Goal: Transaction & Acquisition: Purchase product/service

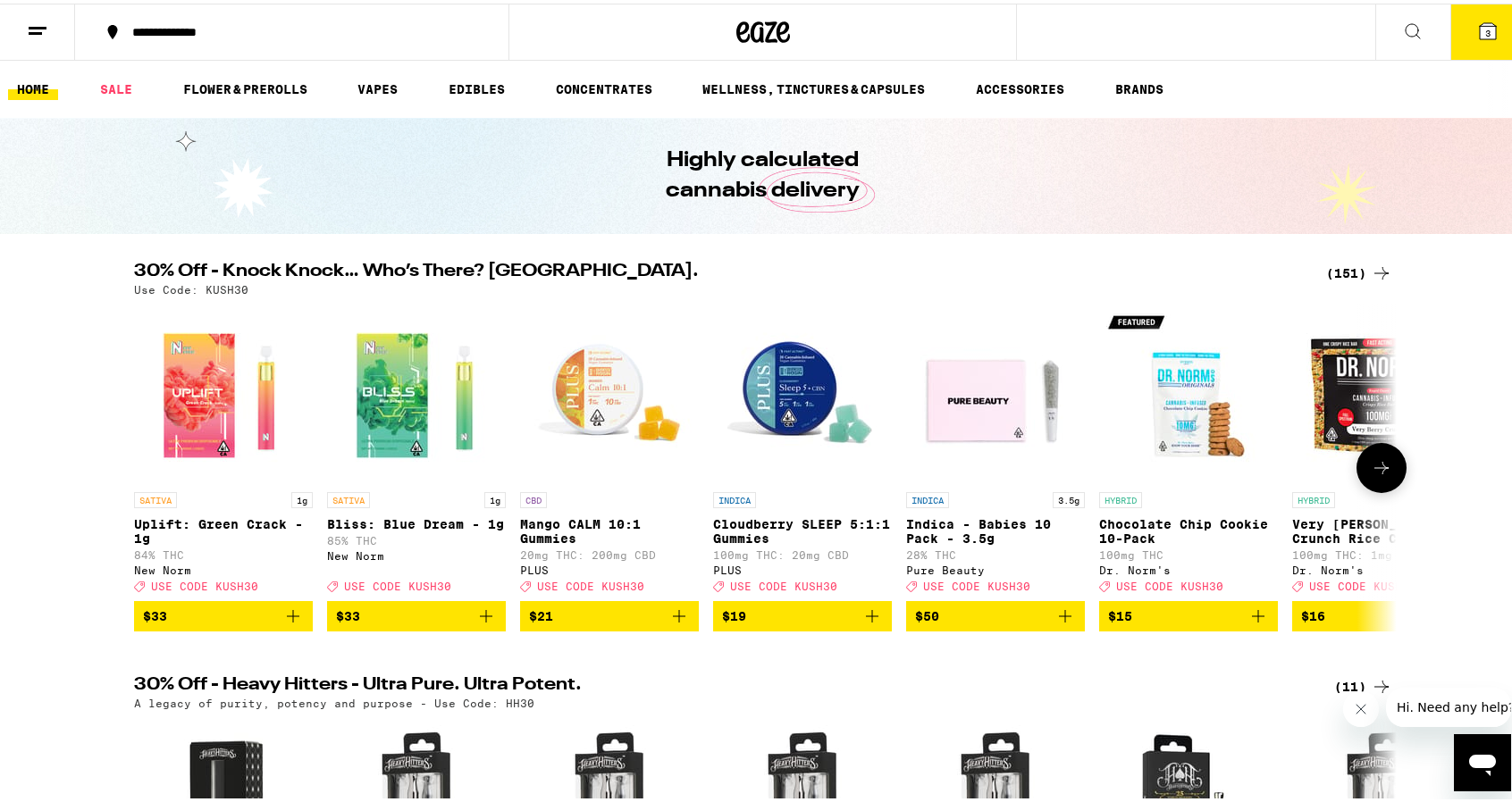
click at [1377, 471] on icon at bounding box center [1382, 465] width 14 height 13
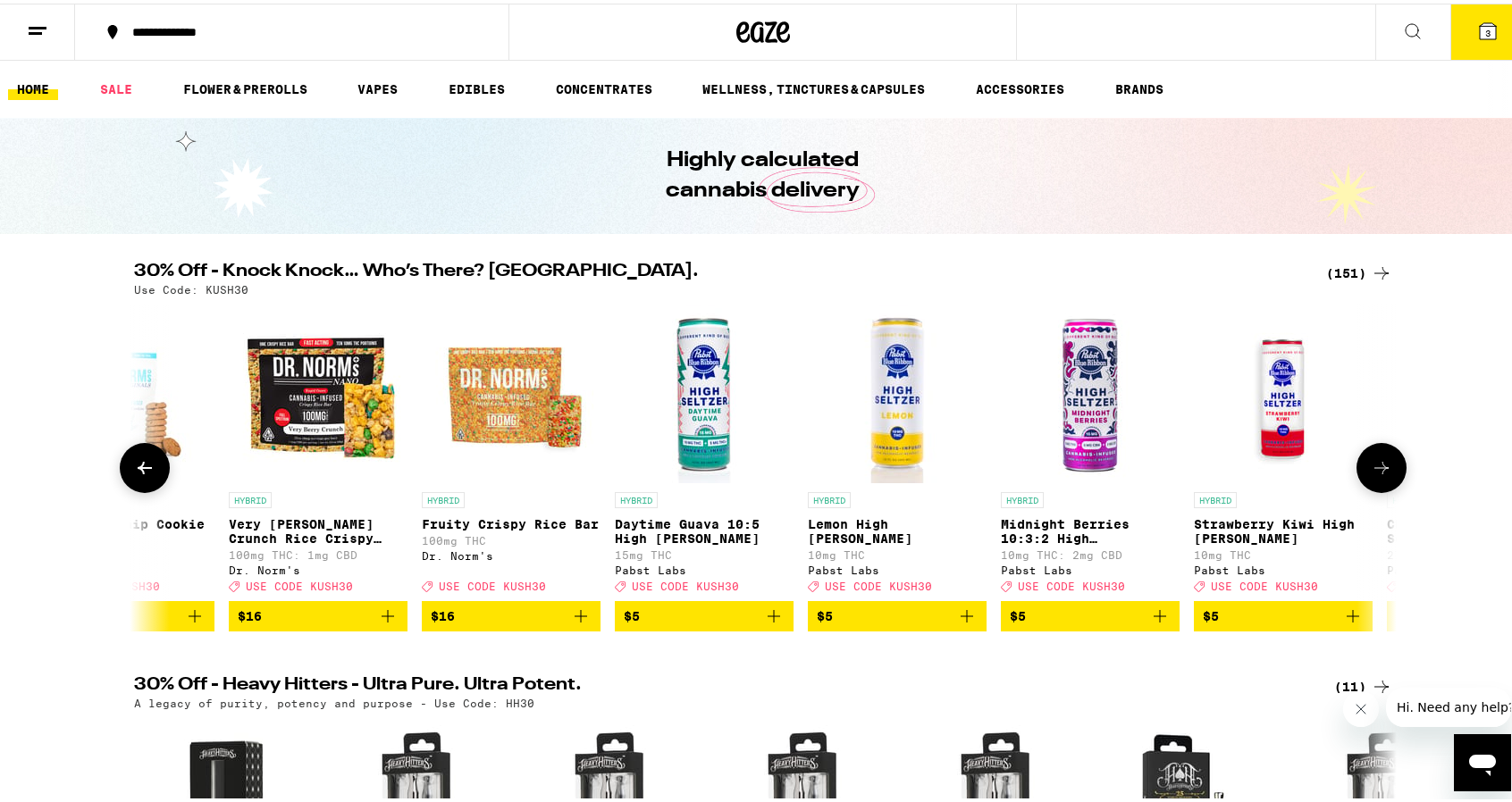
click at [1377, 471] on icon at bounding box center [1382, 465] width 14 height 13
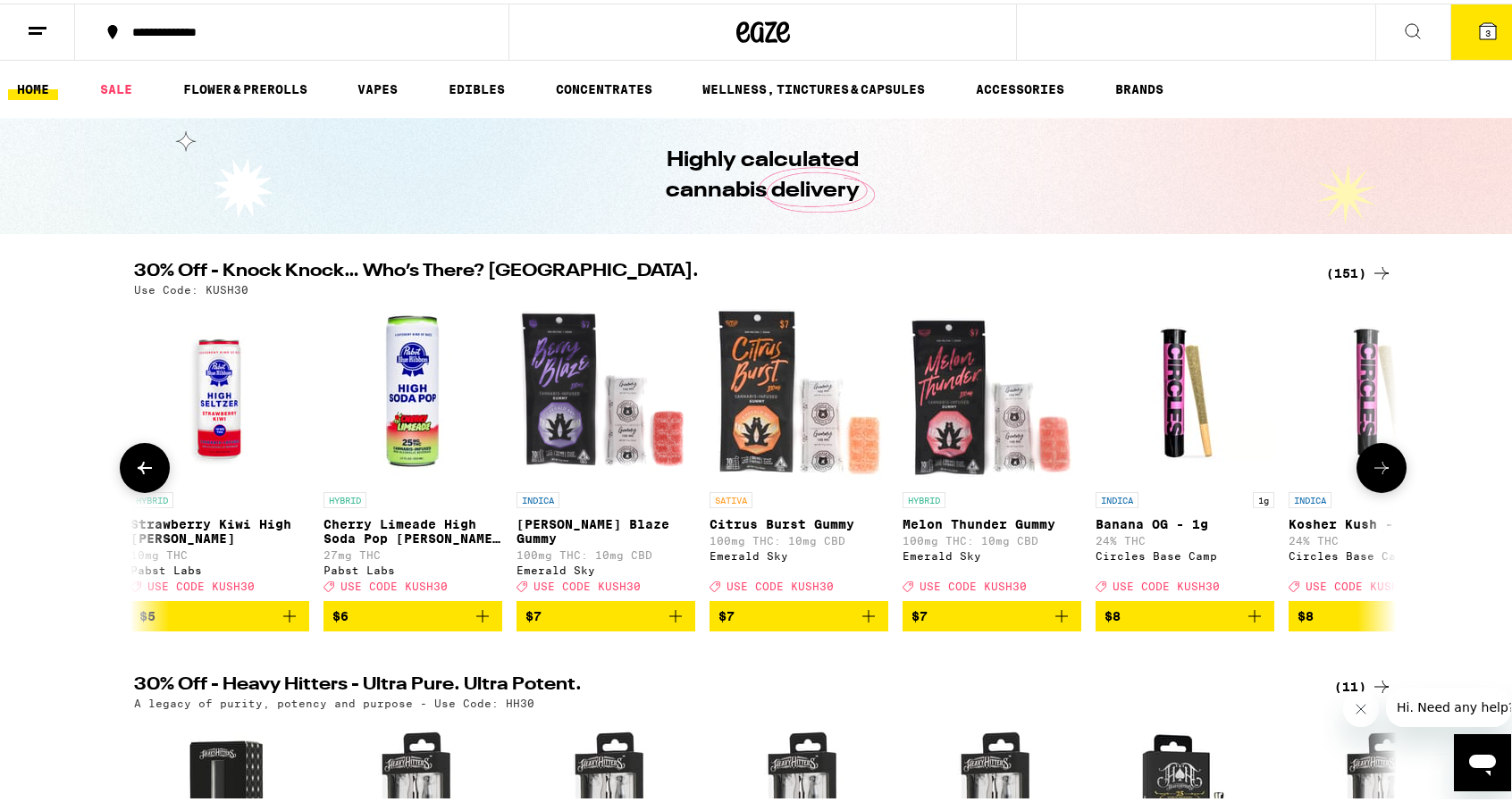
click at [1377, 471] on icon at bounding box center [1382, 465] width 14 height 13
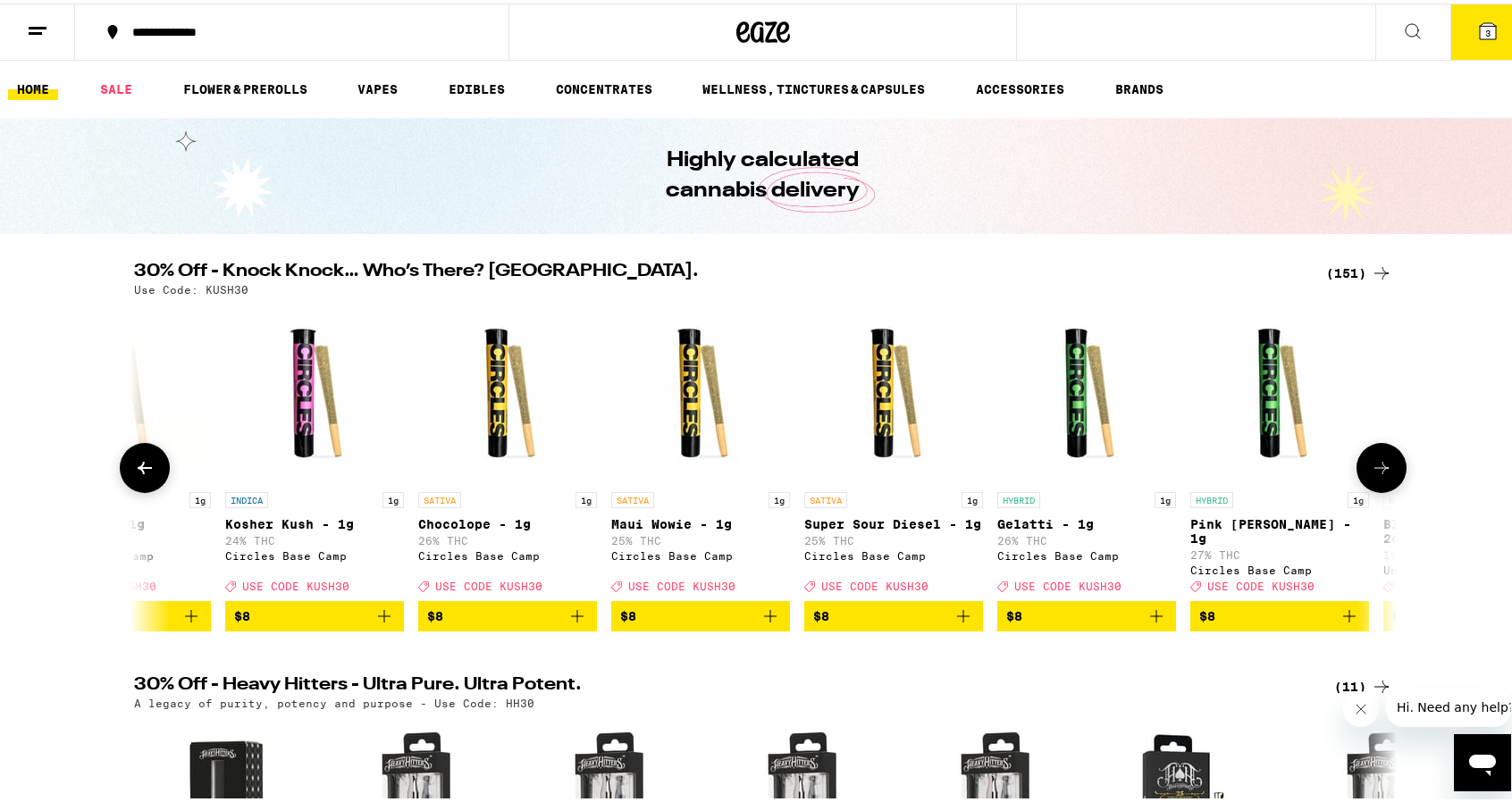
click at [1377, 471] on icon at bounding box center [1382, 465] width 14 height 13
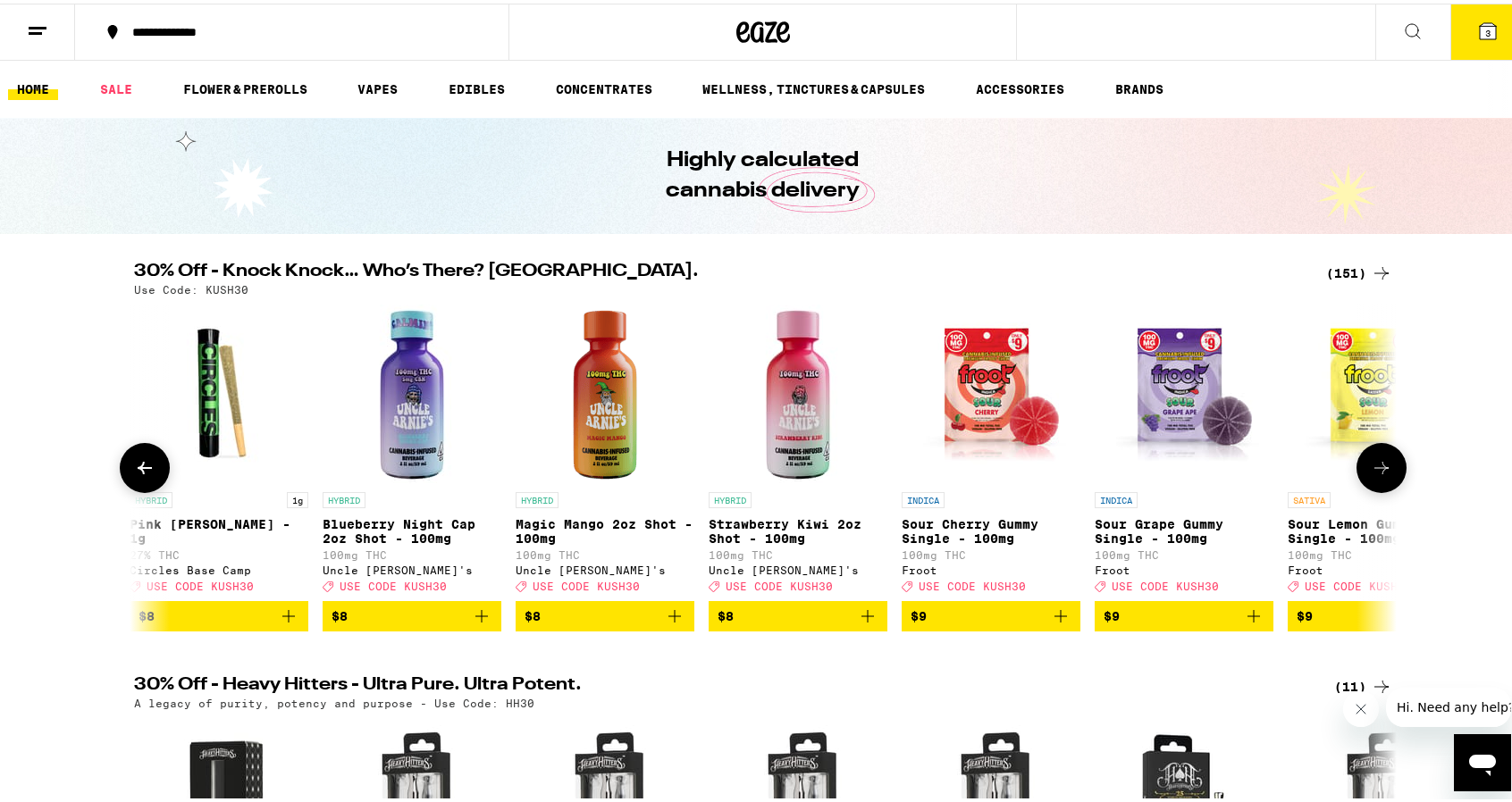
click at [1377, 471] on icon at bounding box center [1382, 465] width 14 height 13
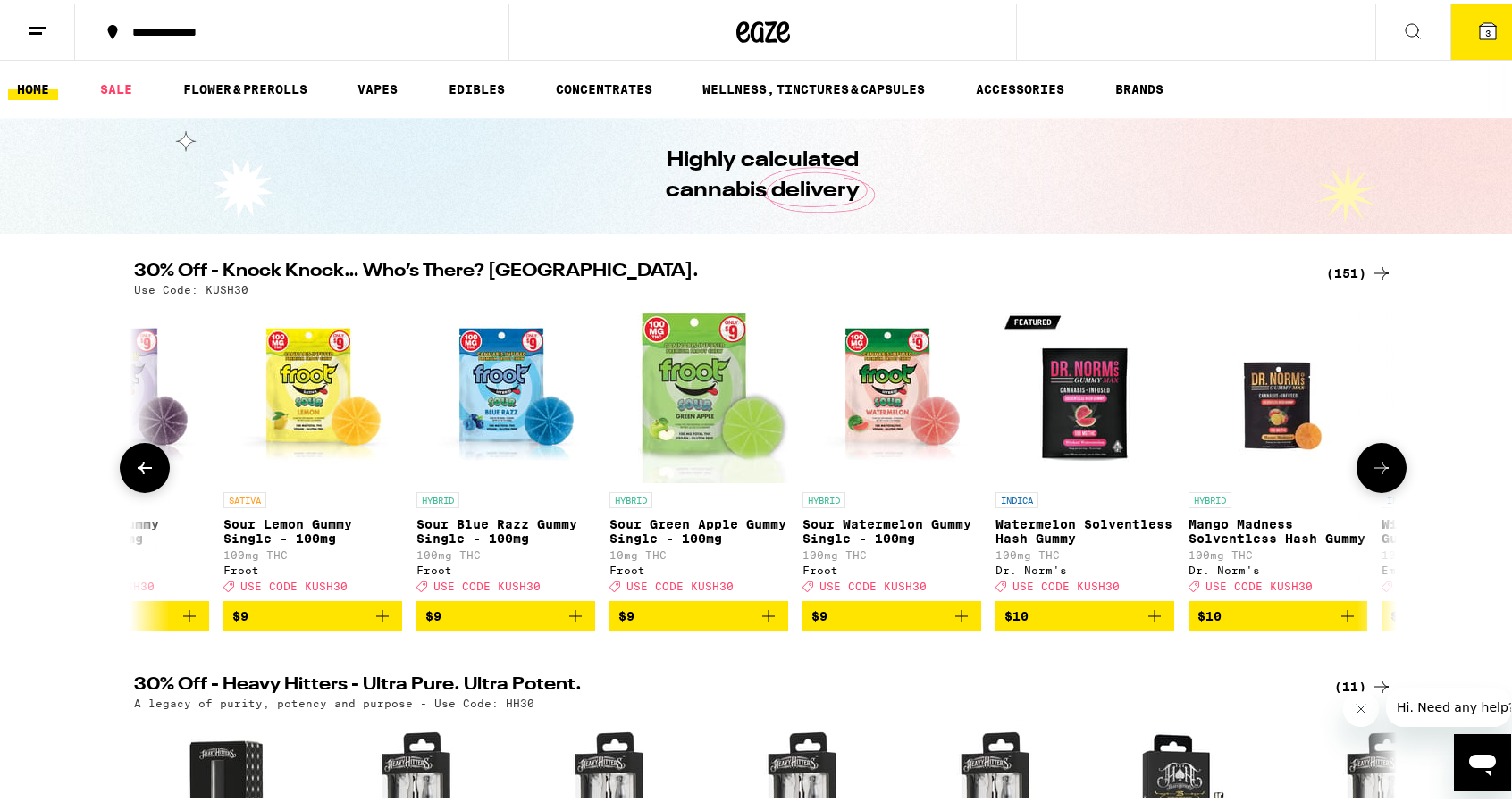
click at [1377, 471] on icon at bounding box center [1382, 465] width 14 height 13
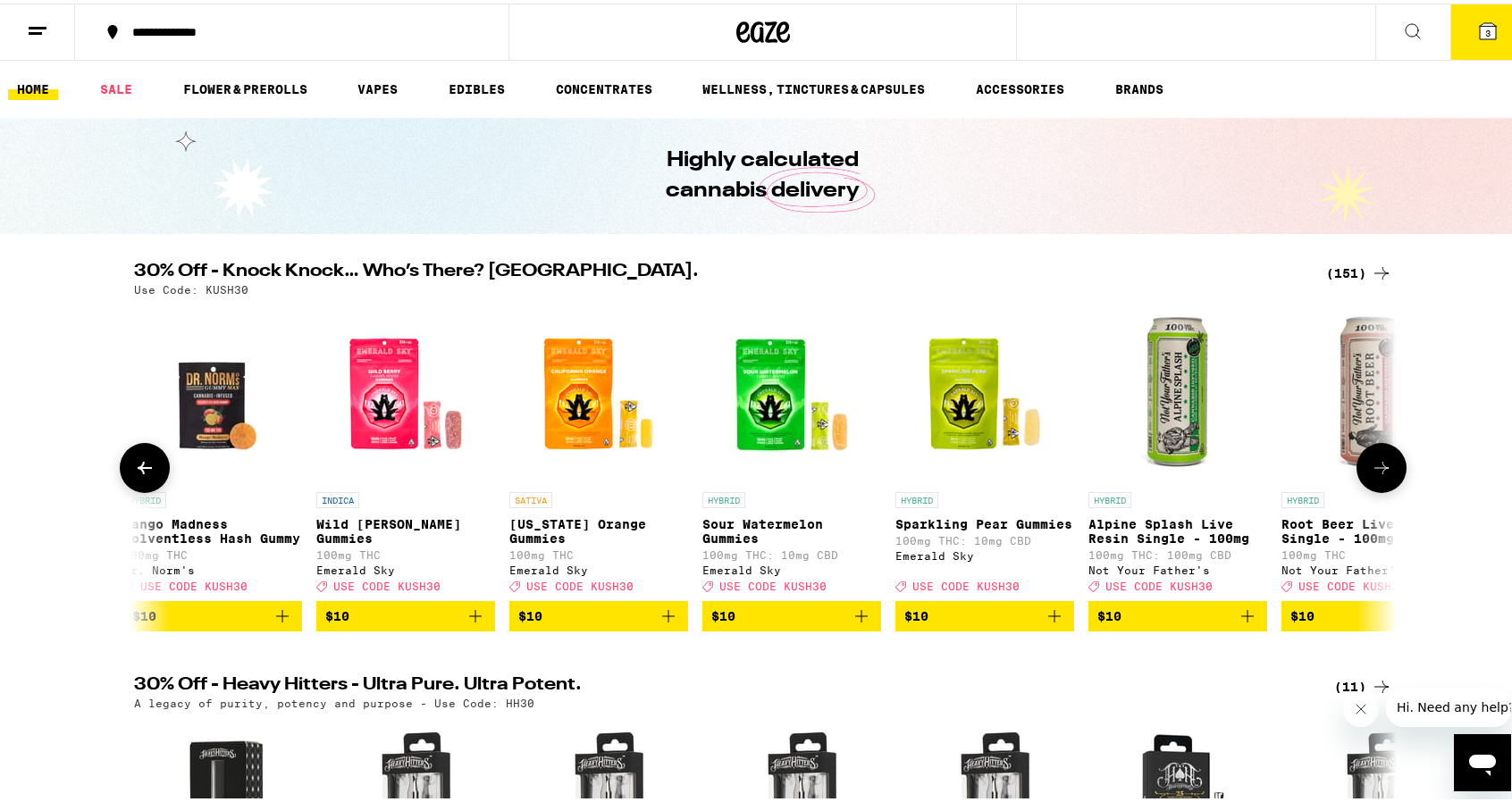
click at [1377, 471] on icon at bounding box center [1382, 465] width 14 height 13
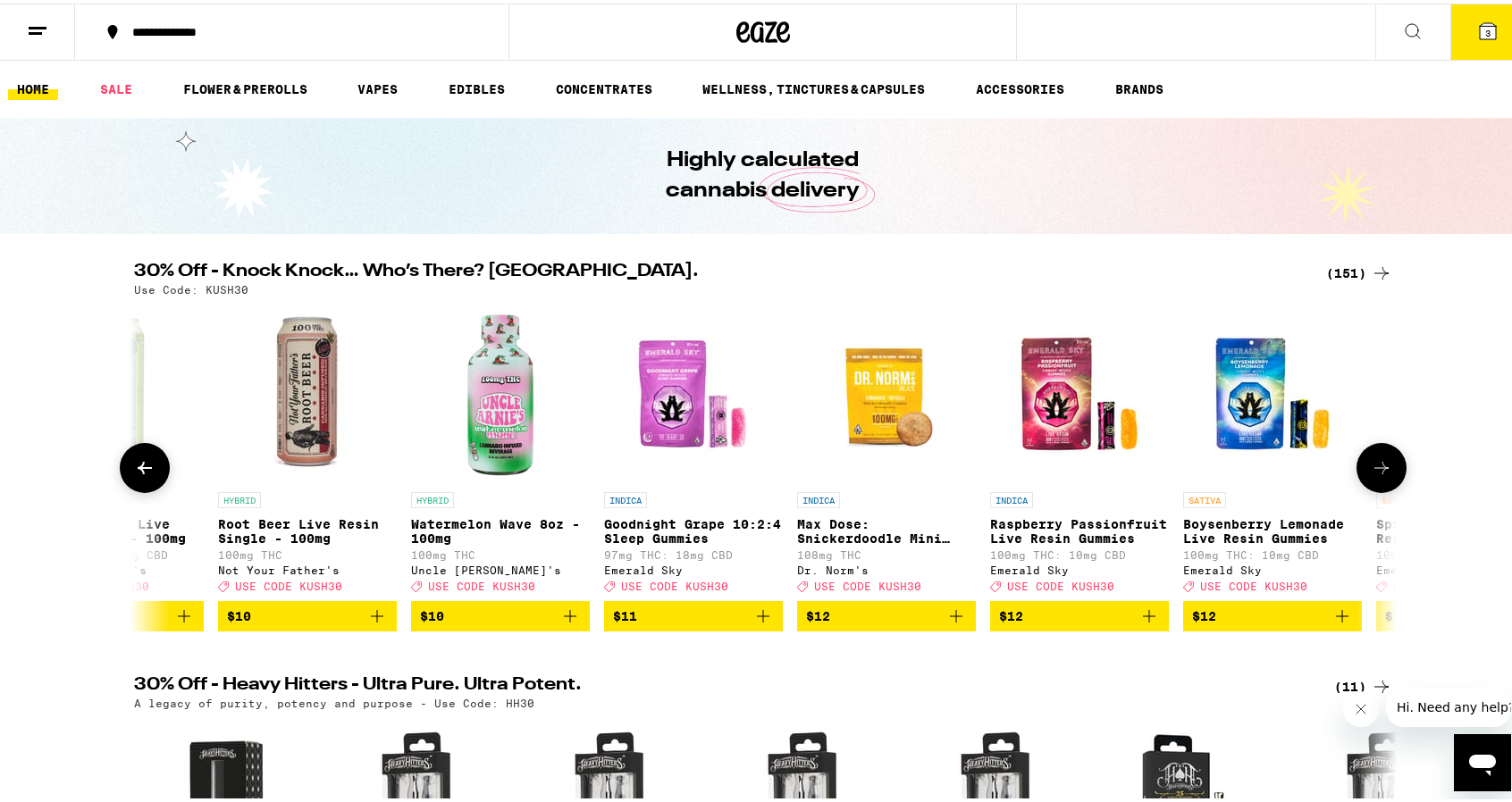
click at [1377, 471] on icon at bounding box center [1382, 465] width 14 height 13
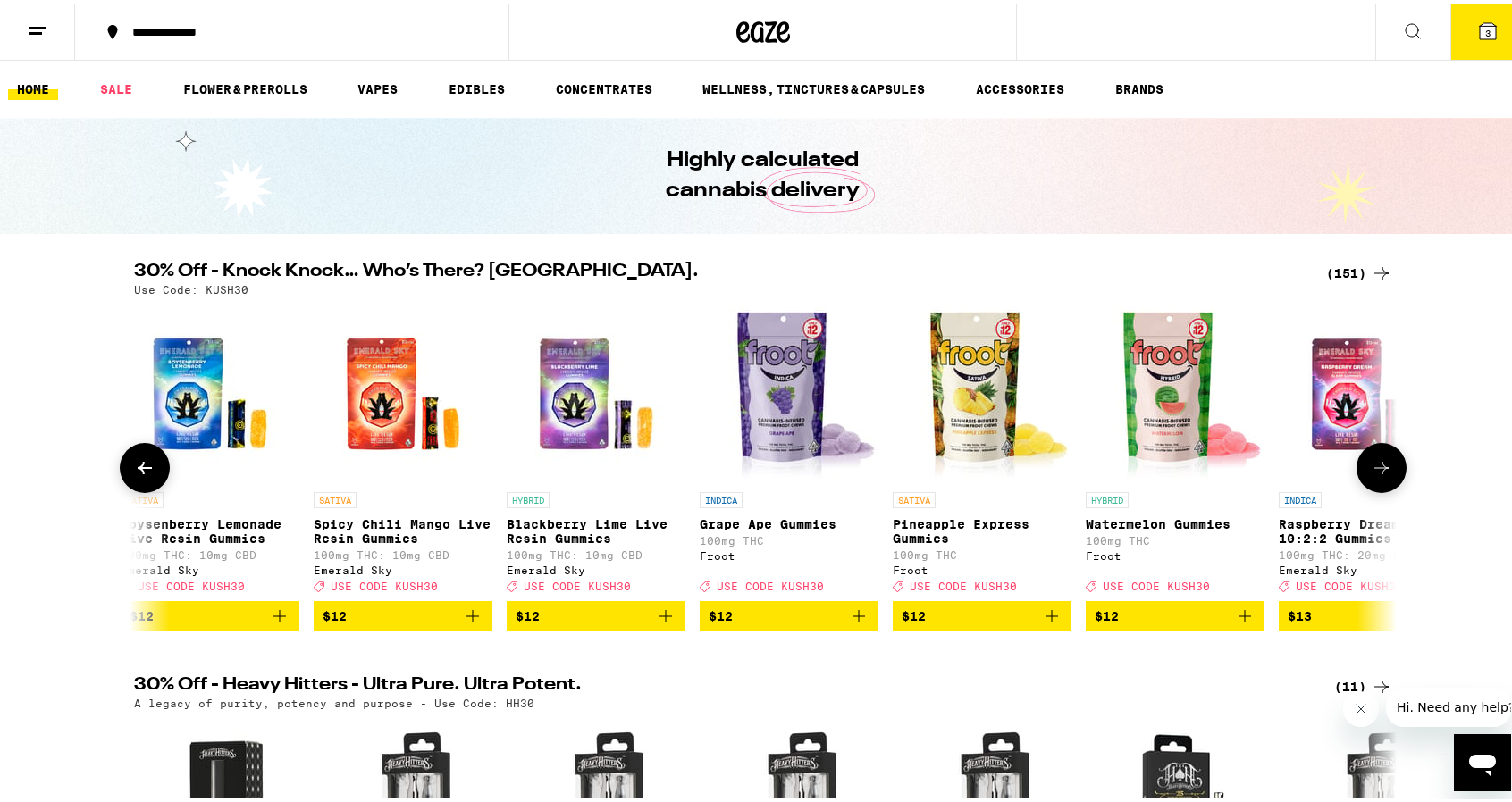
click at [1377, 471] on icon at bounding box center [1382, 465] width 14 height 13
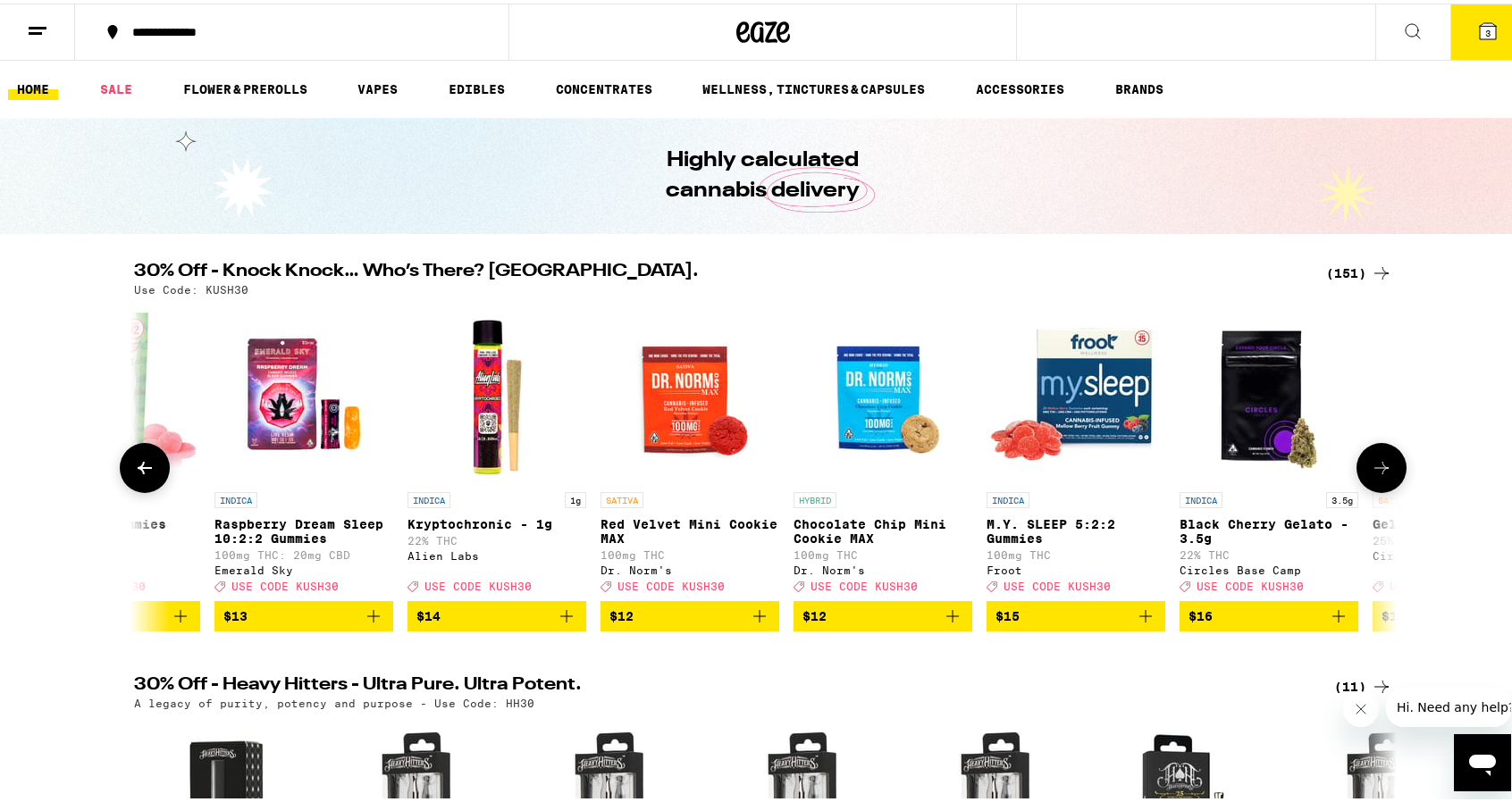
click at [1377, 471] on icon at bounding box center [1382, 465] width 14 height 13
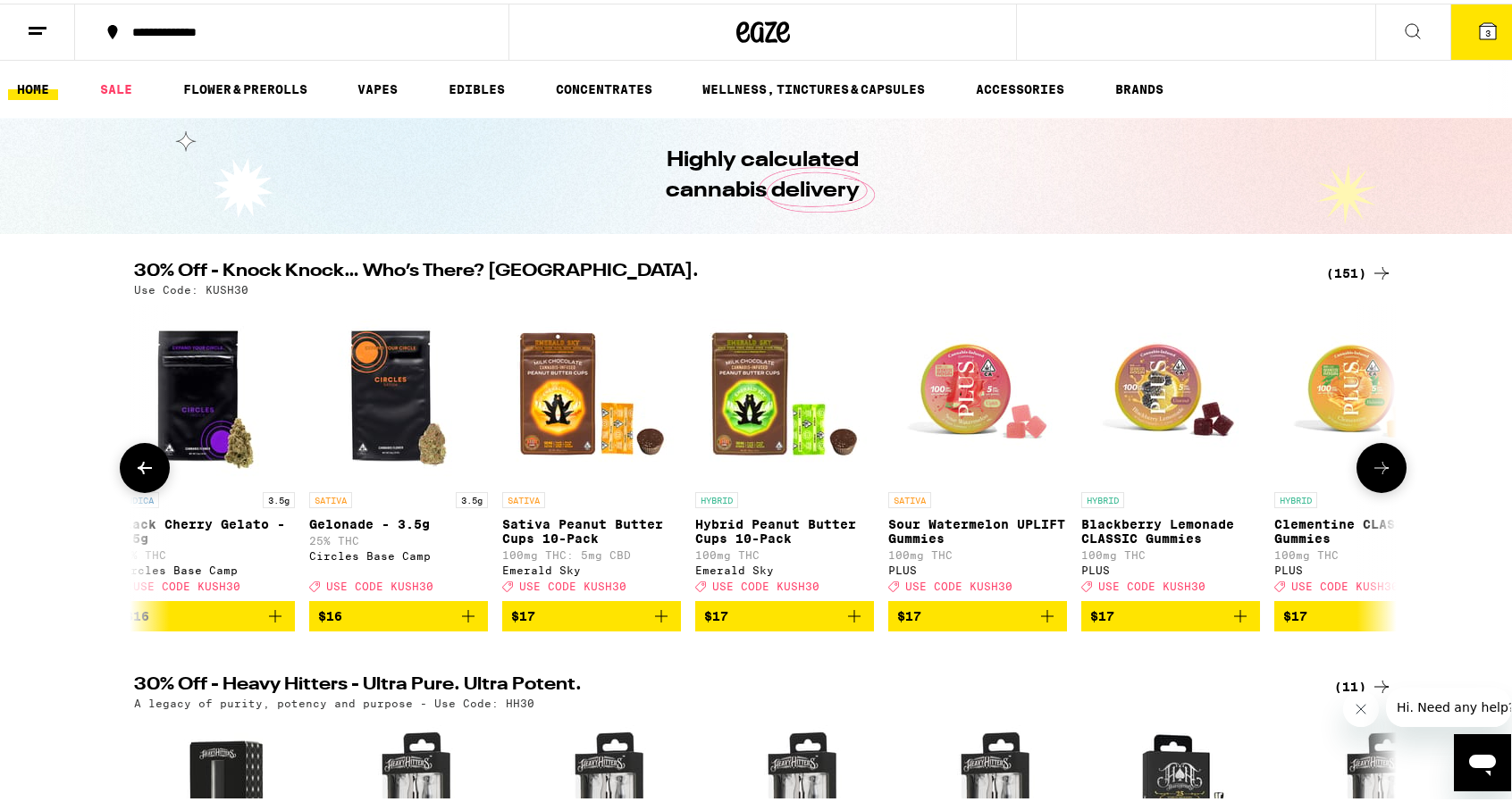
click at [1377, 471] on icon at bounding box center [1382, 465] width 14 height 13
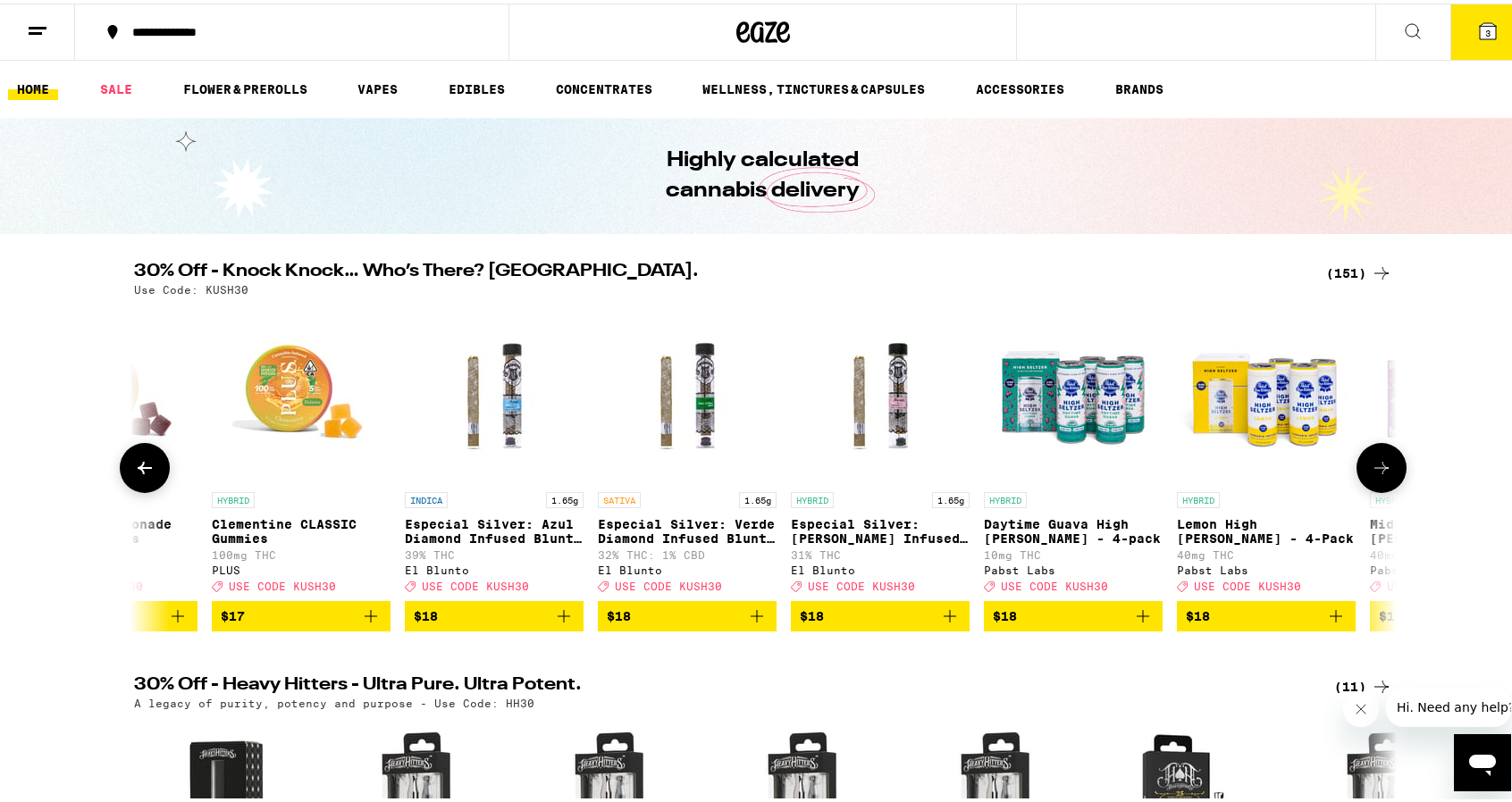
scroll to position [0, 11699]
click at [1377, 471] on icon at bounding box center [1382, 465] width 14 height 13
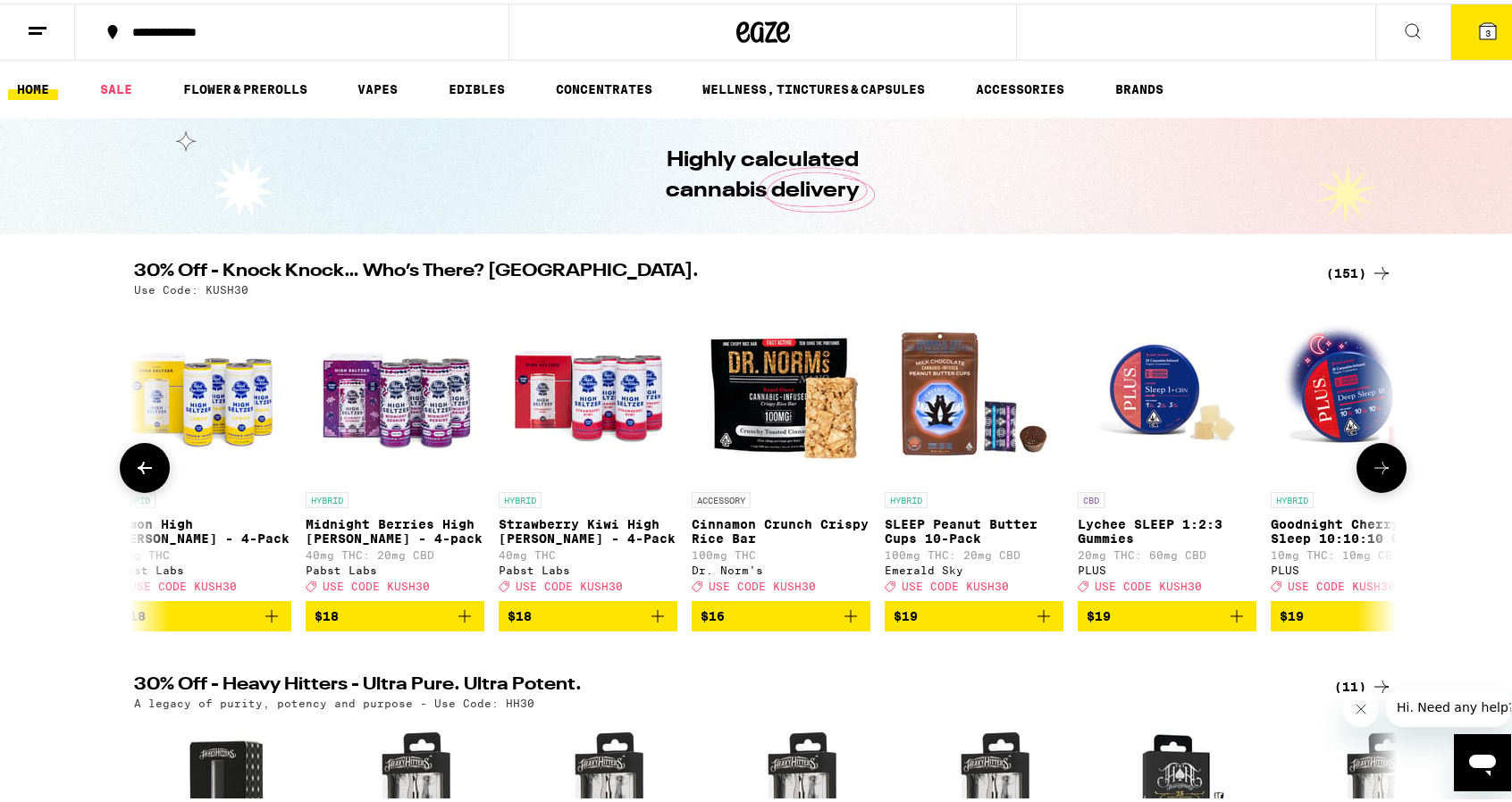
click at [1377, 471] on icon at bounding box center [1382, 465] width 14 height 13
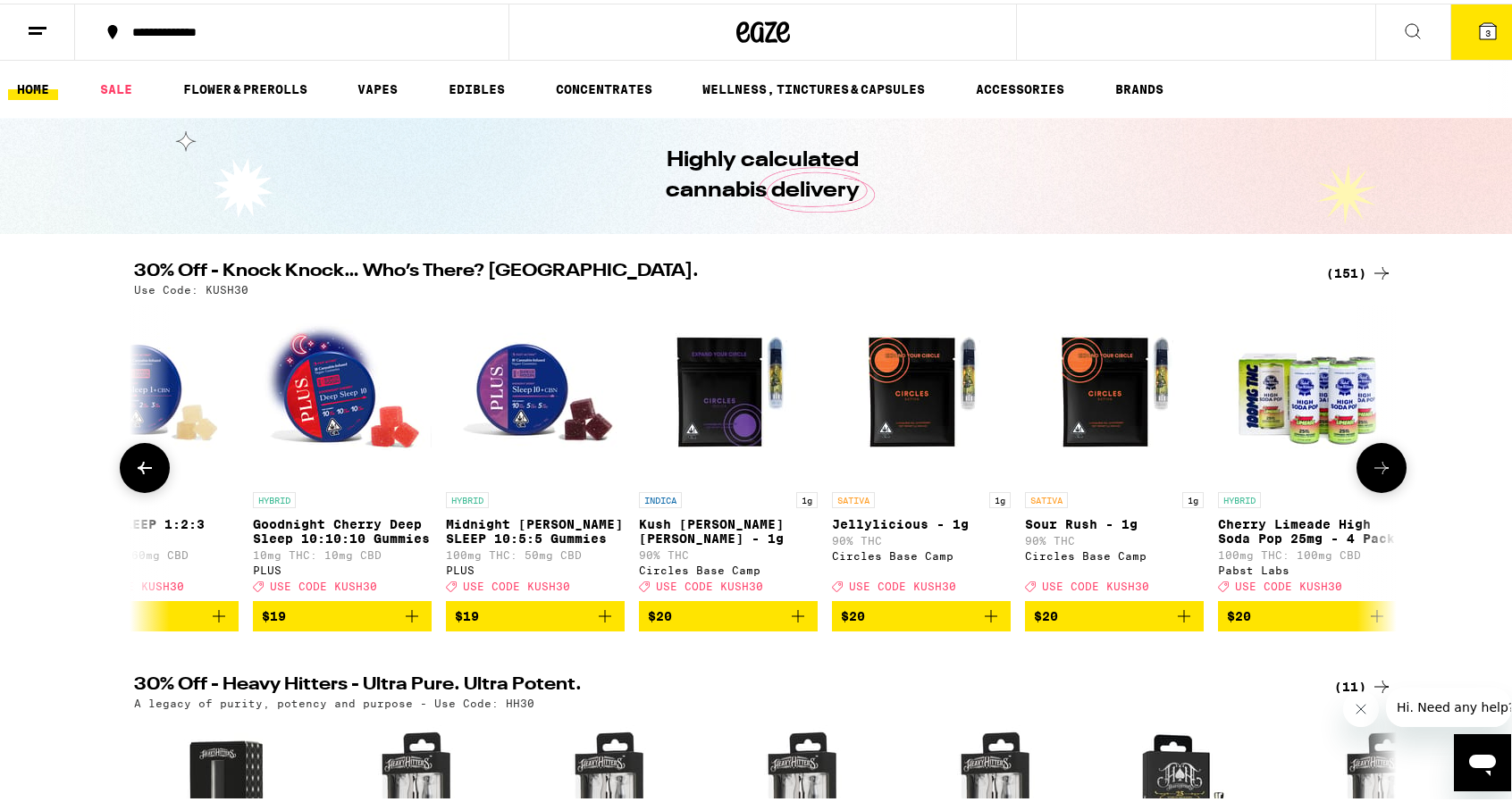
scroll to position [0, 13826]
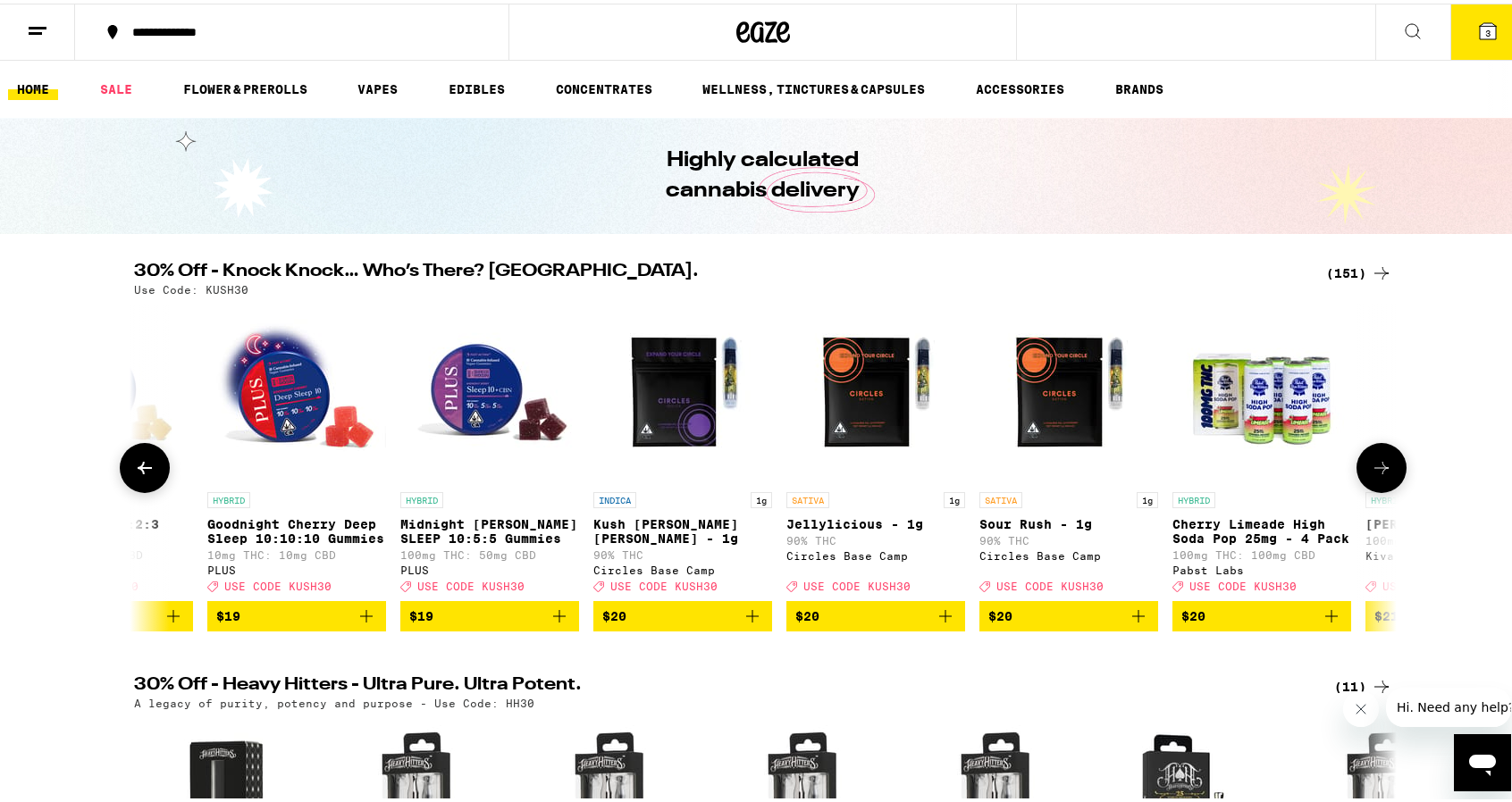
click at [1377, 471] on icon at bounding box center [1382, 465] width 14 height 13
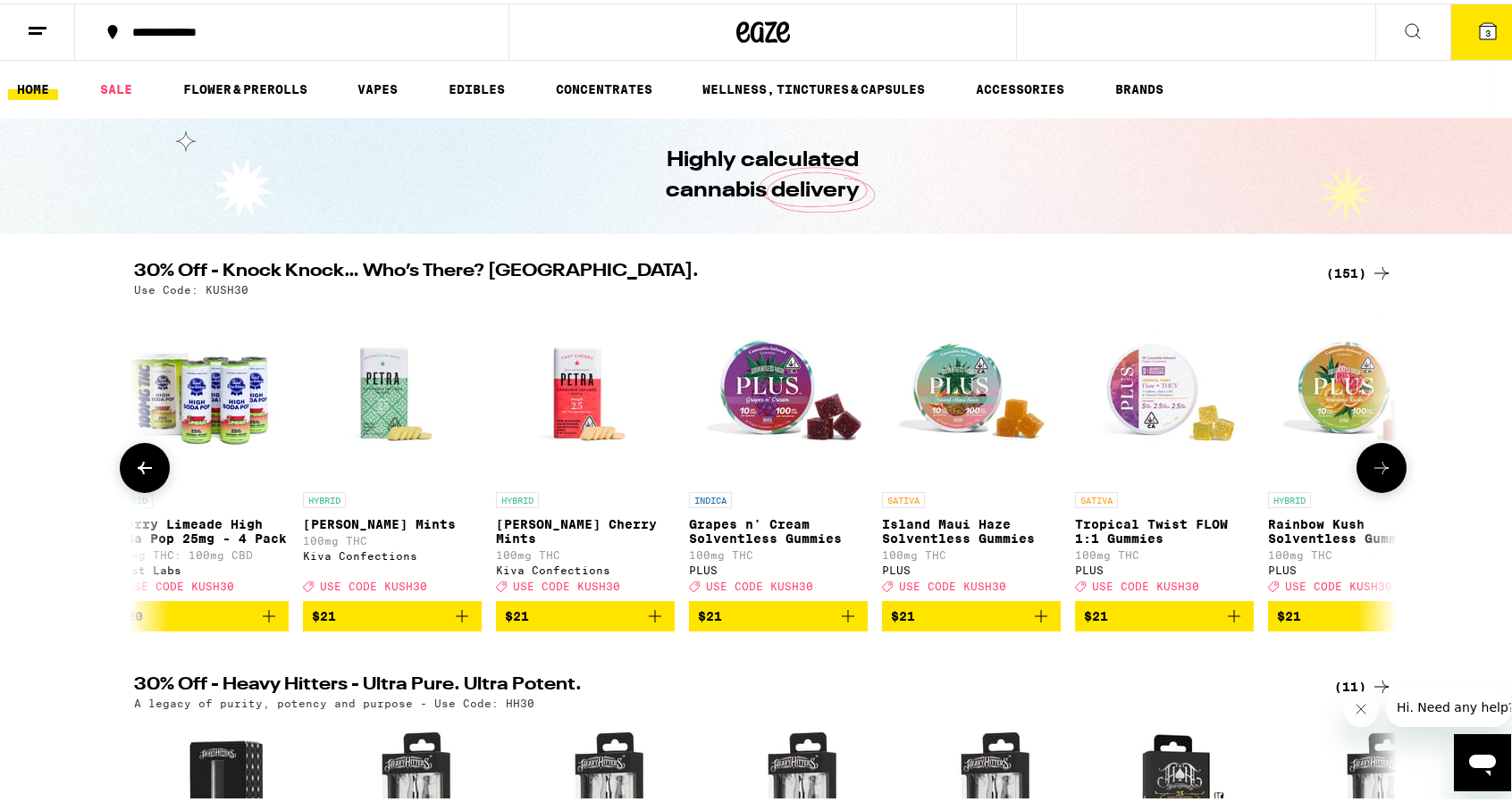
click at [1377, 471] on icon at bounding box center [1382, 465] width 14 height 13
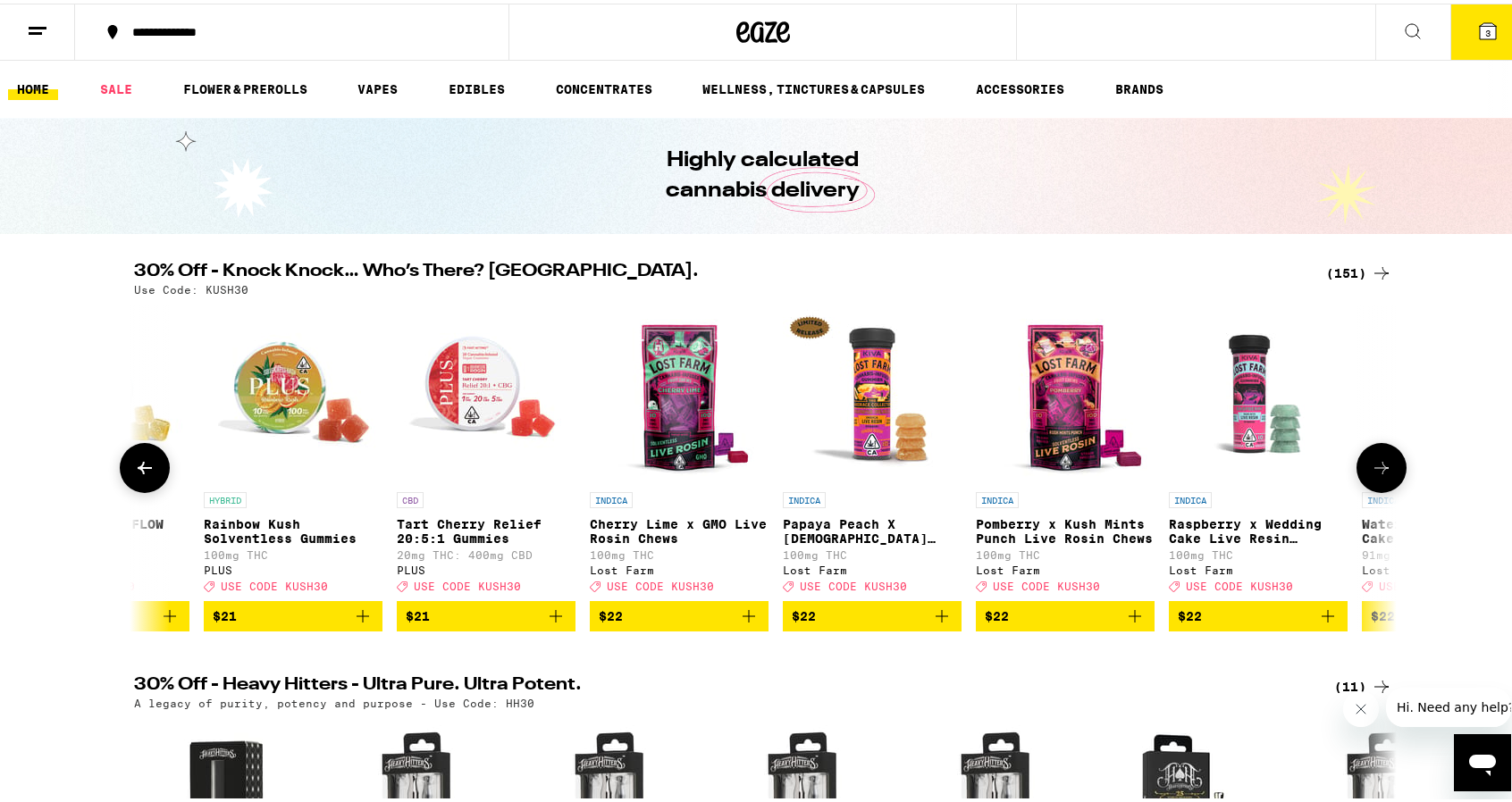
click at [1377, 471] on icon at bounding box center [1382, 465] width 14 height 13
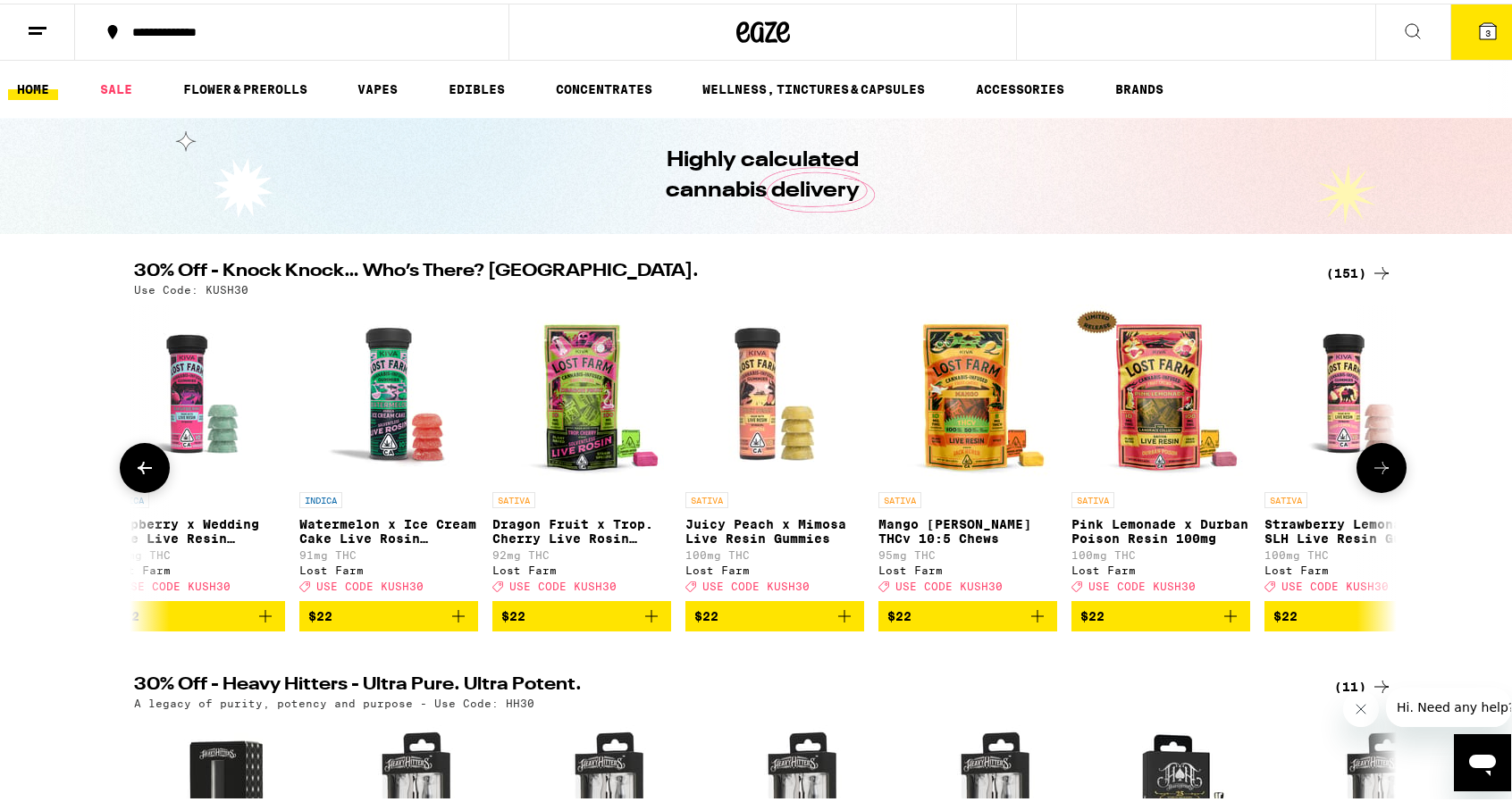
click at [1377, 471] on icon at bounding box center [1382, 465] width 14 height 13
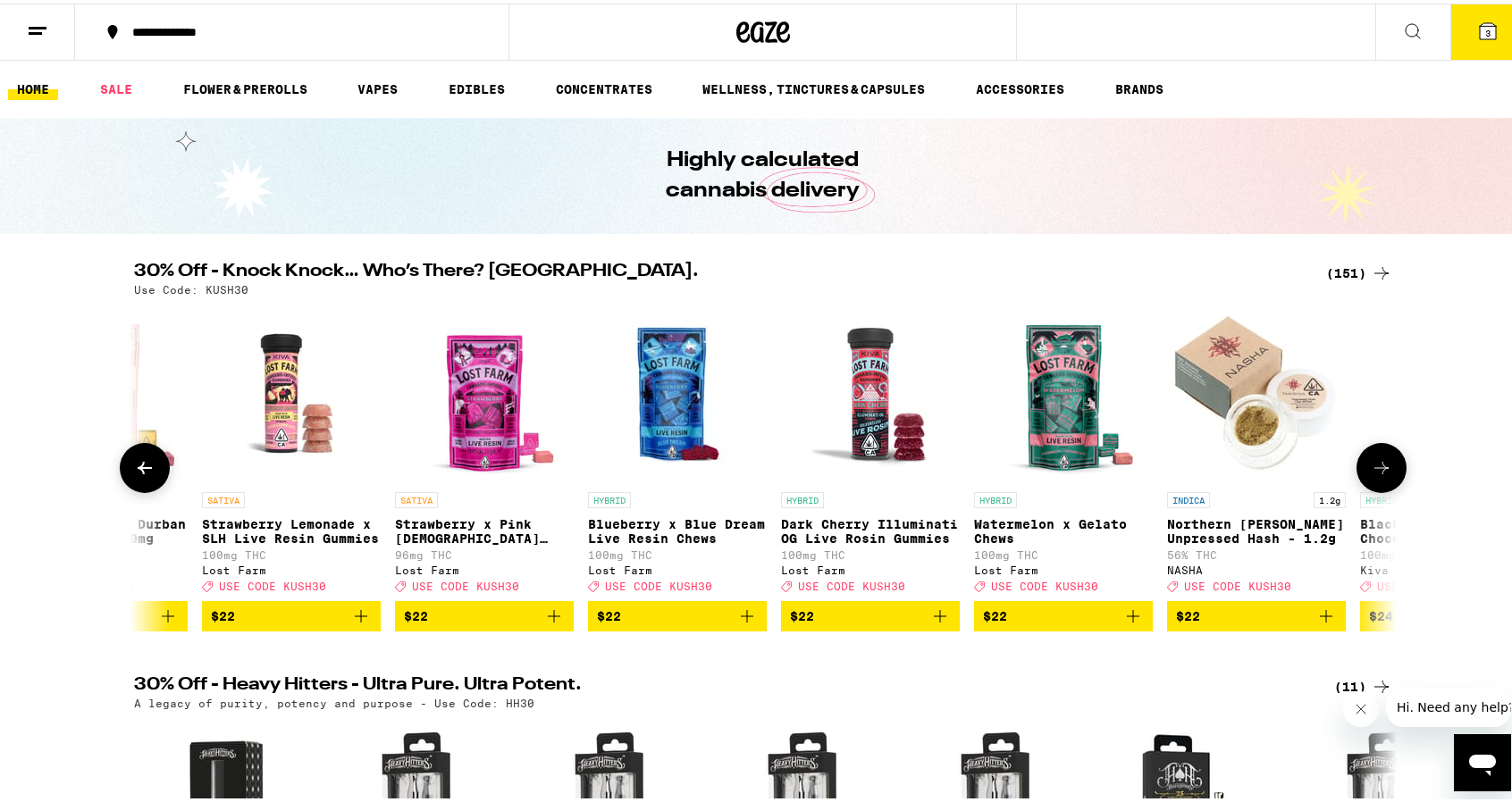
click at [1377, 471] on icon at bounding box center [1382, 465] width 14 height 13
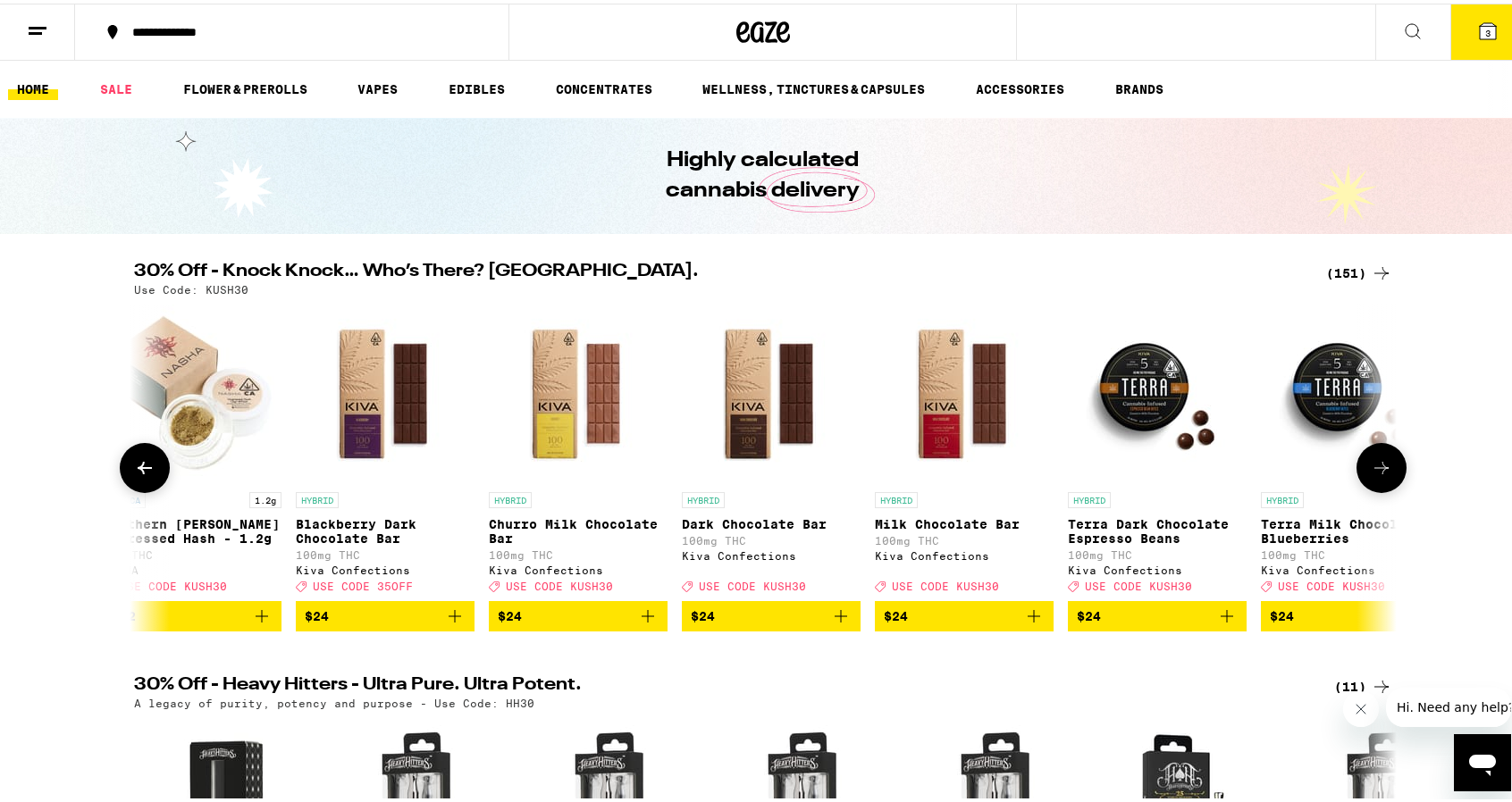
click at [1377, 471] on icon at bounding box center [1382, 465] width 14 height 13
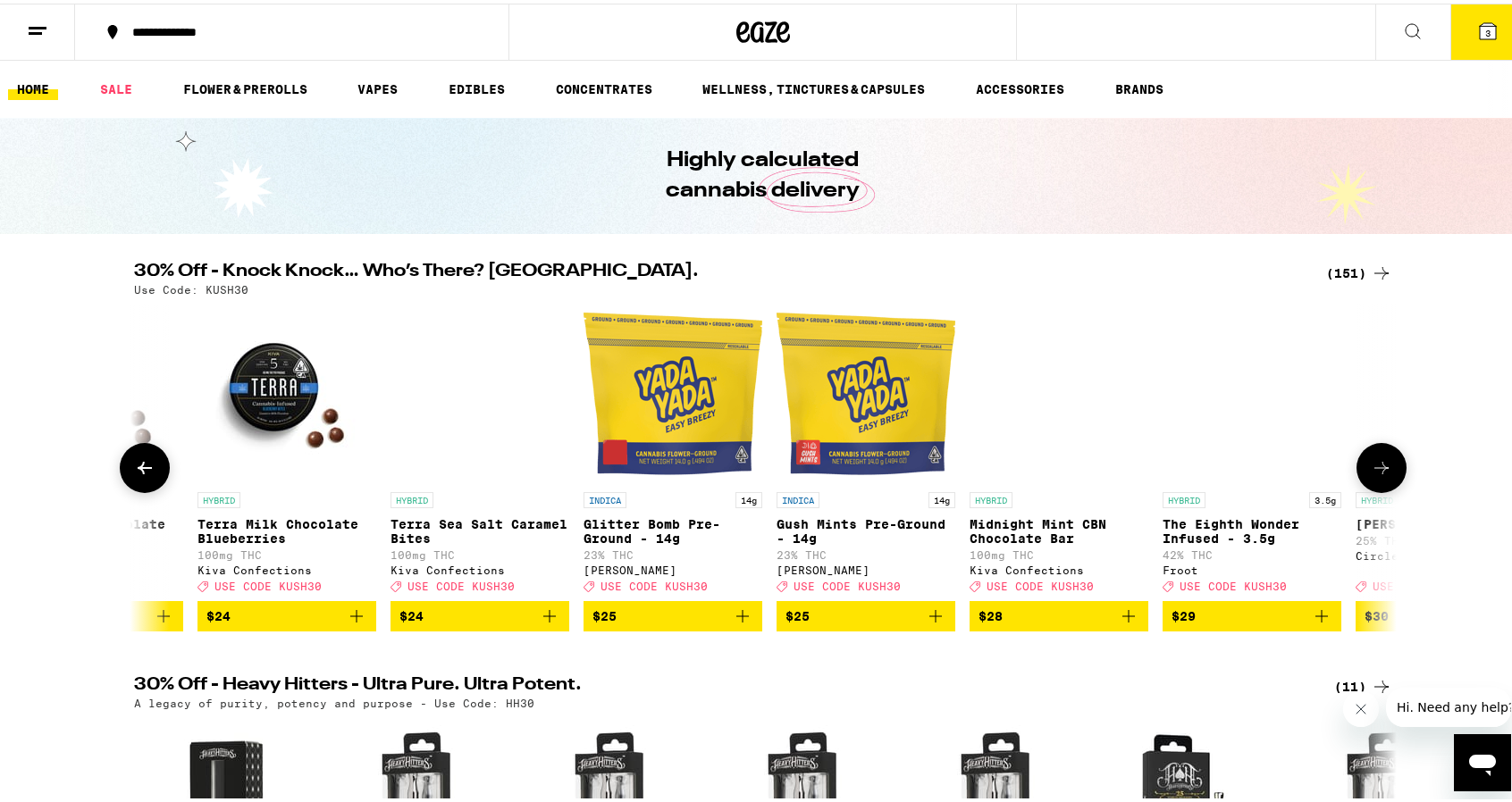
click at [1377, 471] on icon at bounding box center [1382, 465] width 14 height 13
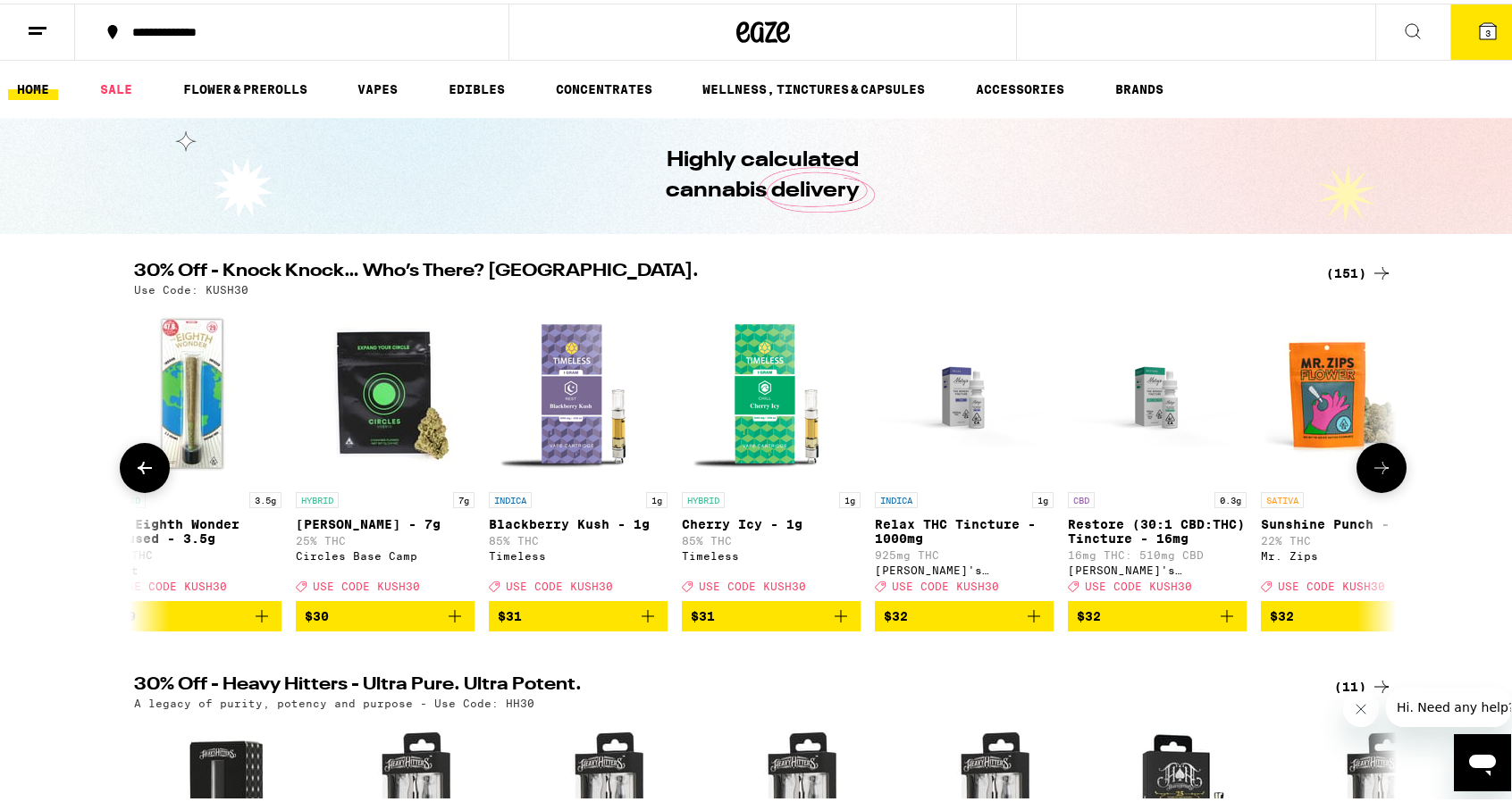
scroll to position [0, 21271]
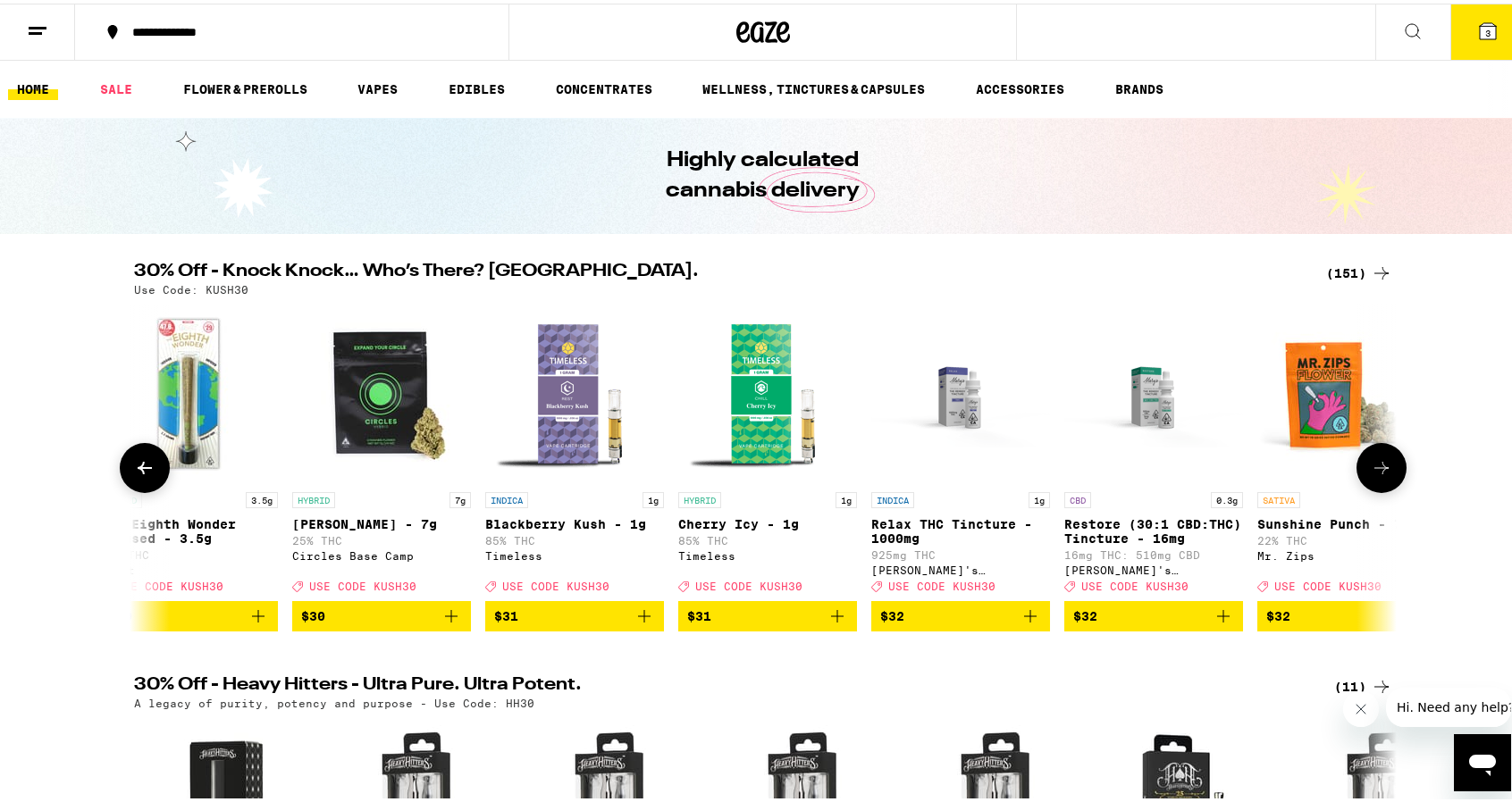
click at [1377, 471] on icon at bounding box center [1382, 465] width 14 height 13
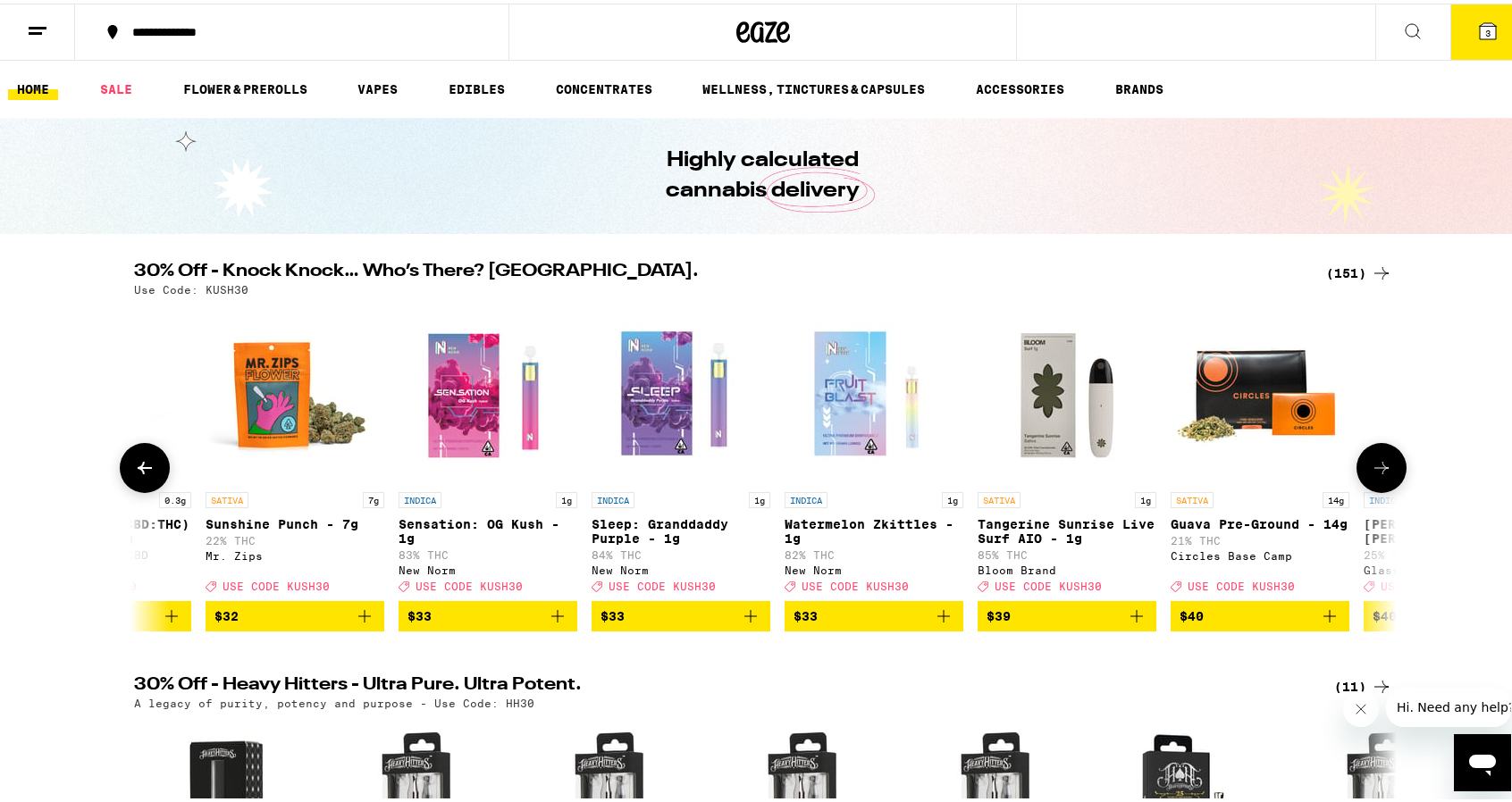
scroll to position [0, 22334]
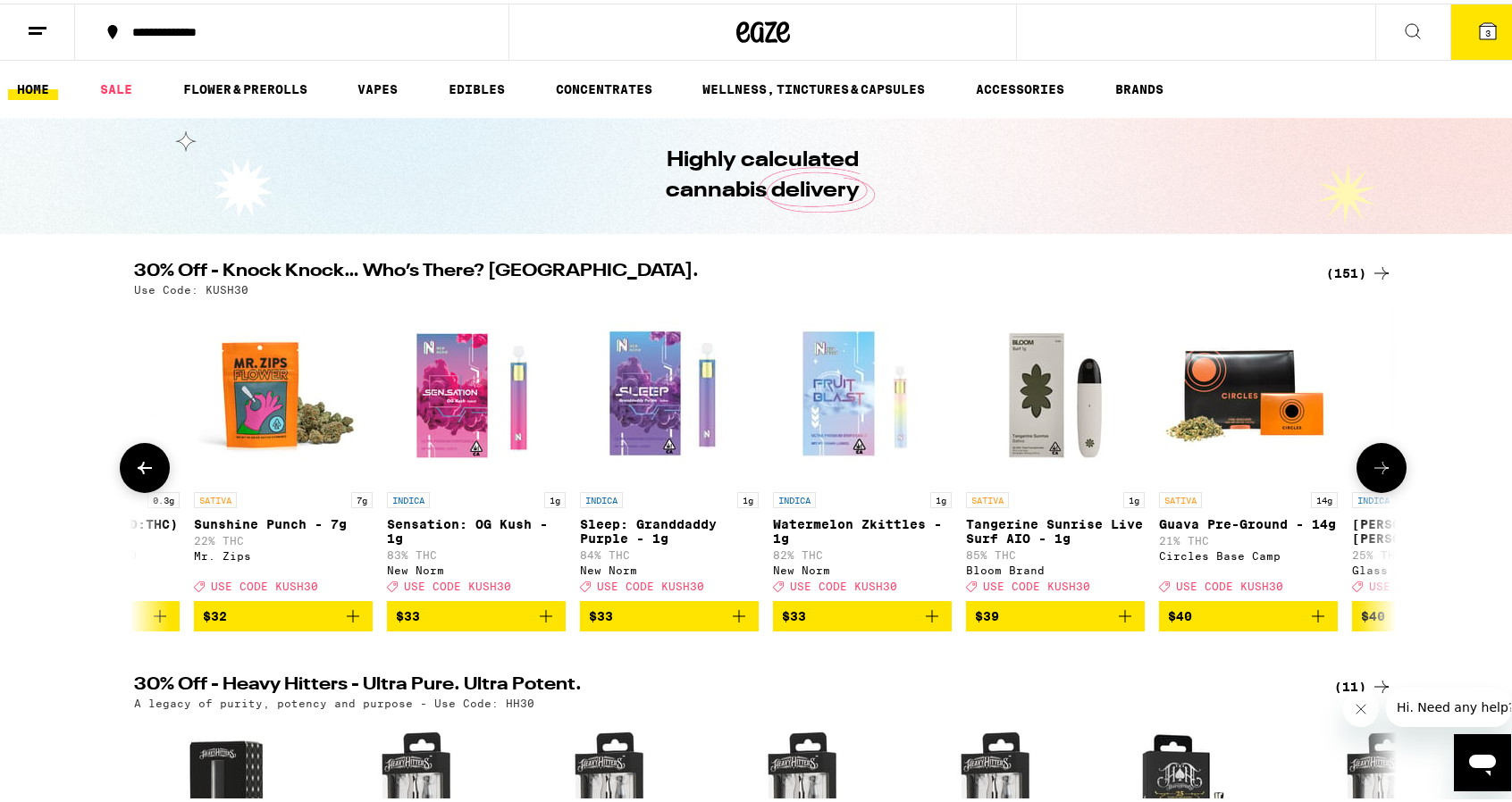
click at [1377, 471] on icon at bounding box center [1382, 465] width 14 height 13
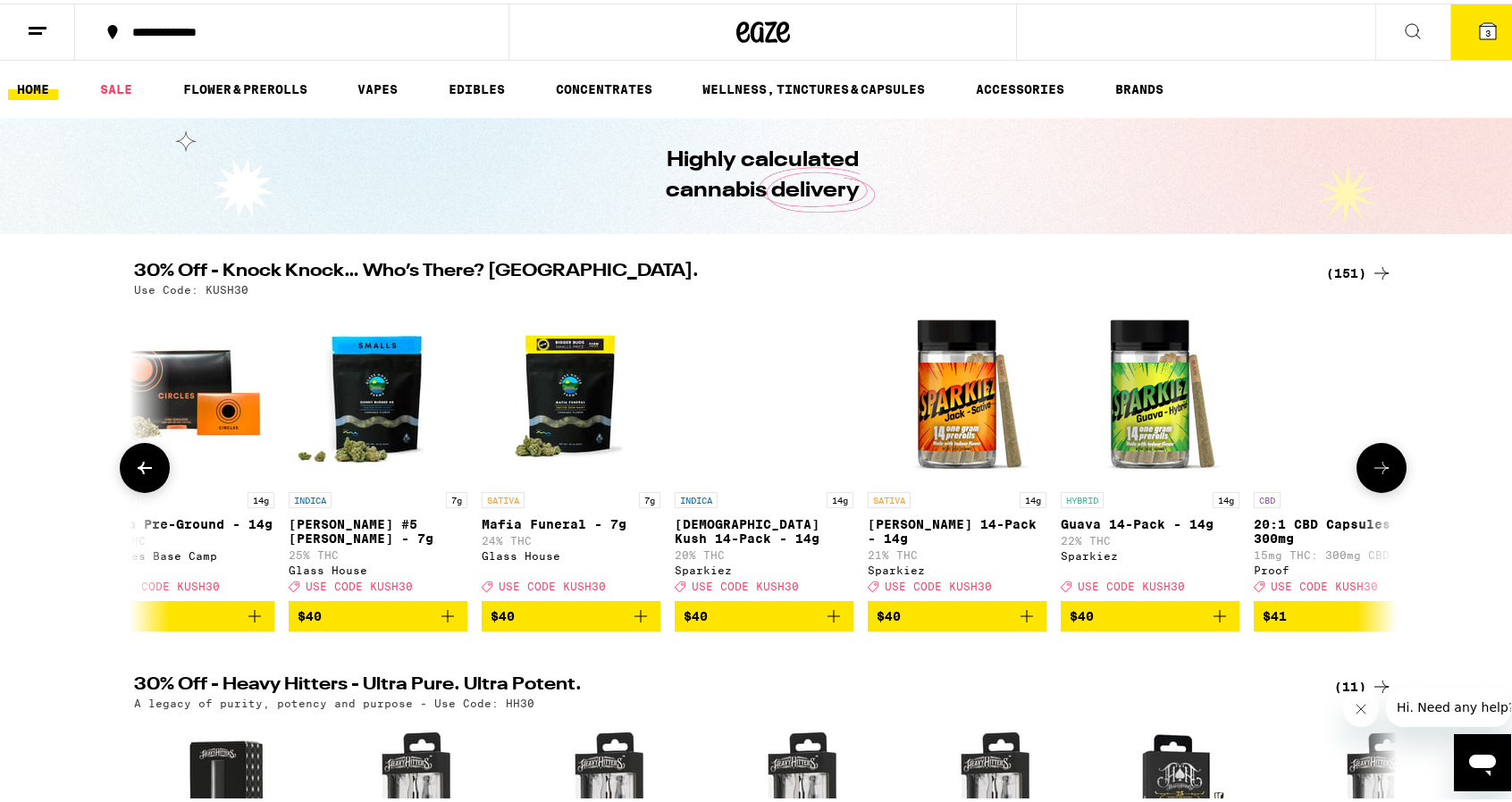
click at [1377, 471] on icon at bounding box center [1382, 465] width 14 height 13
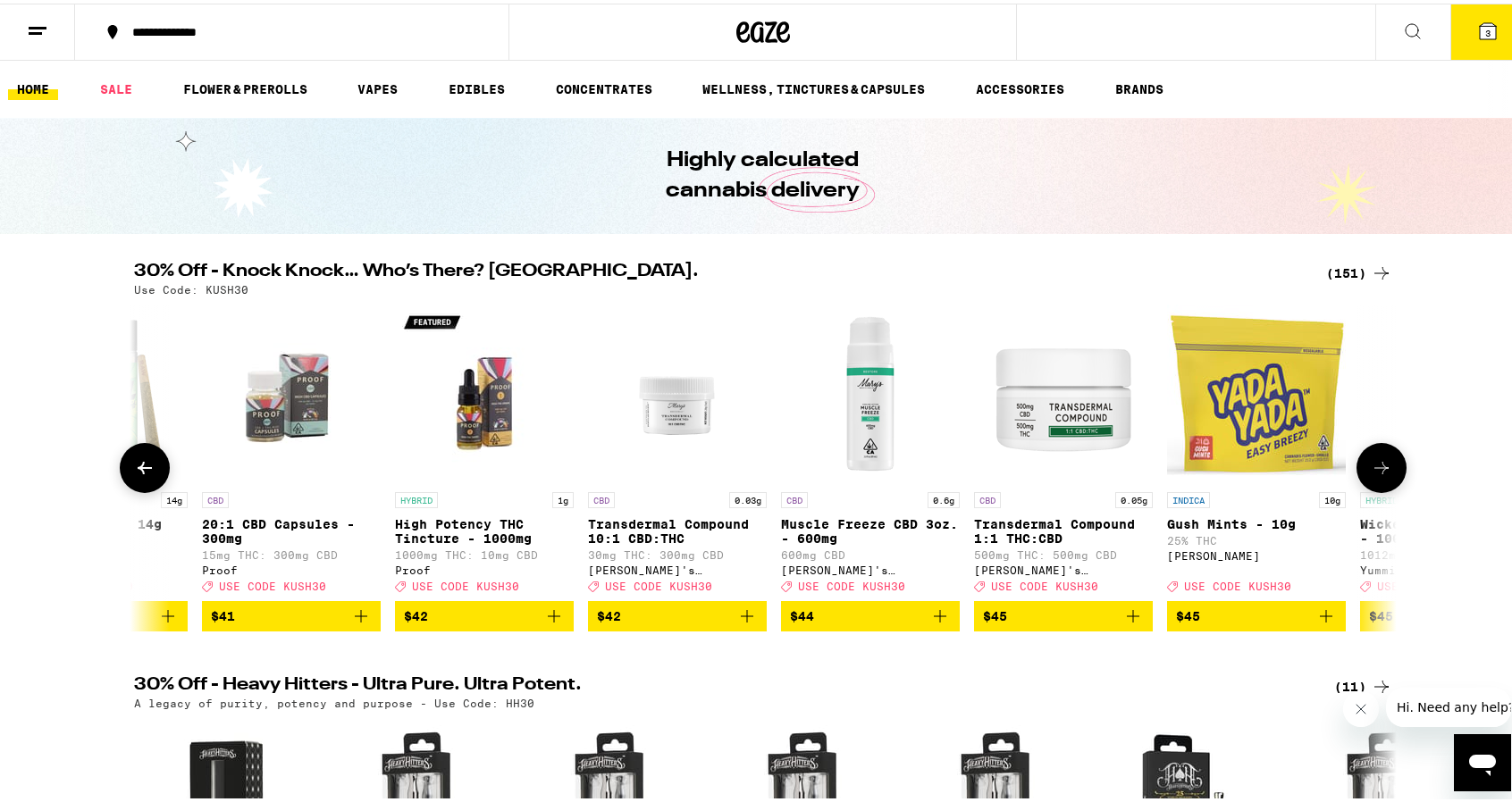
scroll to position [0, 24461]
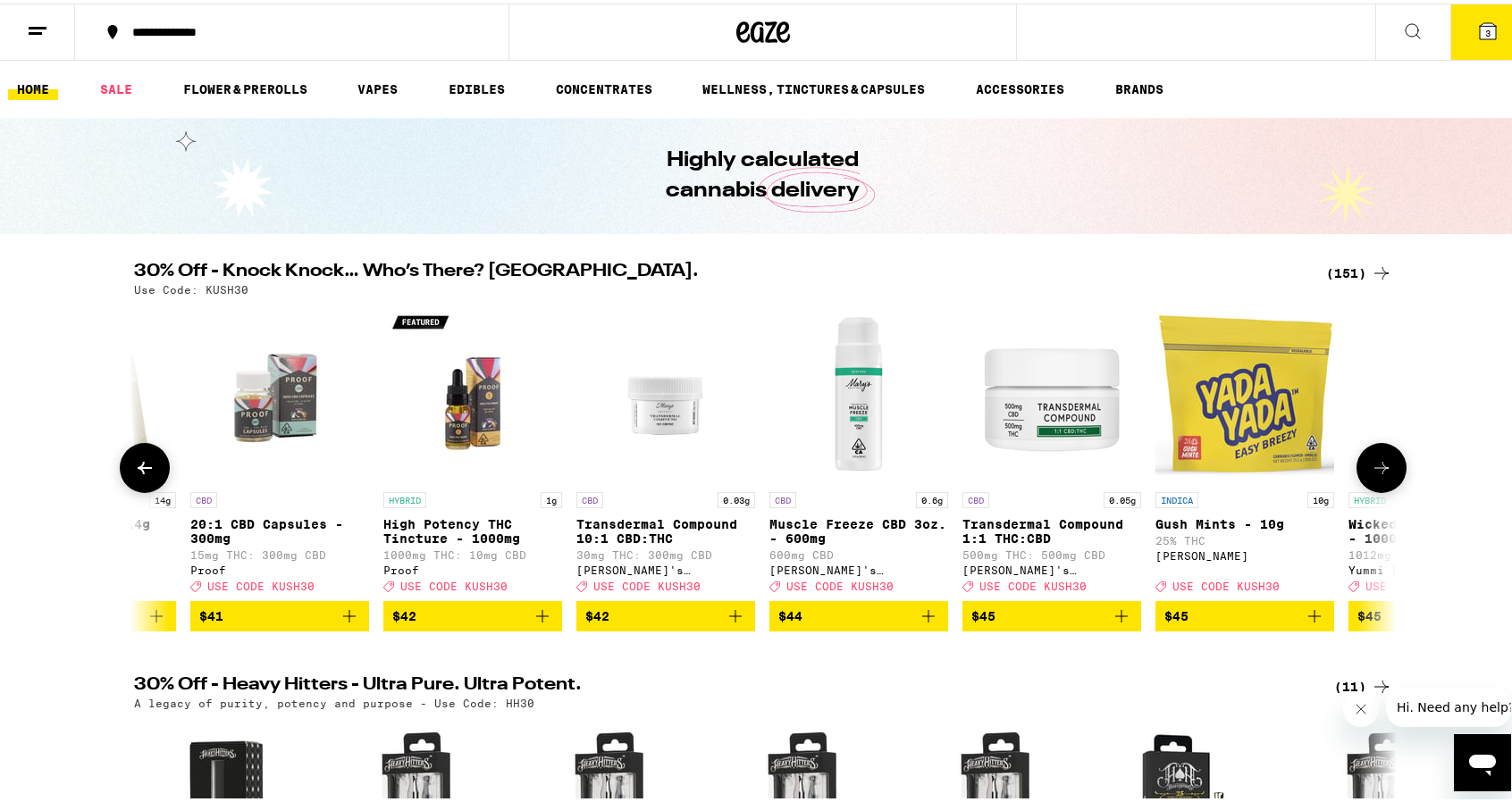
click at [1377, 471] on icon at bounding box center [1382, 465] width 14 height 13
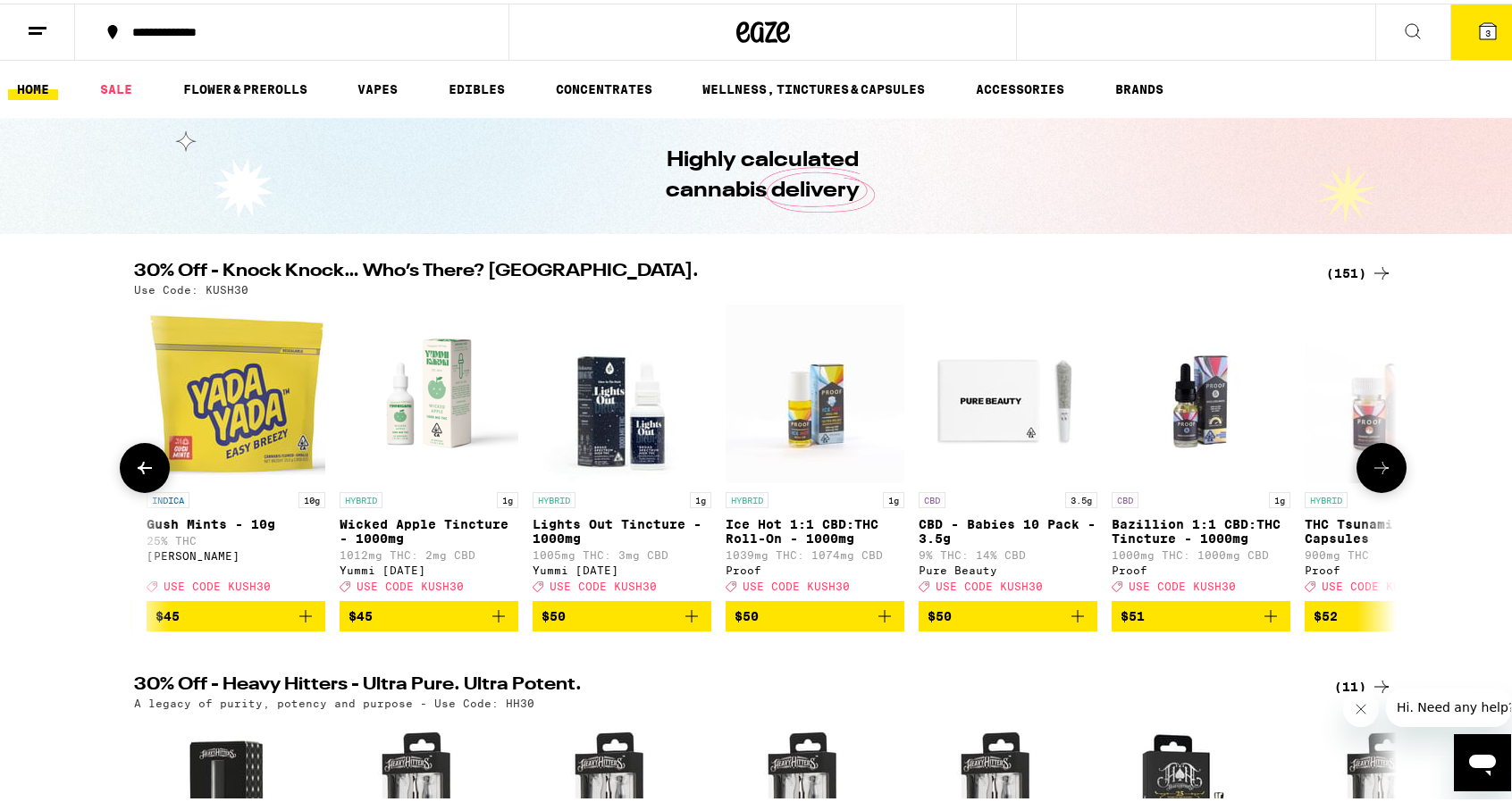
scroll to position [0, 25525]
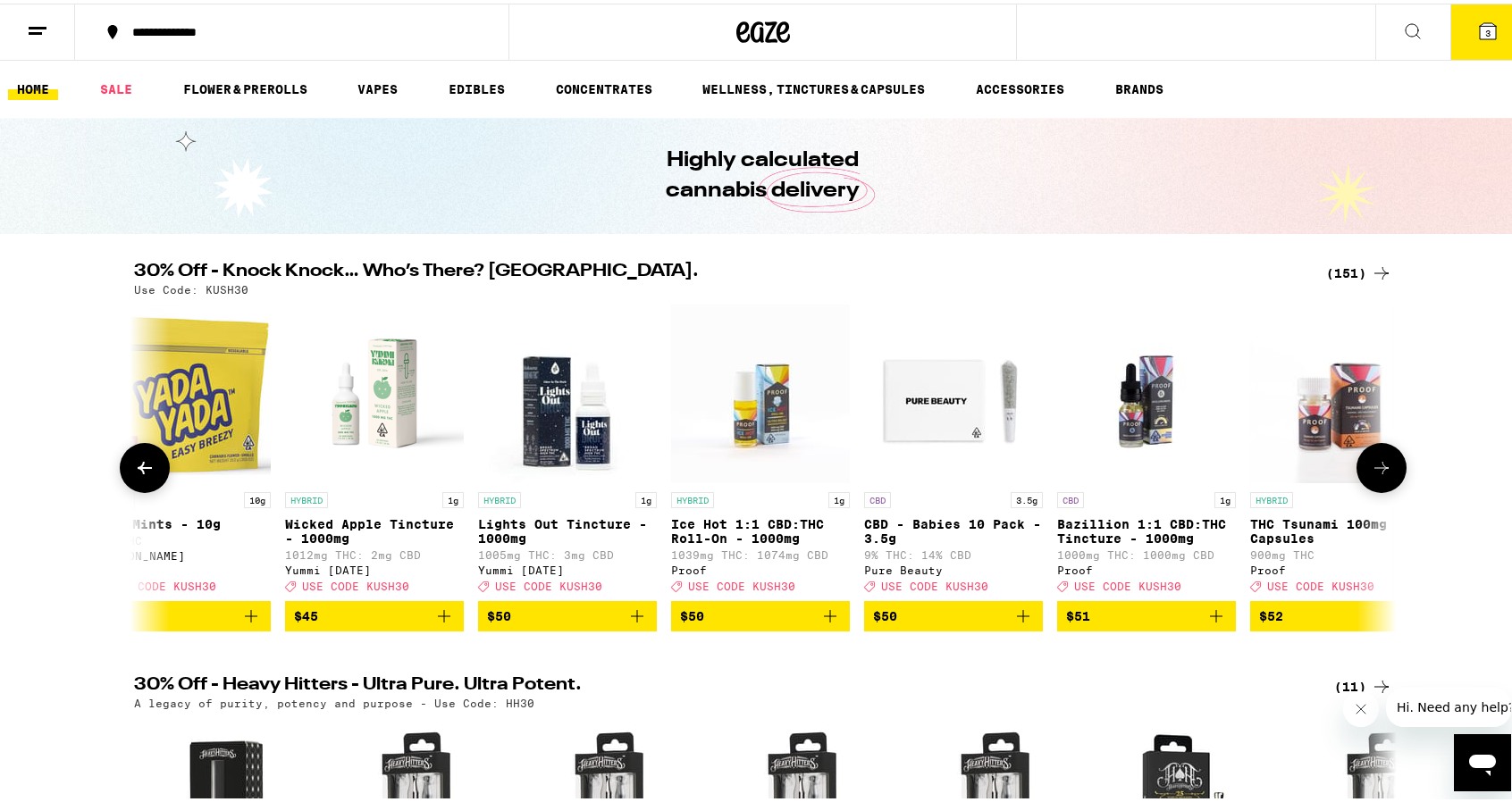
click at [1377, 471] on icon at bounding box center [1382, 465] width 14 height 13
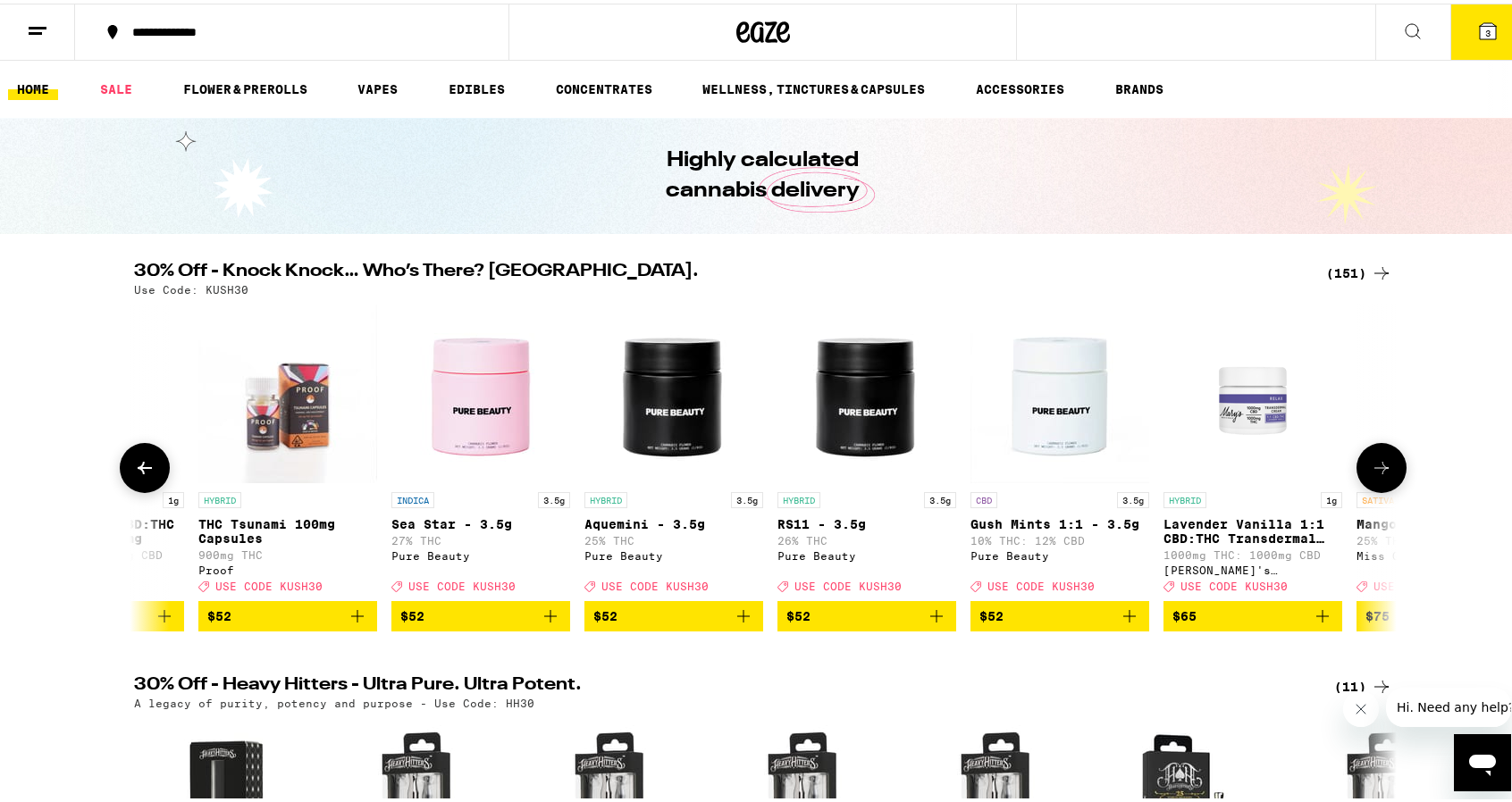
scroll to position [0, 26588]
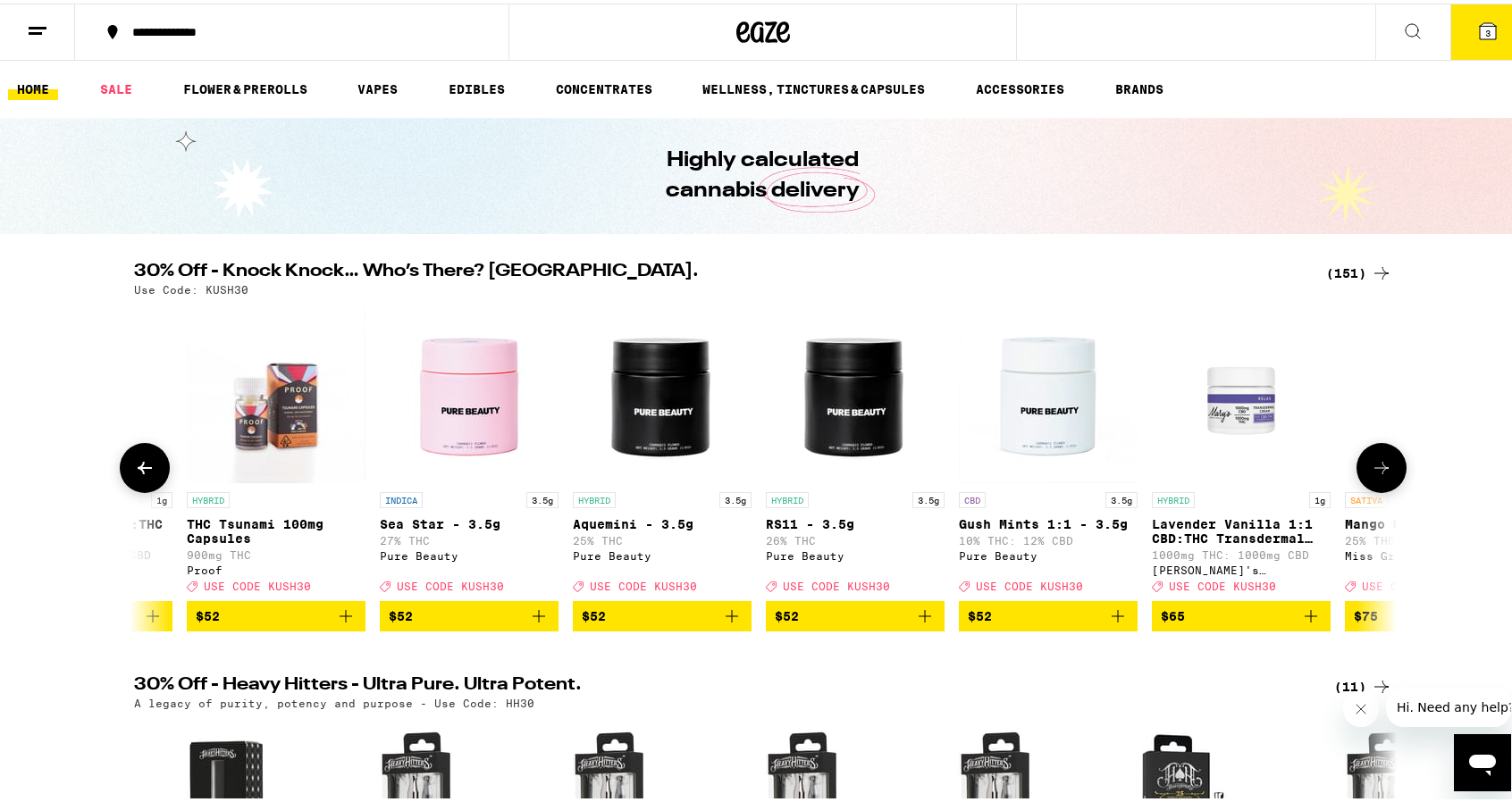
click at [138, 469] on icon at bounding box center [145, 465] width 22 height 22
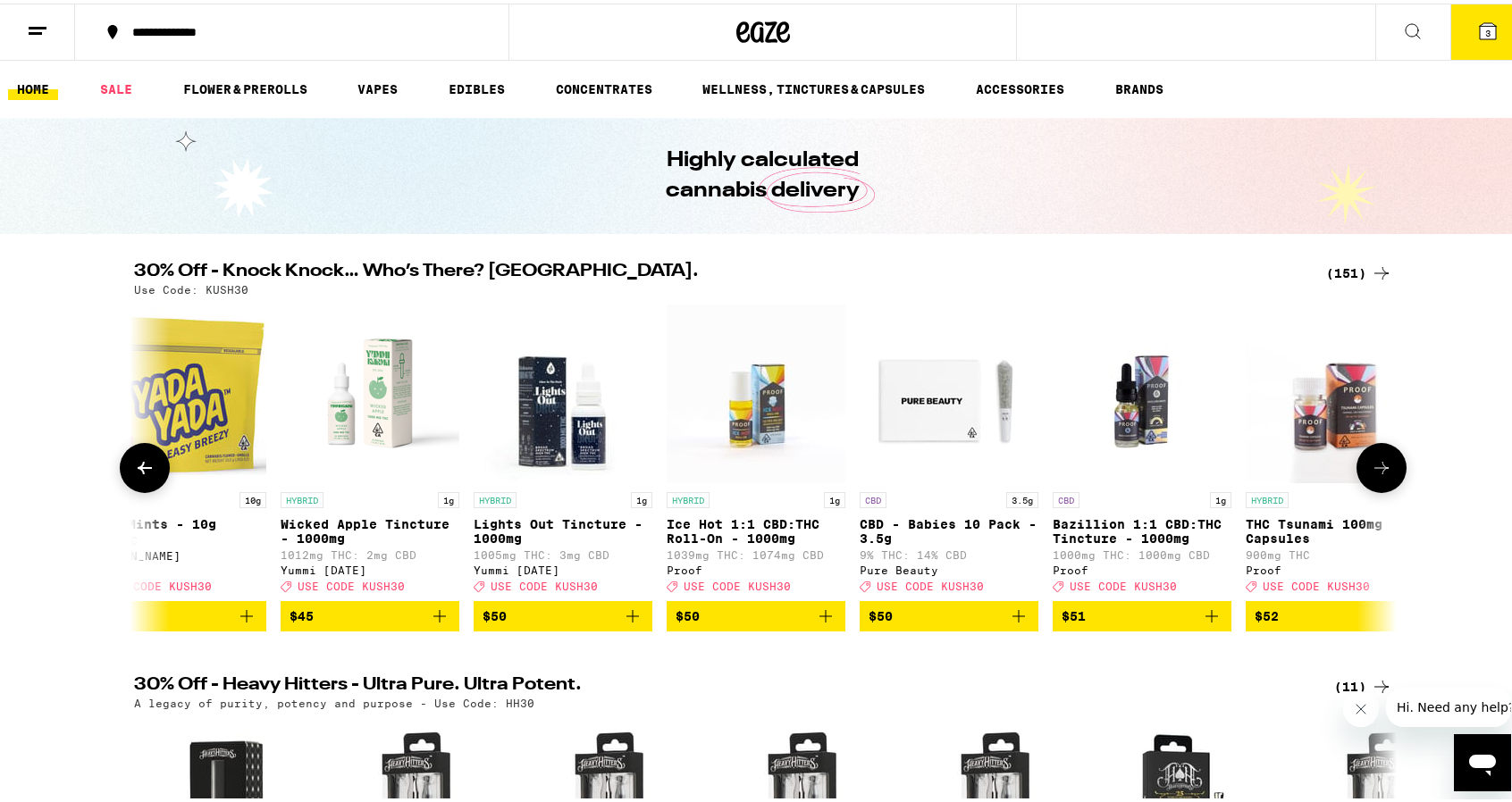
scroll to position [0, 25525]
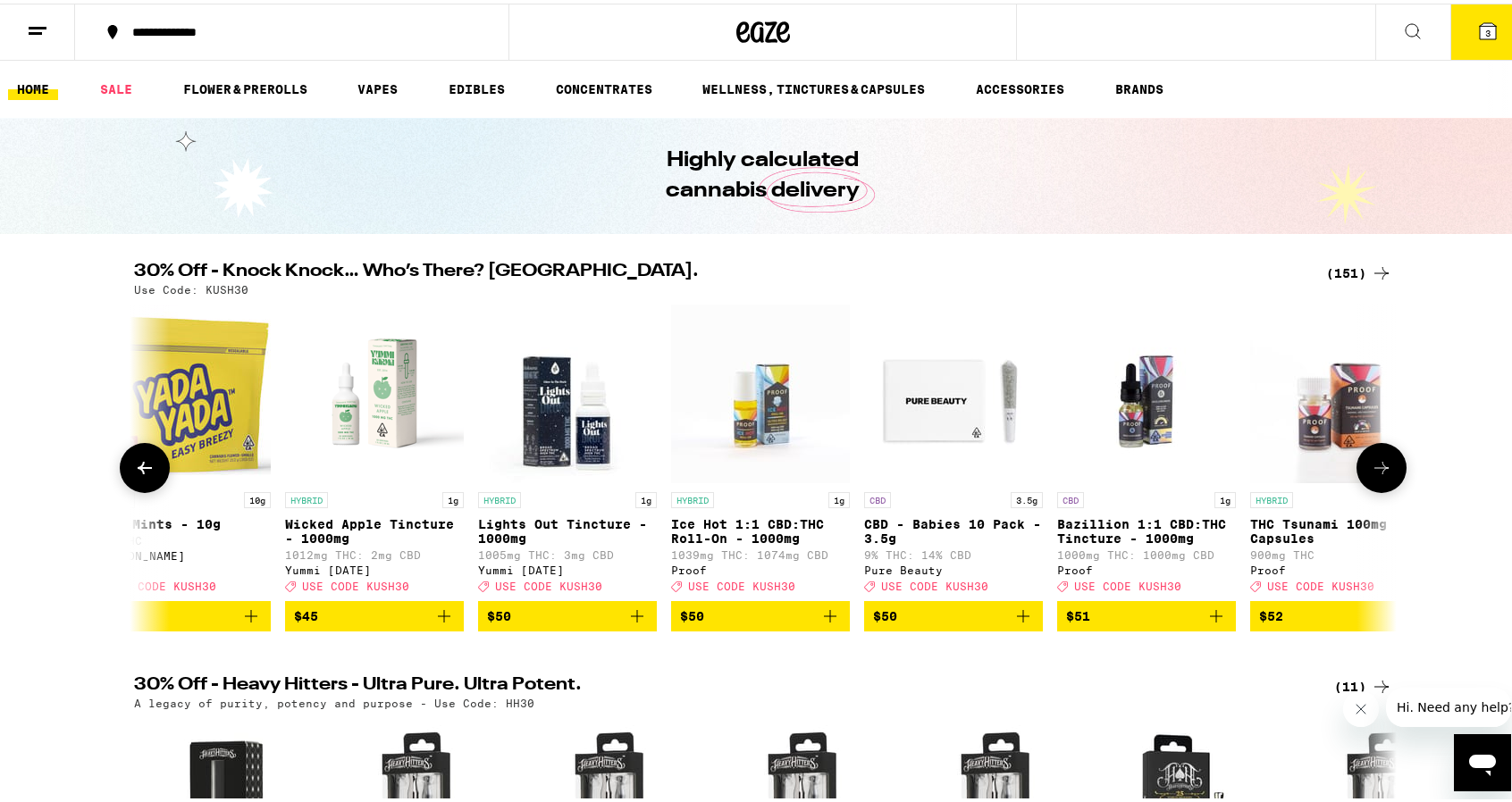
click at [1372, 469] on icon at bounding box center [1382, 465] width 22 height 22
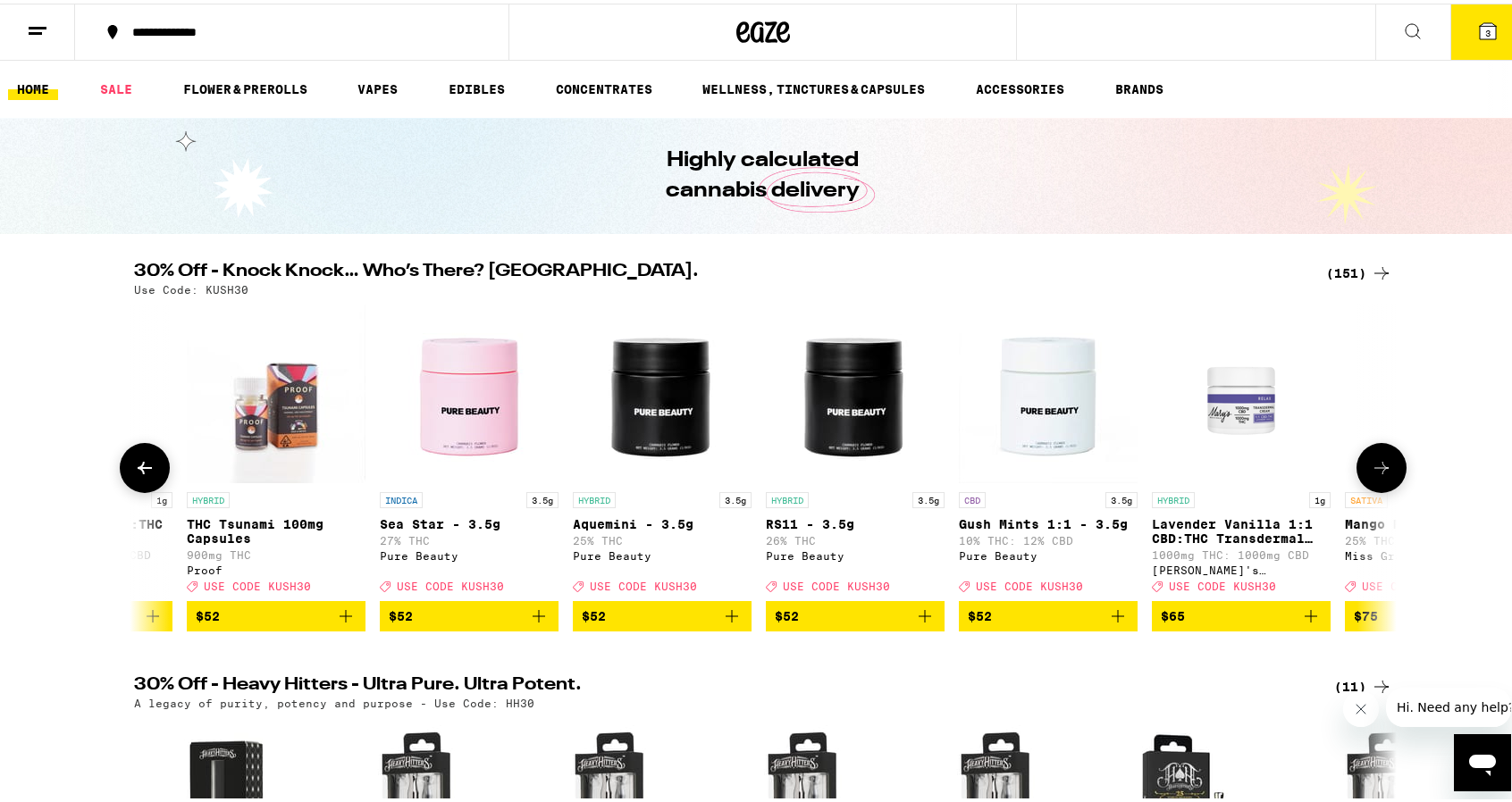
click at [1372, 469] on icon at bounding box center [1382, 465] width 22 height 22
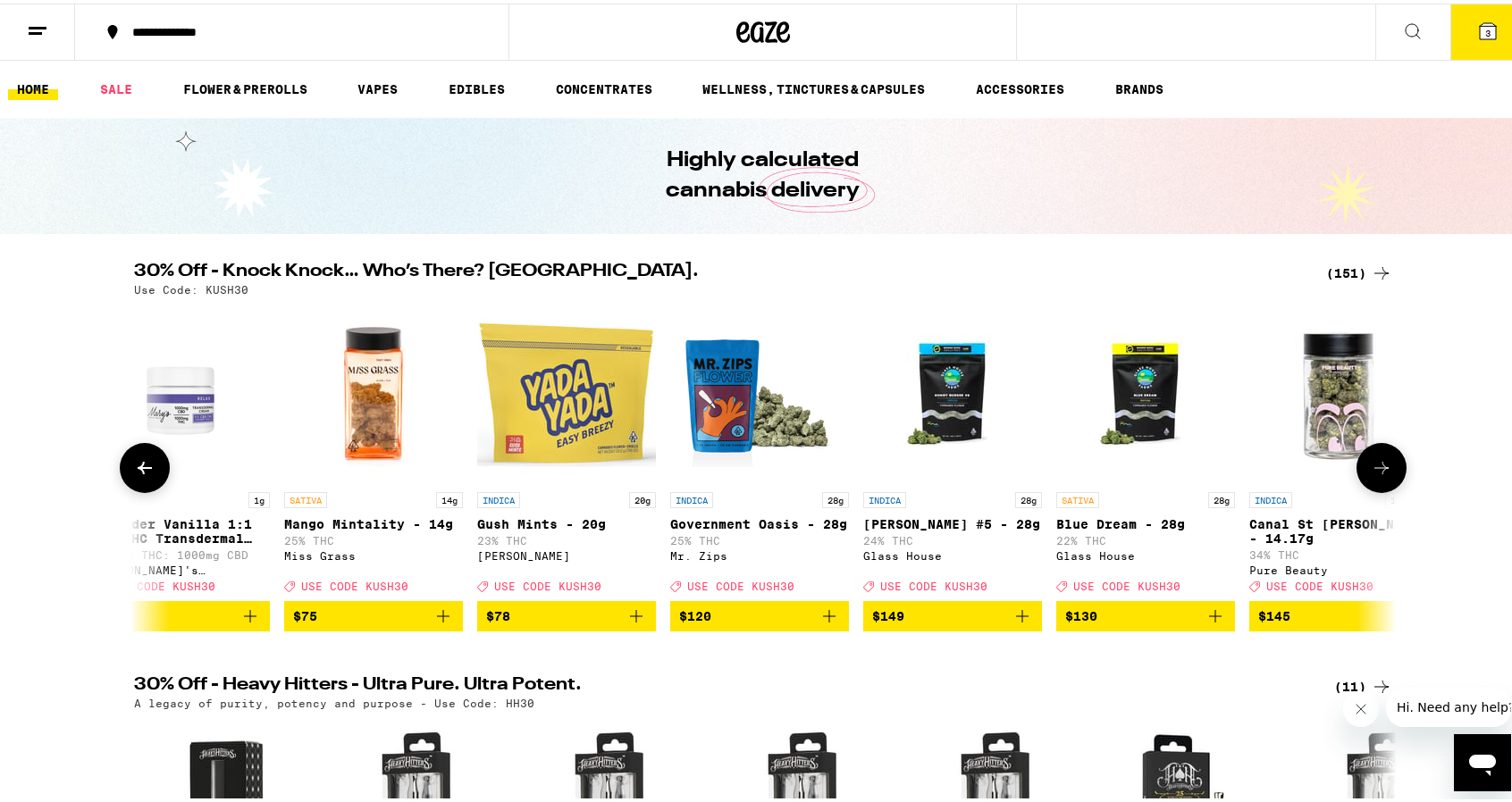
scroll to position [0, 27652]
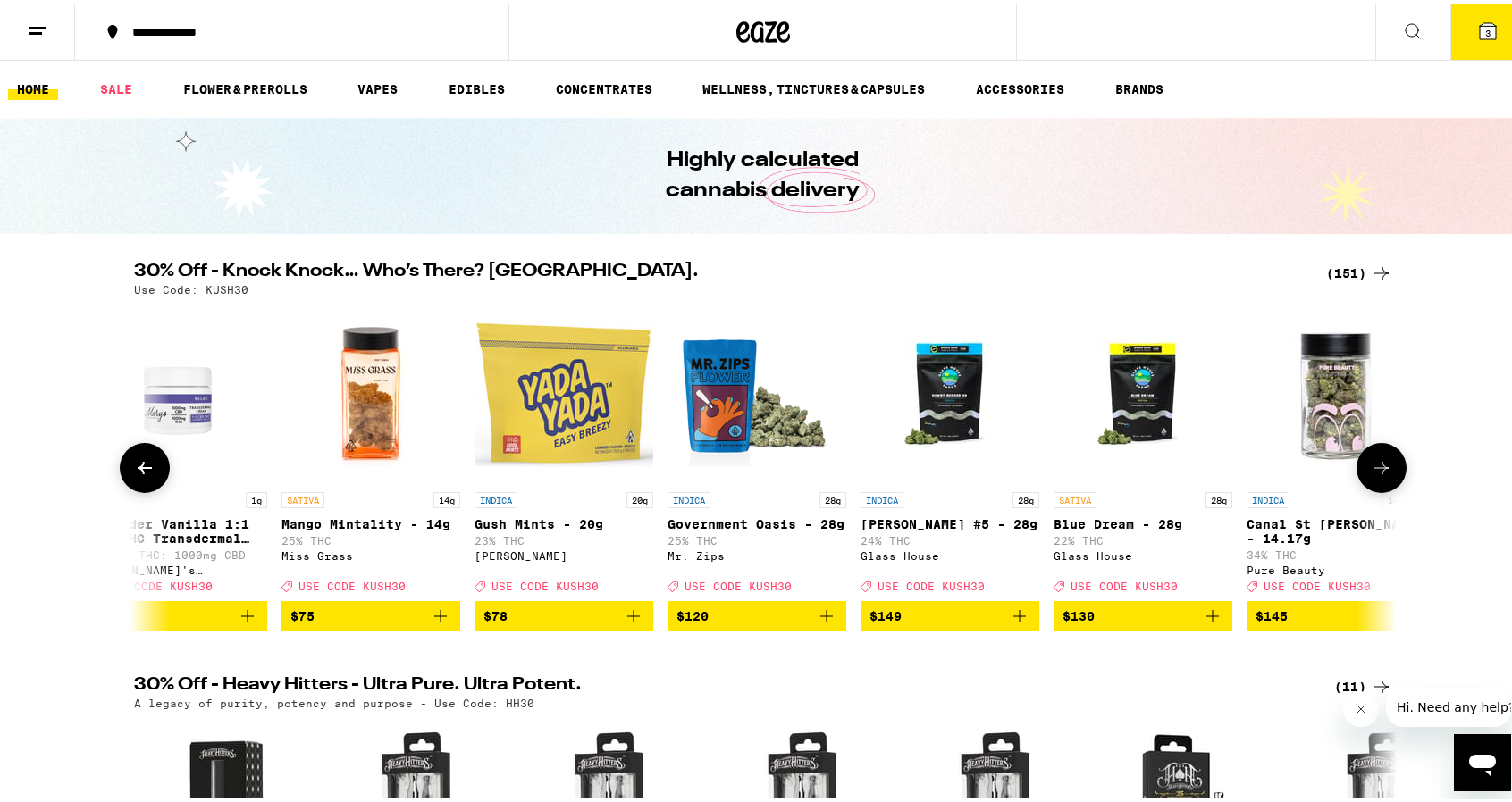
click at [1372, 469] on icon at bounding box center [1382, 465] width 22 height 22
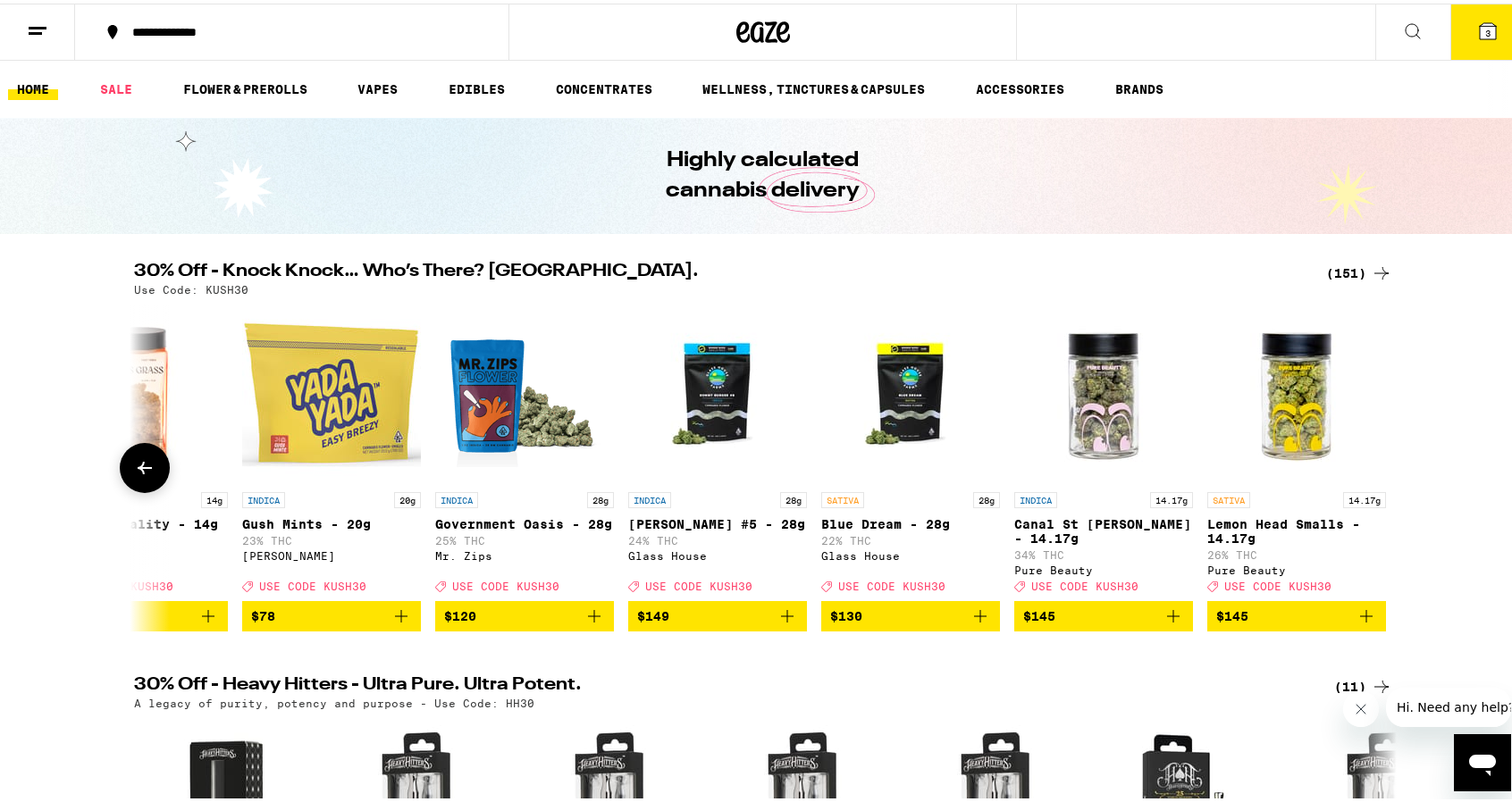
scroll to position [0, 27892]
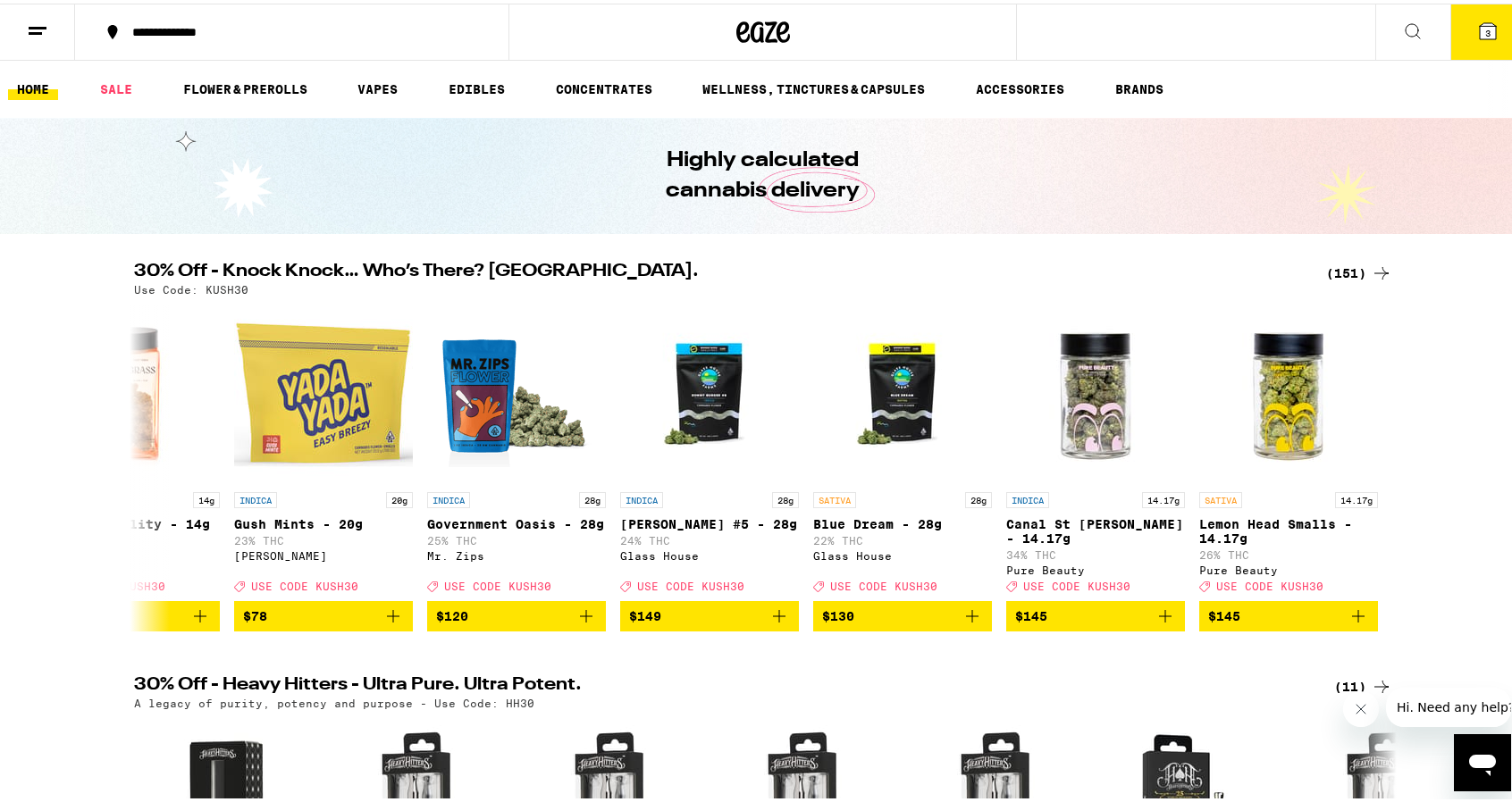
click at [1457, 469] on div "30% Off - Knock Knock… Who’s There? Kush. (151) Use Code: KUSH30 SATIVA 1g Upli…" at bounding box center [762, 443] width 1526 height 369
click at [141, 469] on icon at bounding box center [145, 465] width 22 height 22
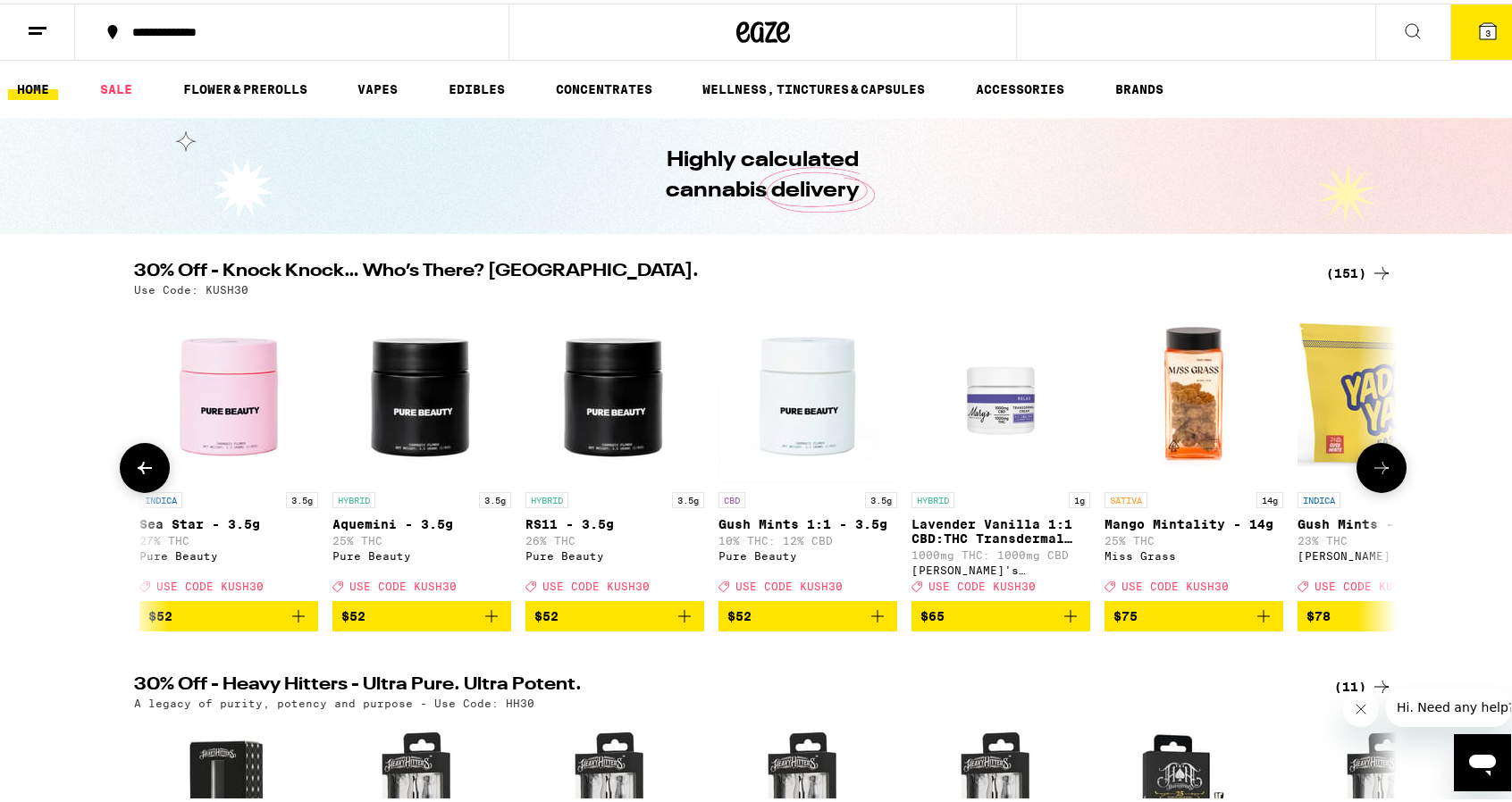
click at [141, 469] on icon at bounding box center [145, 465] width 22 height 22
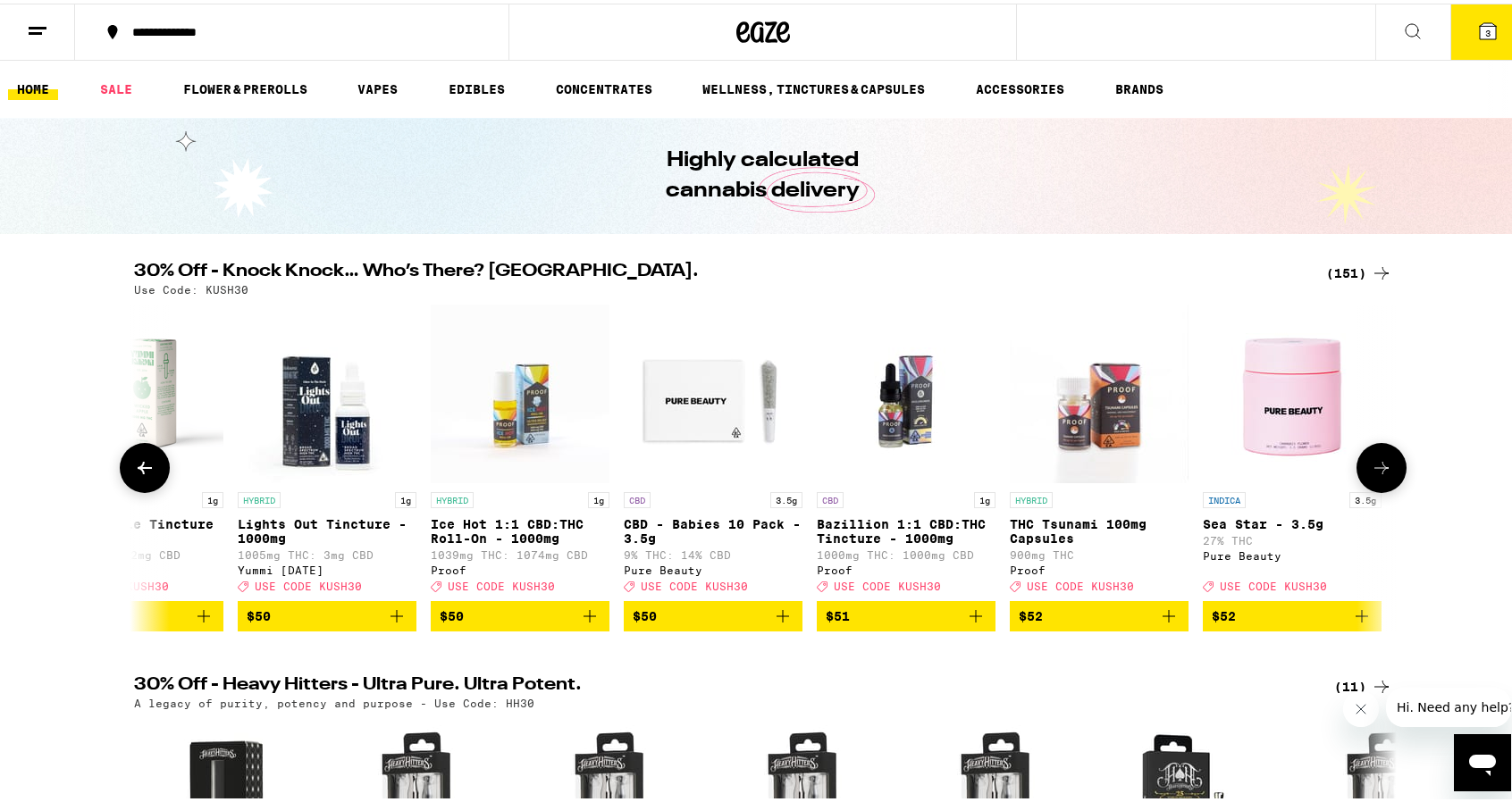
click at [141, 469] on icon at bounding box center [145, 465] width 22 height 22
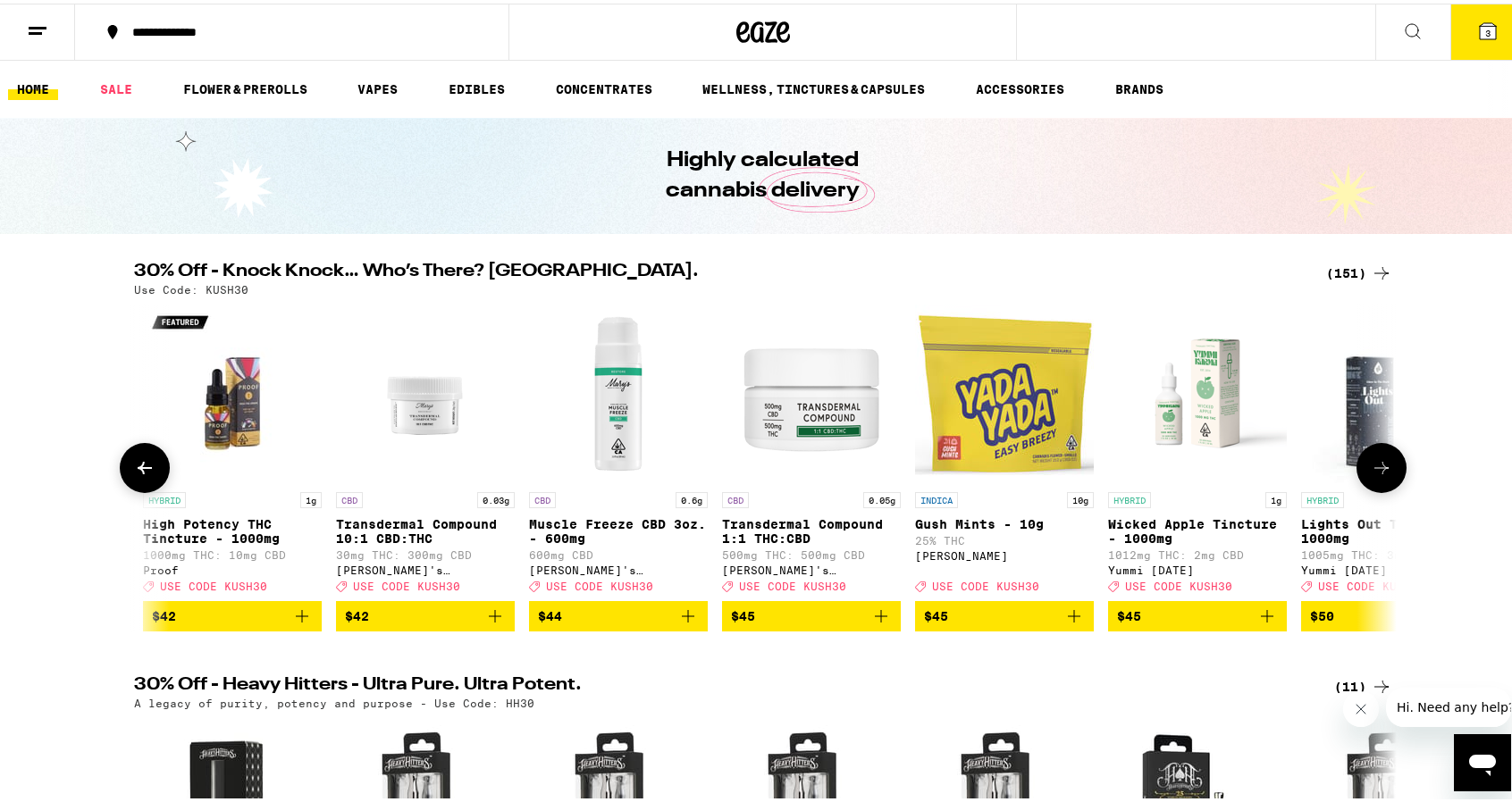
click at [141, 469] on icon at bounding box center [145, 465] width 22 height 22
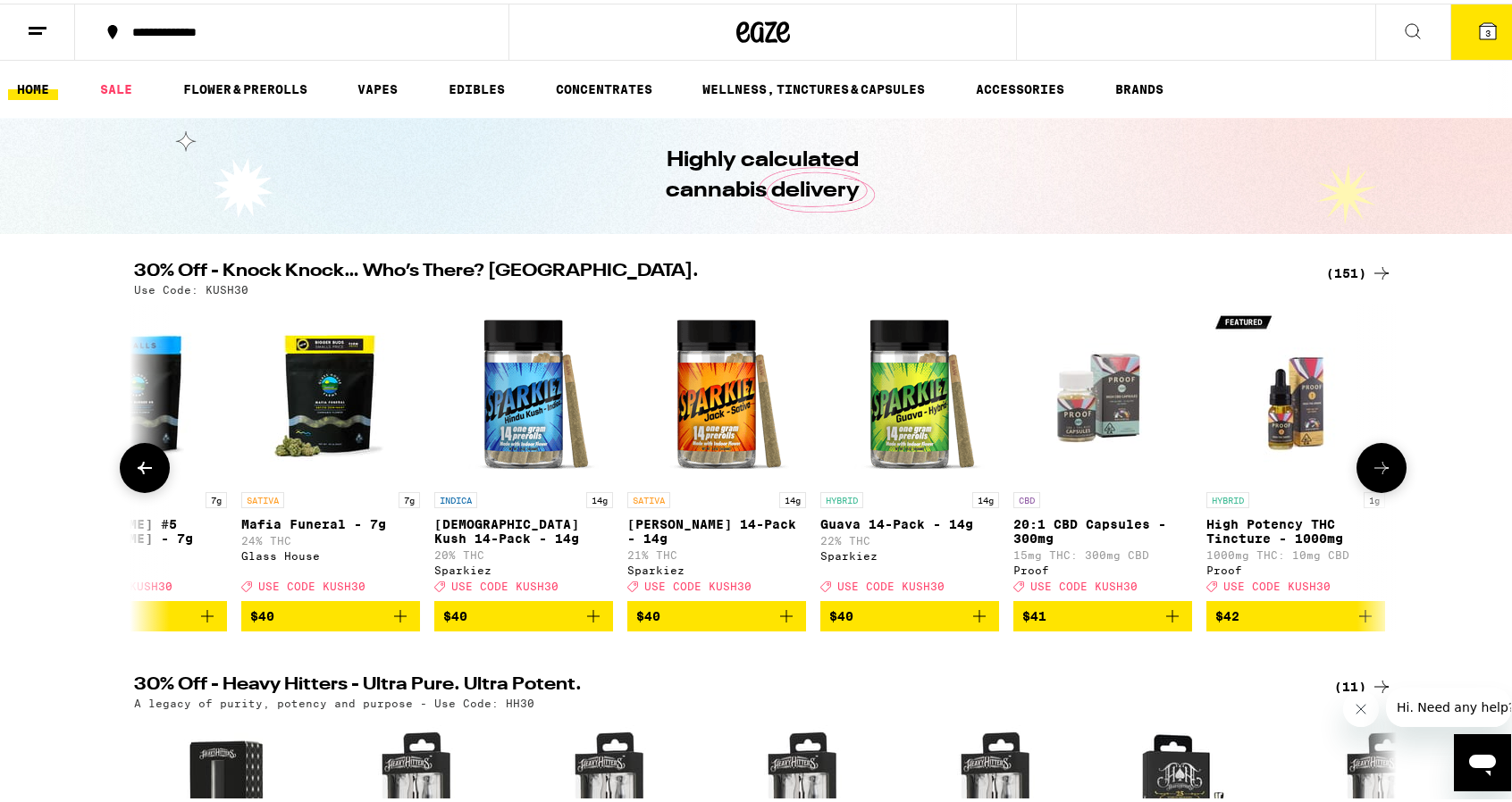
click at [141, 469] on icon at bounding box center [145, 465] width 22 height 22
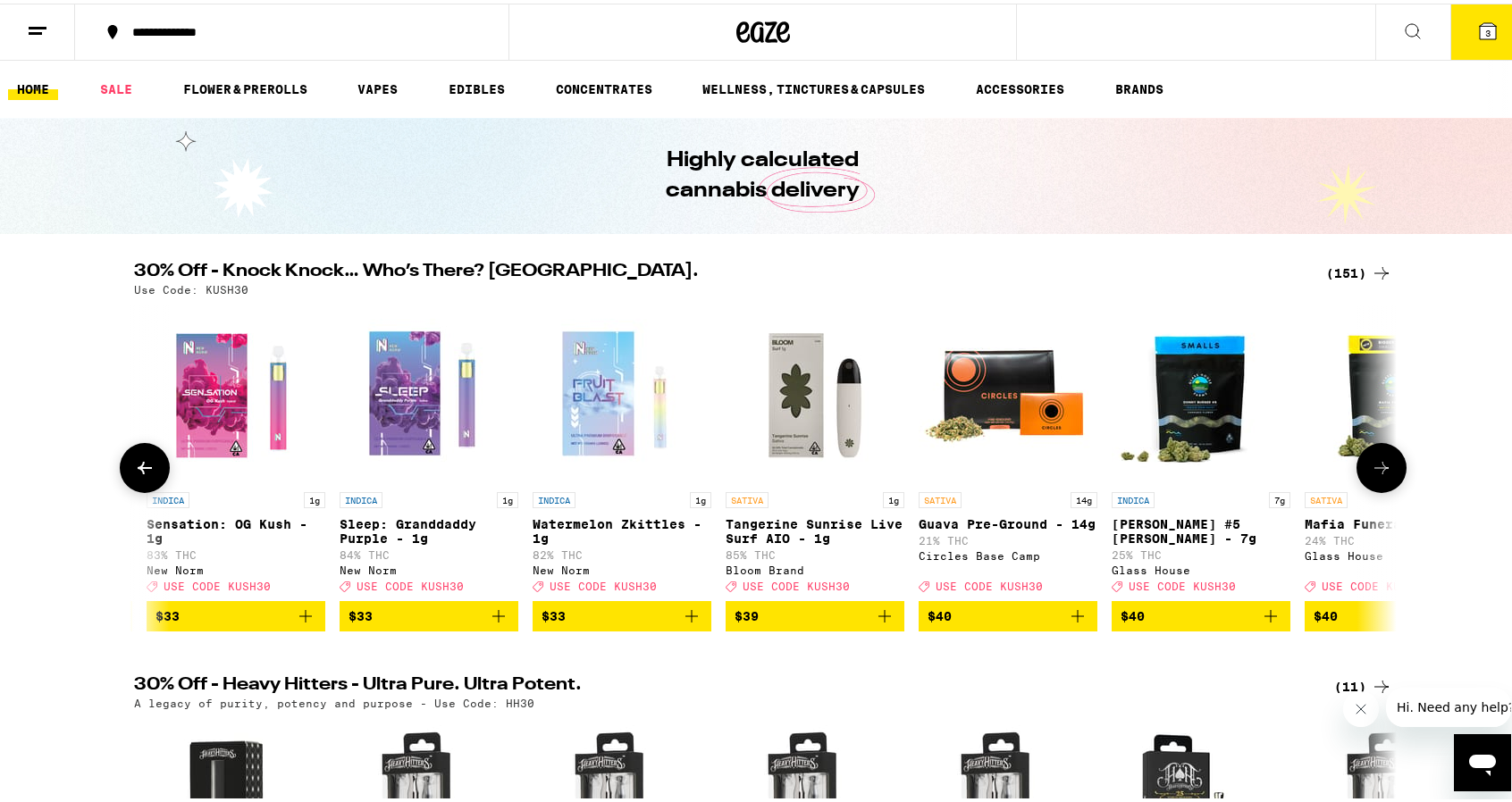
scroll to position [0, 22574]
click at [602, 423] on img "Open page for Watermelon Zkittles - 1g from New Norm" at bounding box center [622, 391] width 179 height 179
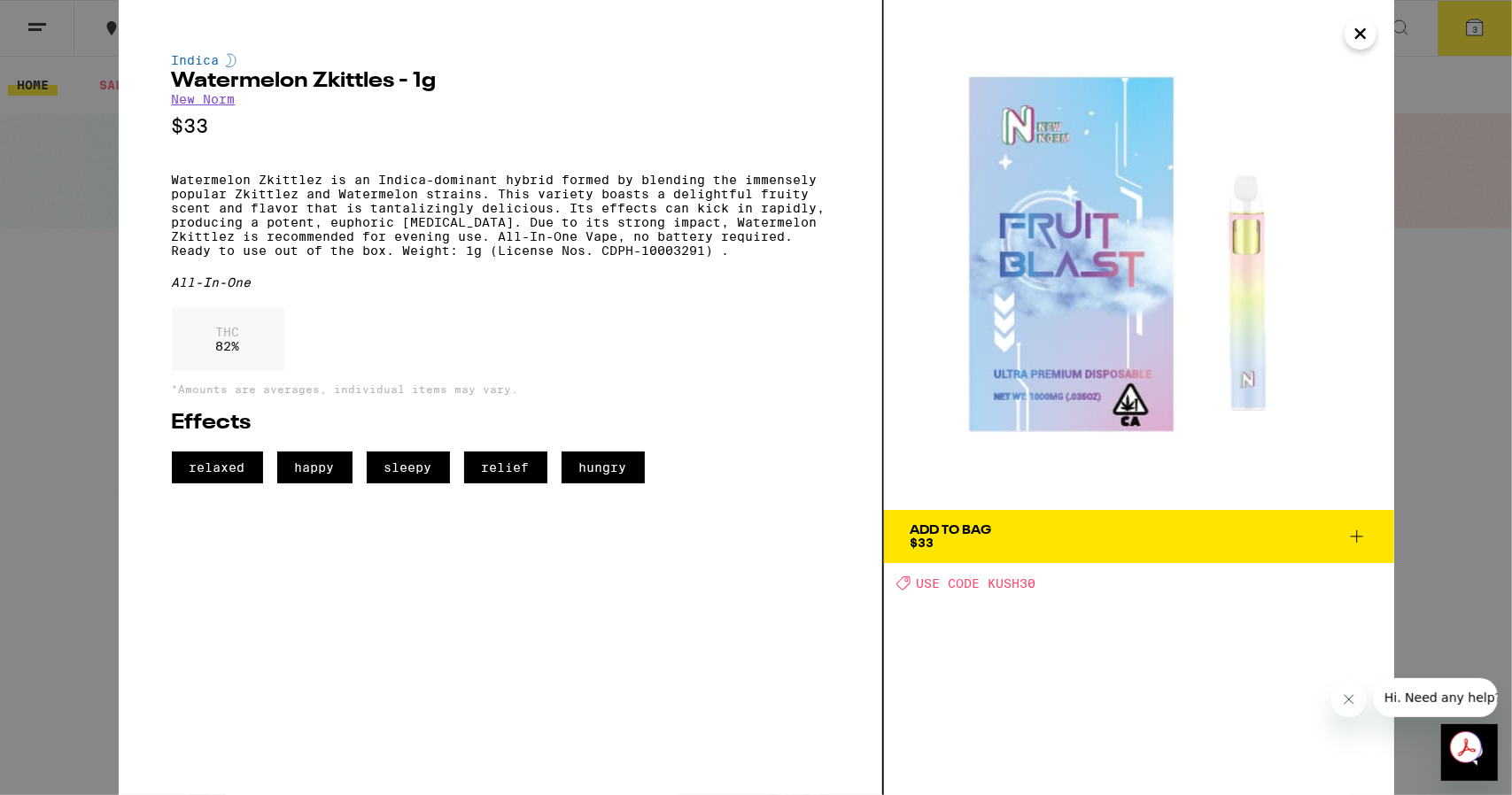
click at [1477, 297] on div "Indica Watermelon Zkittles - 1g New Norm $33 Watermelon Zkittlez is an Indica-d…" at bounding box center [756, 398] width 1512 height 795
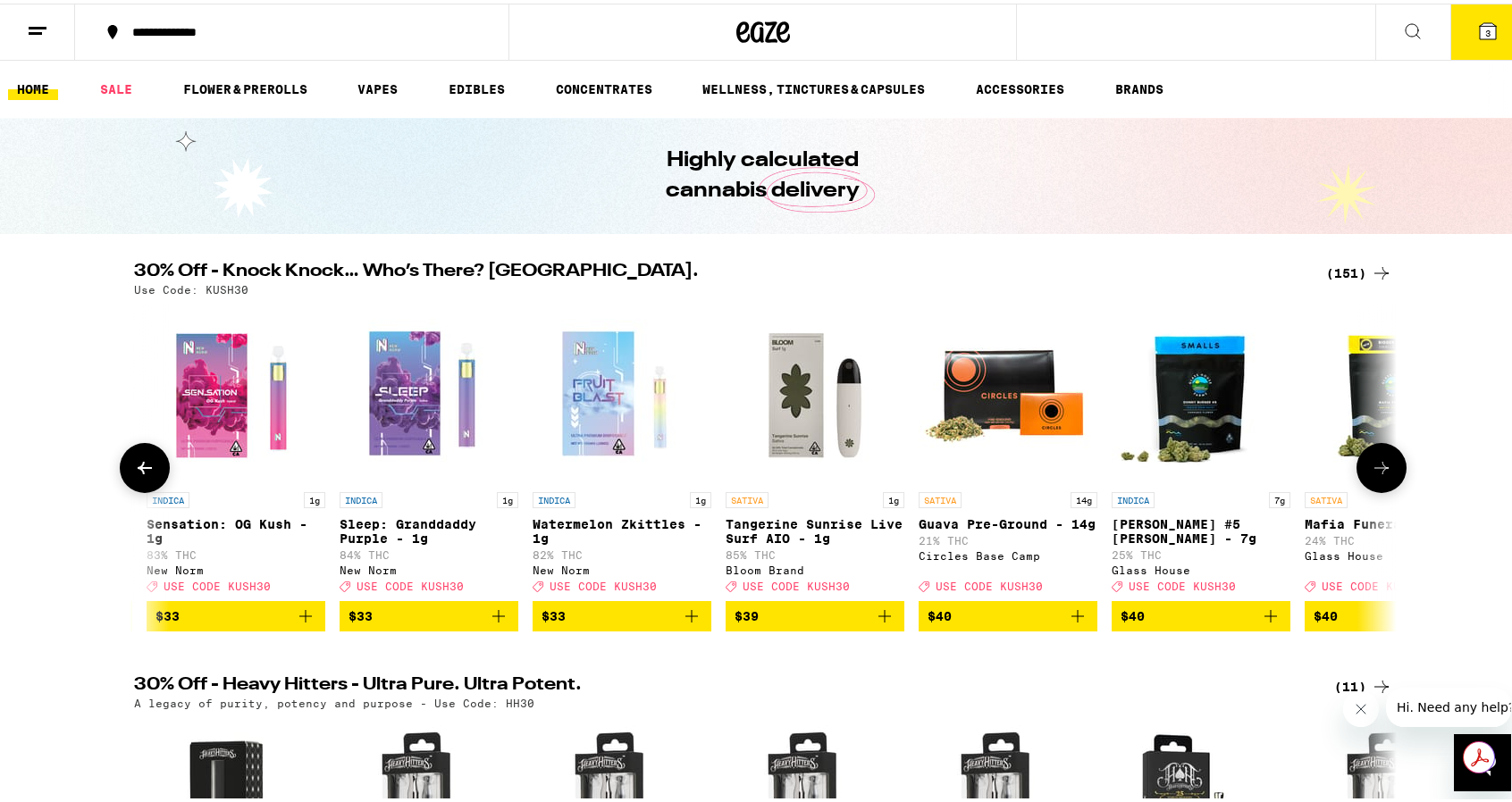
click at [449, 417] on img "Open page for Sleep: Granddaddy Purple - 1g from New Norm" at bounding box center [429, 391] width 179 height 179
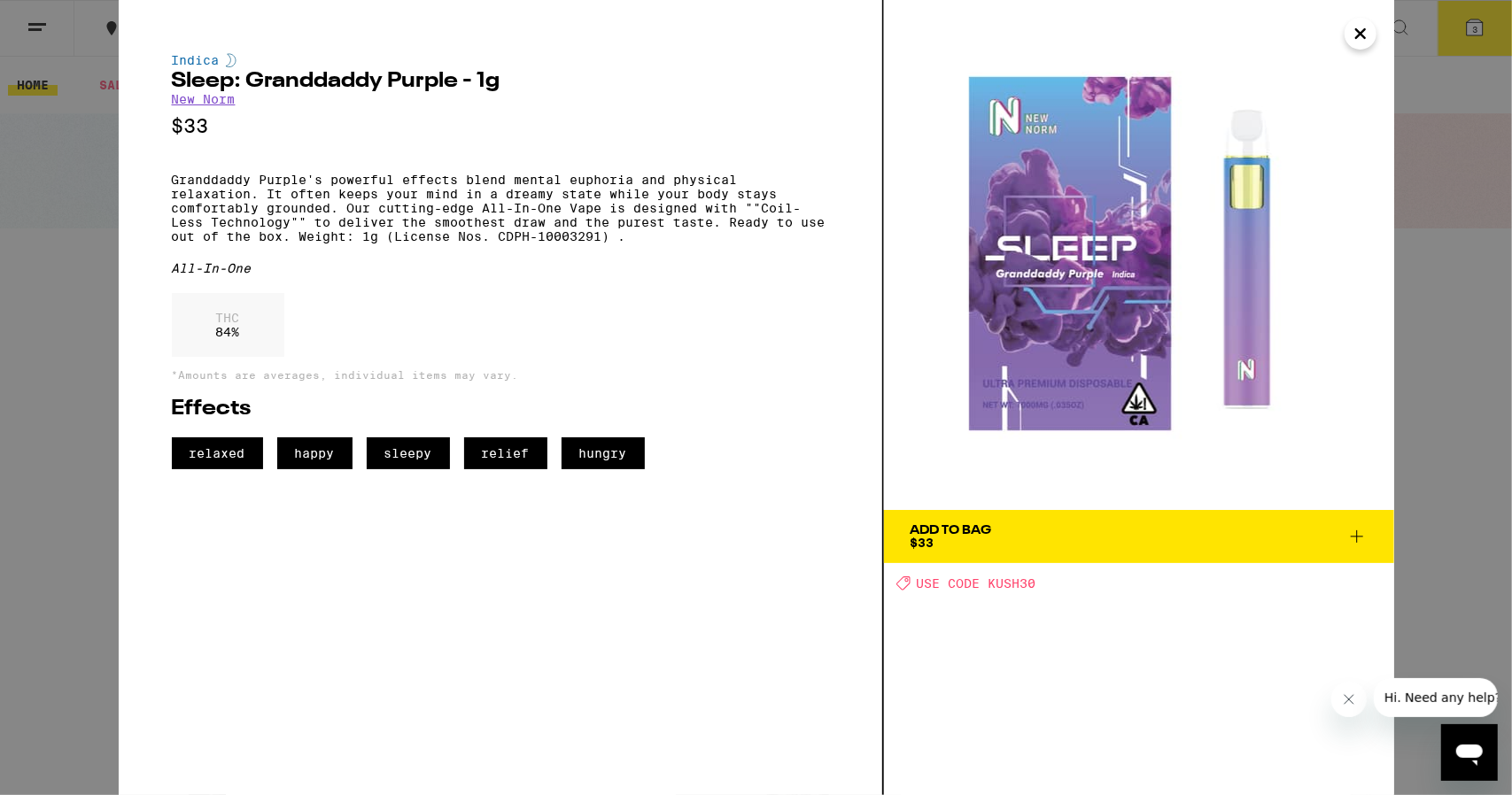
click at [1354, 540] on icon at bounding box center [1357, 537] width 22 height 22
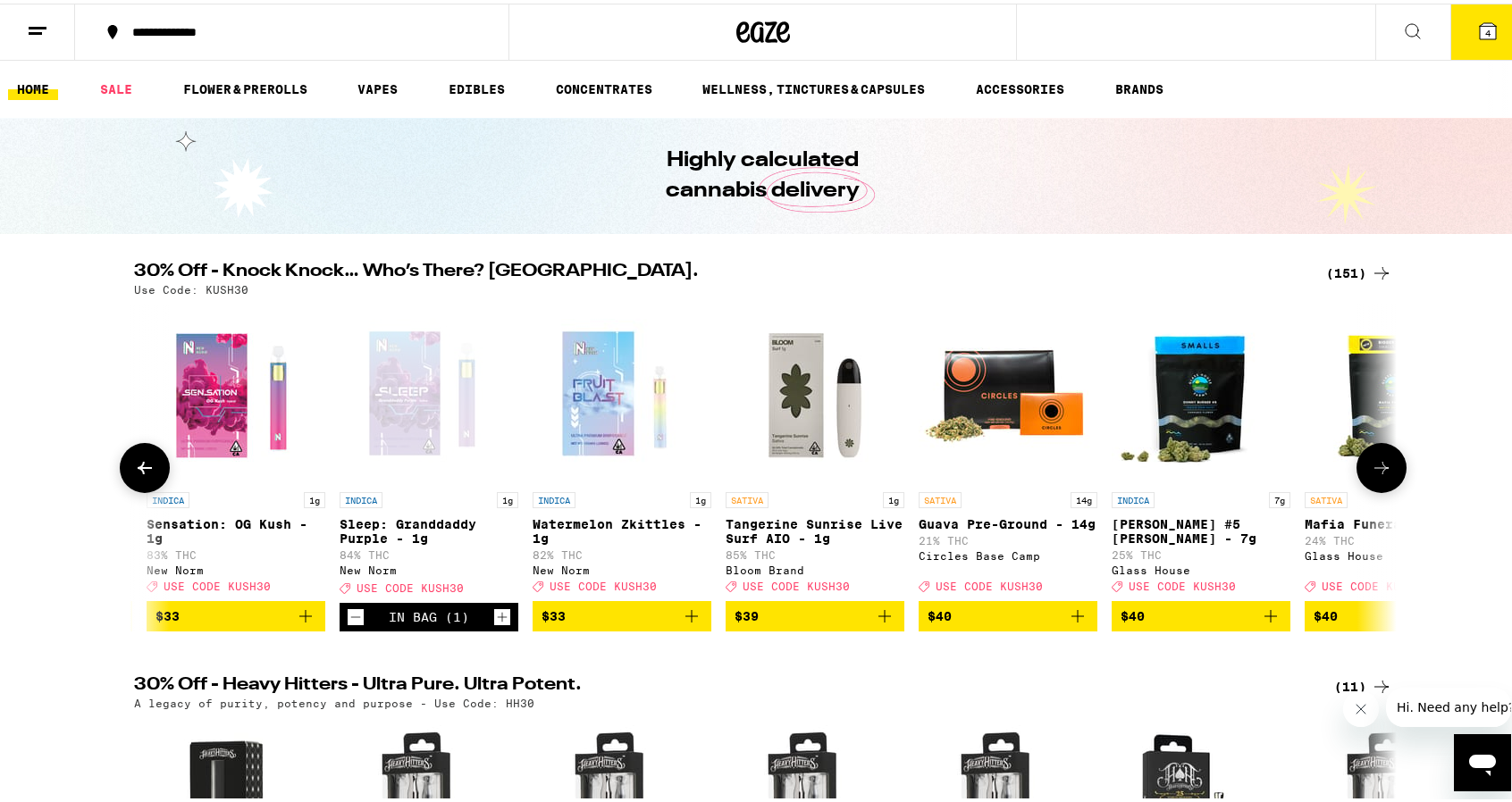
click at [139, 466] on icon at bounding box center [145, 465] width 22 height 22
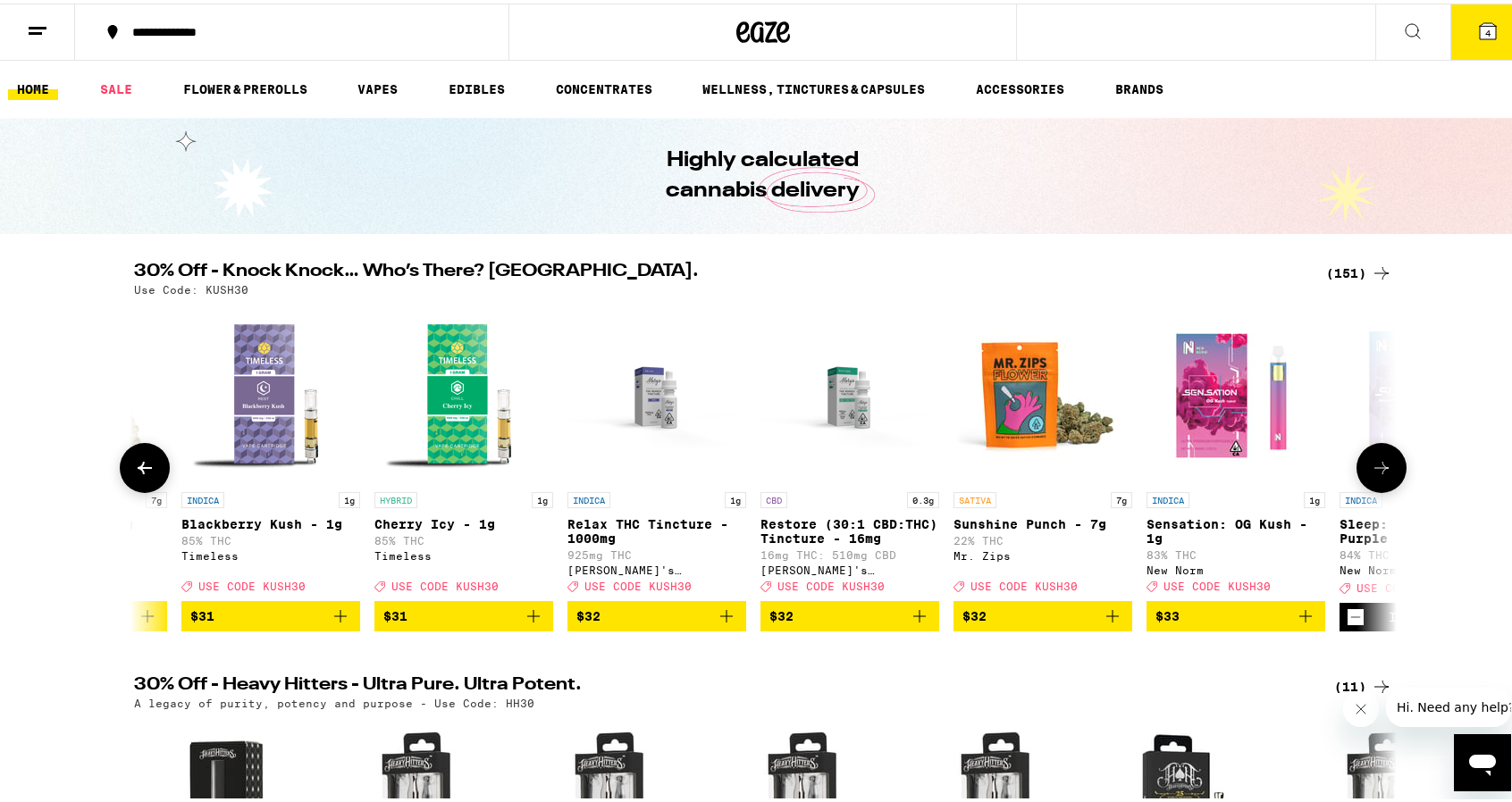
scroll to position [0, 21510]
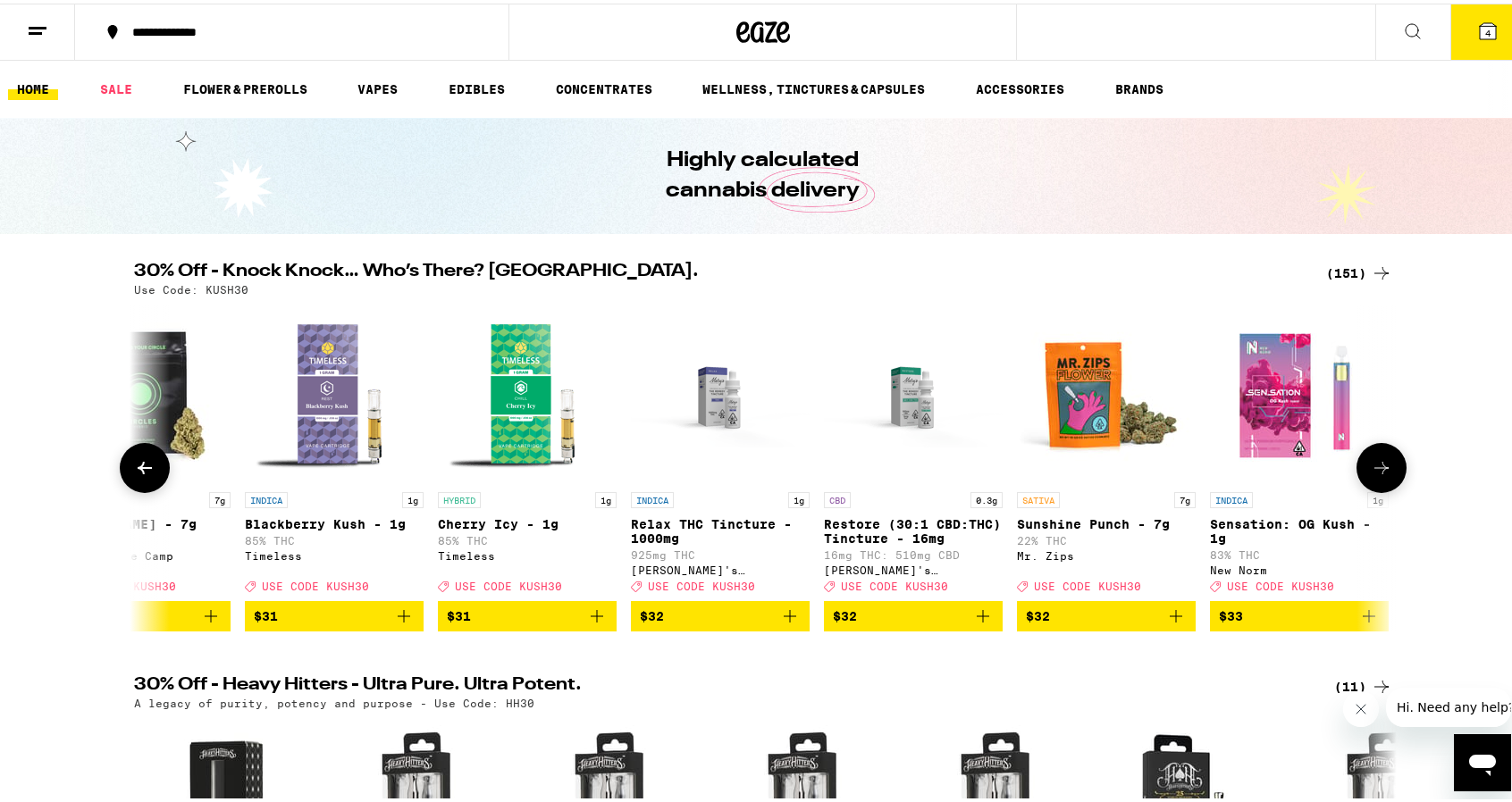
click at [139, 466] on icon at bounding box center [145, 465] width 22 height 22
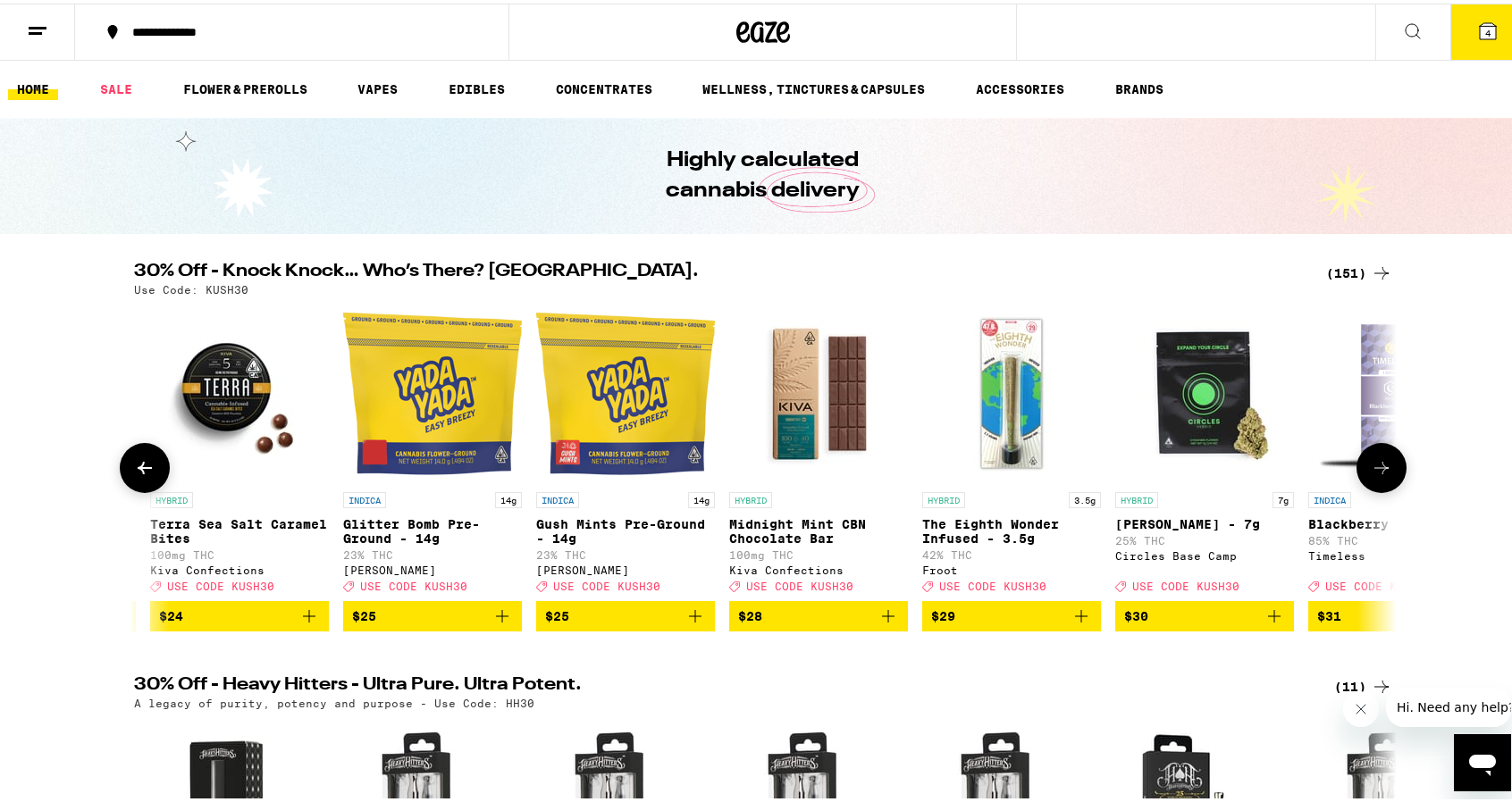
click at [139, 466] on icon at bounding box center [145, 465] width 22 height 22
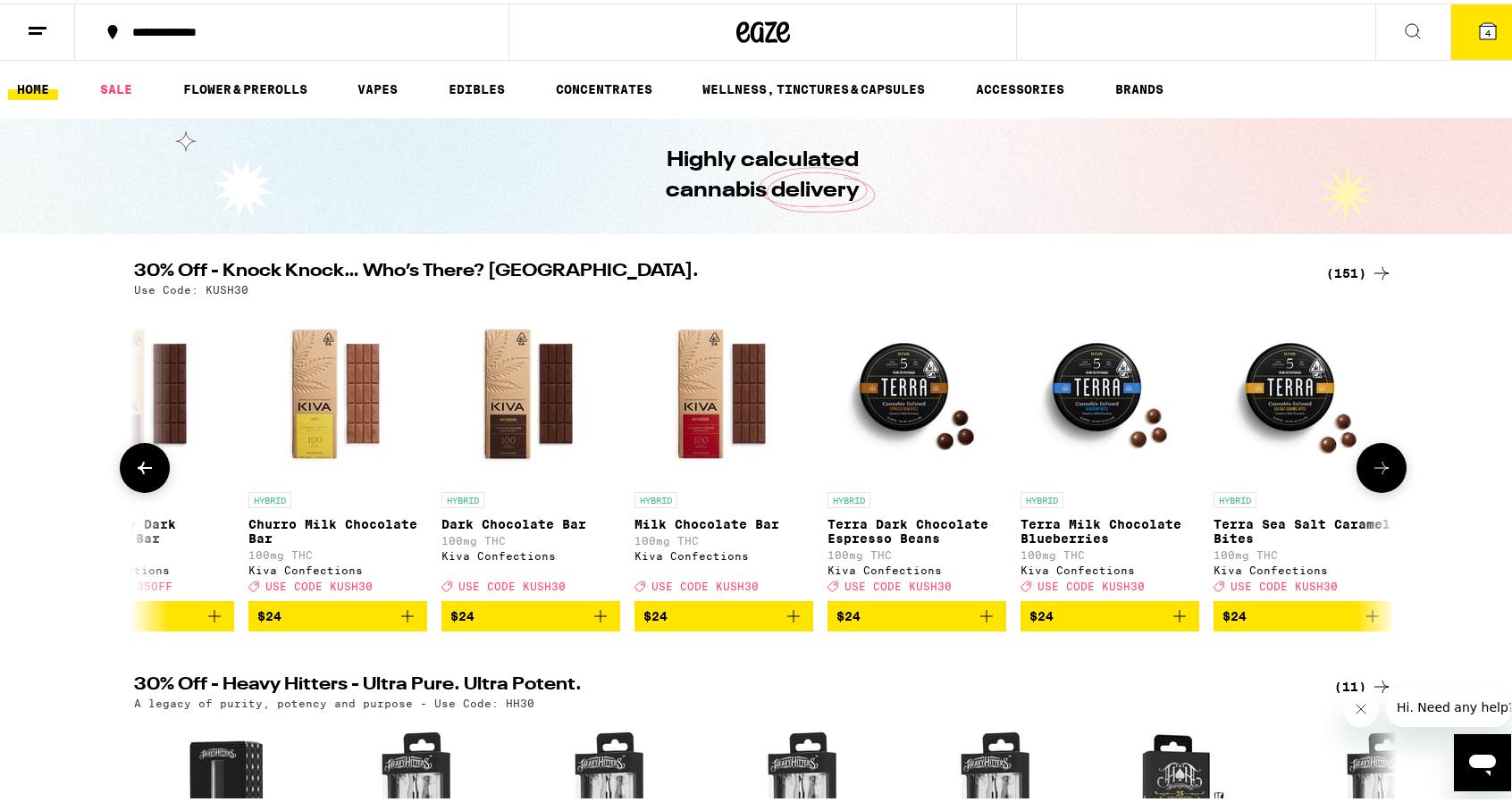
click at [139, 466] on icon at bounding box center [145, 465] width 22 height 22
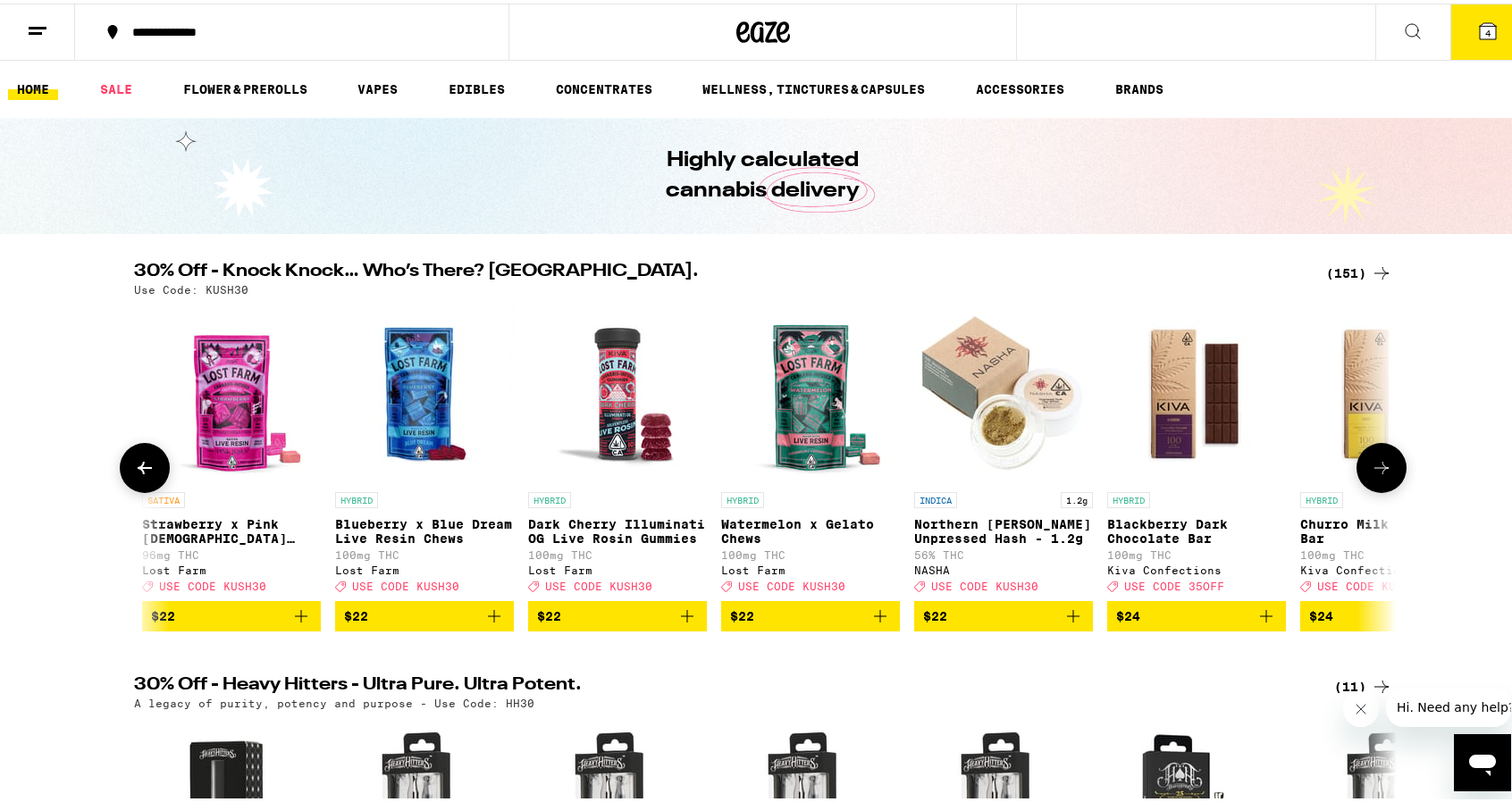
scroll to position [0, 18320]
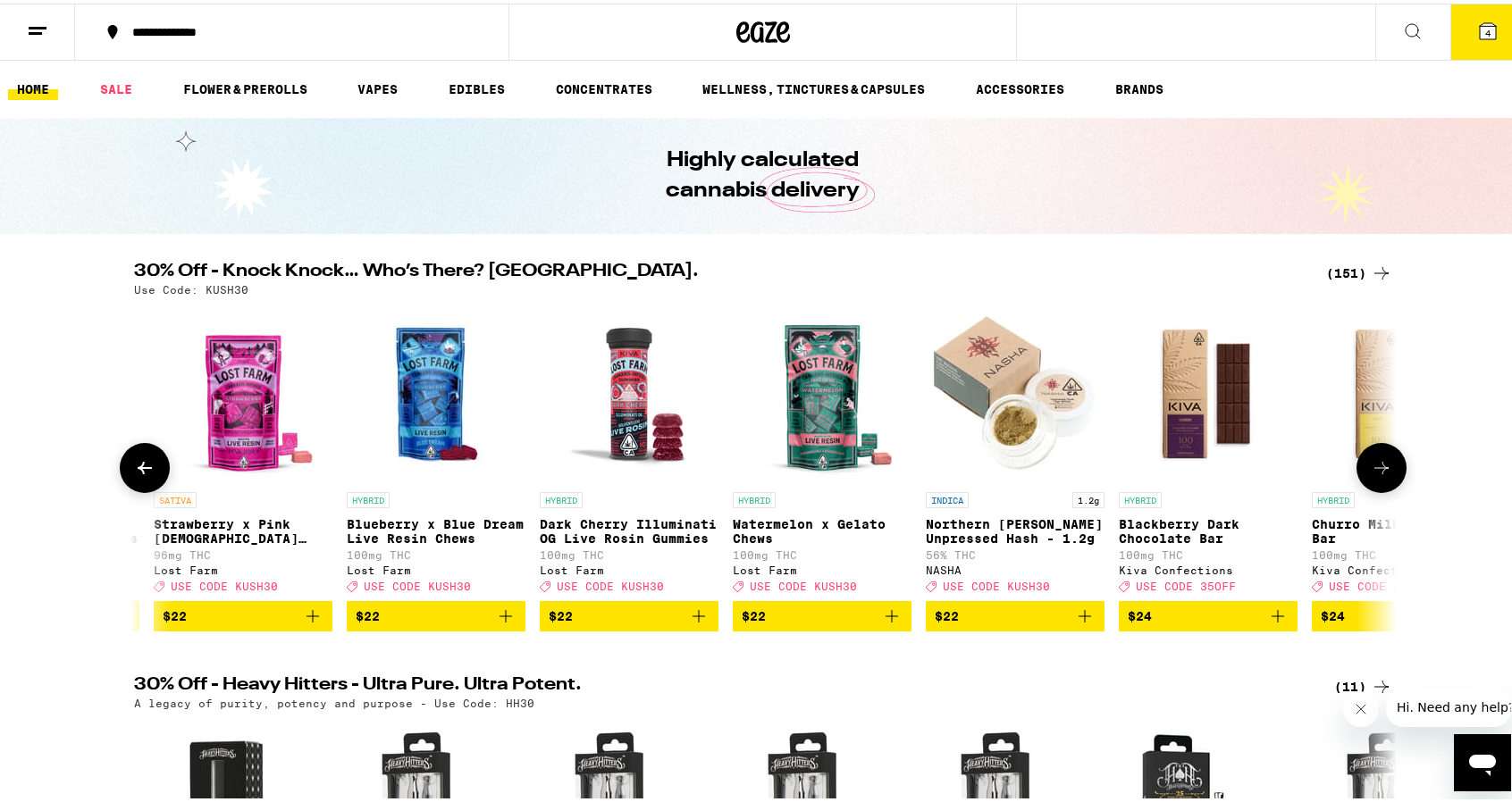
click at [138, 466] on icon at bounding box center [145, 465] width 22 height 22
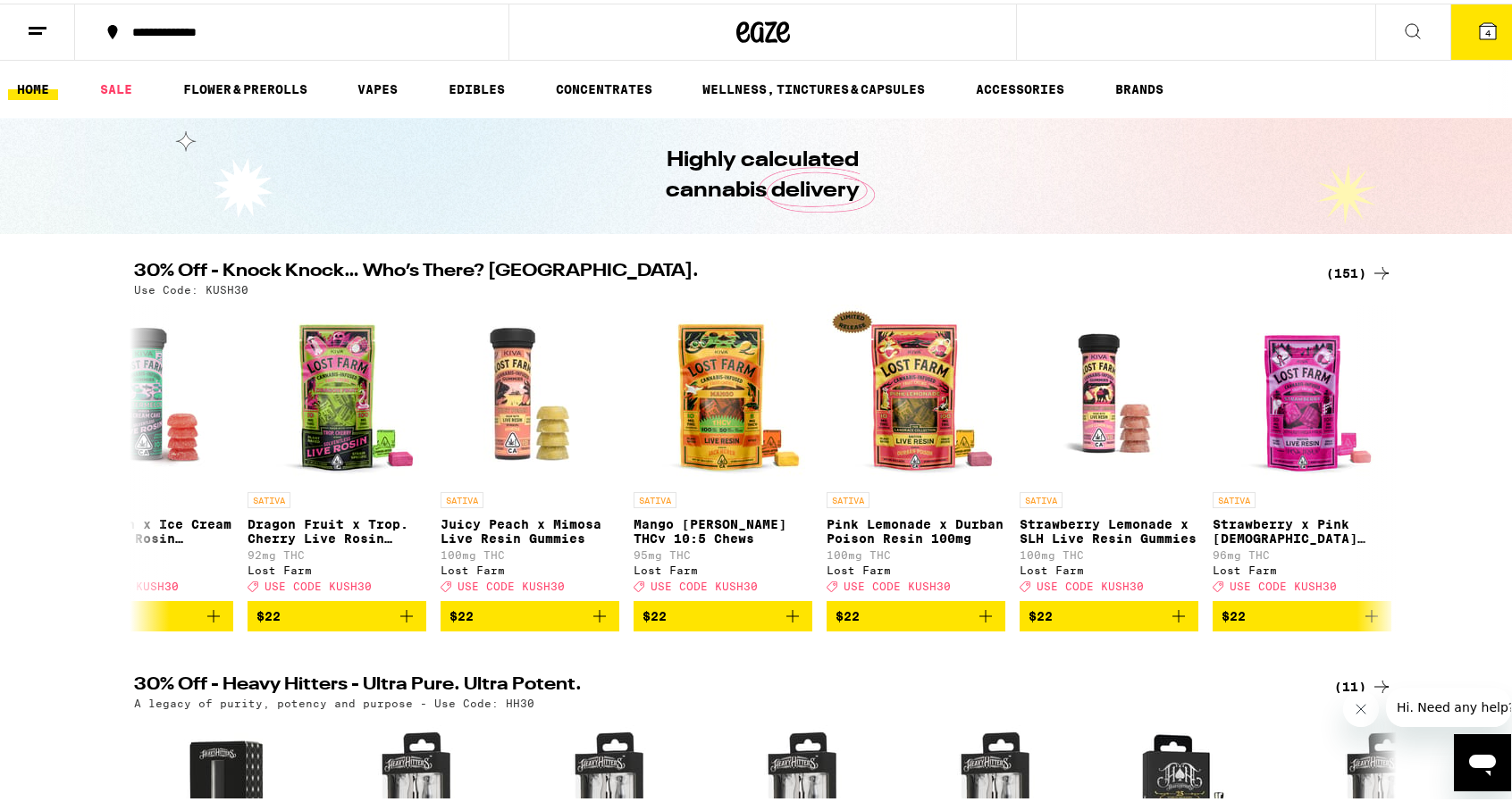
scroll to position [0, 17256]
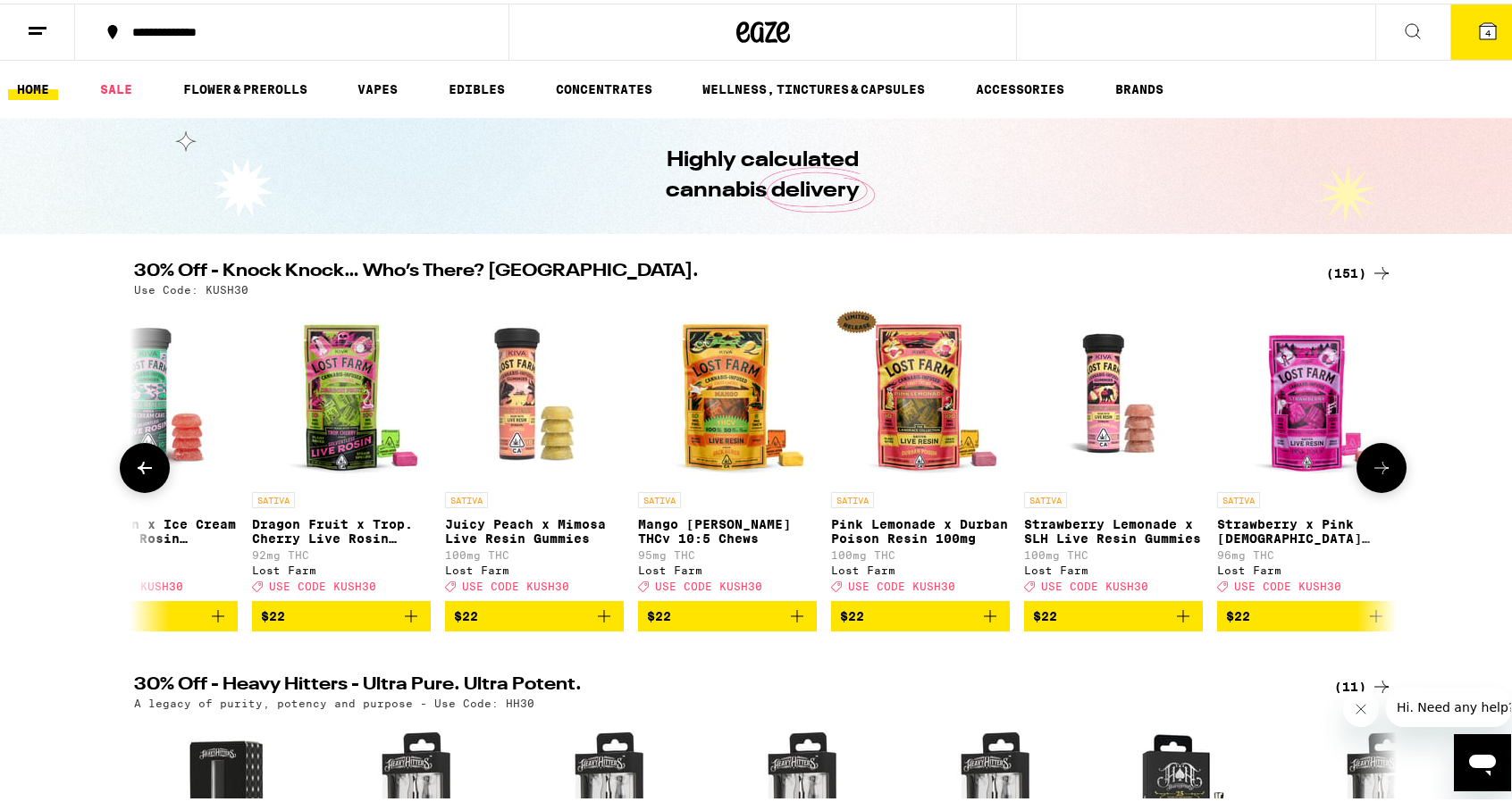
click at [1379, 476] on icon at bounding box center [1382, 465] width 22 height 22
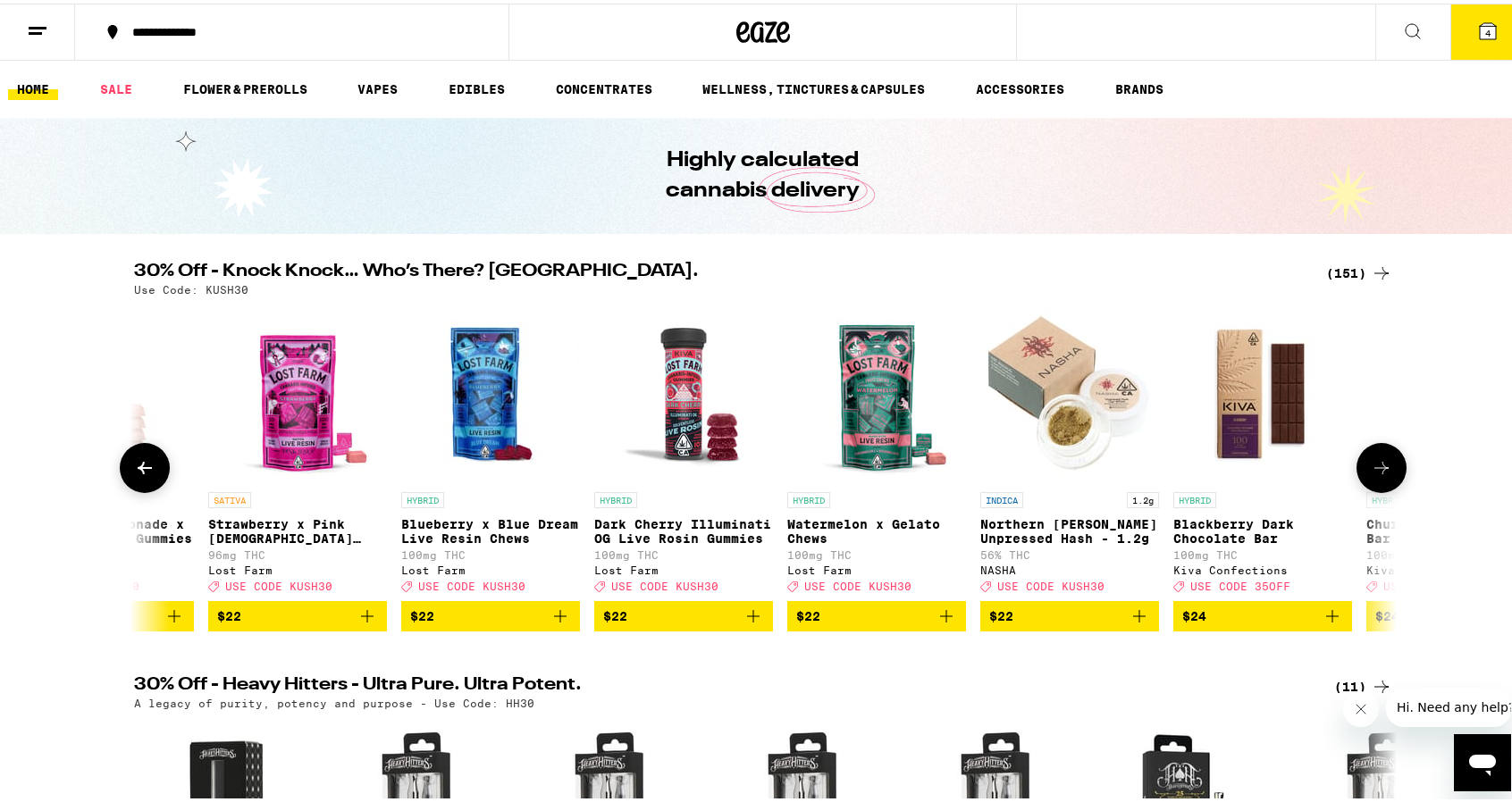
click at [1379, 476] on icon at bounding box center [1382, 465] width 22 height 22
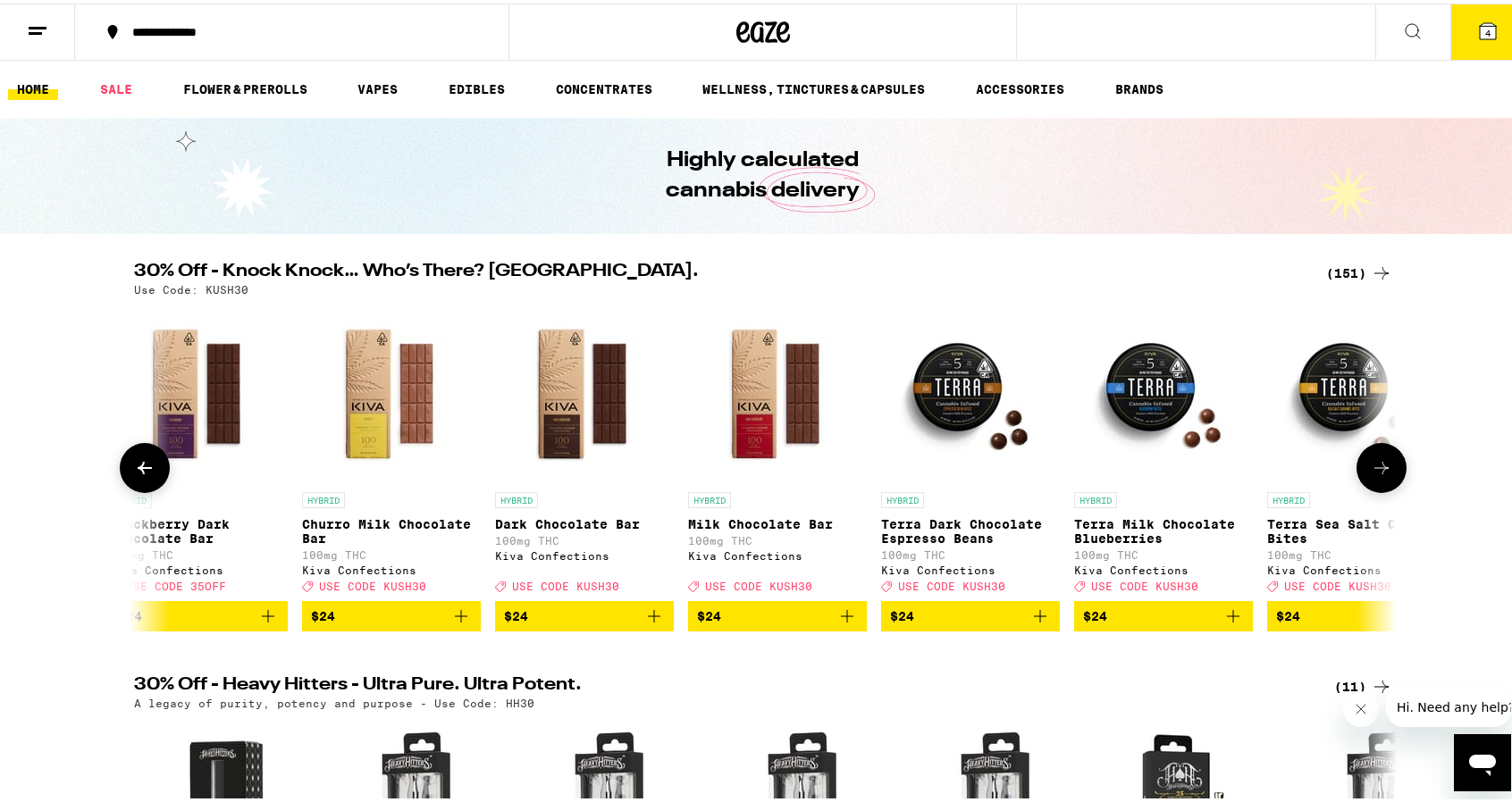
scroll to position [0, 19345]
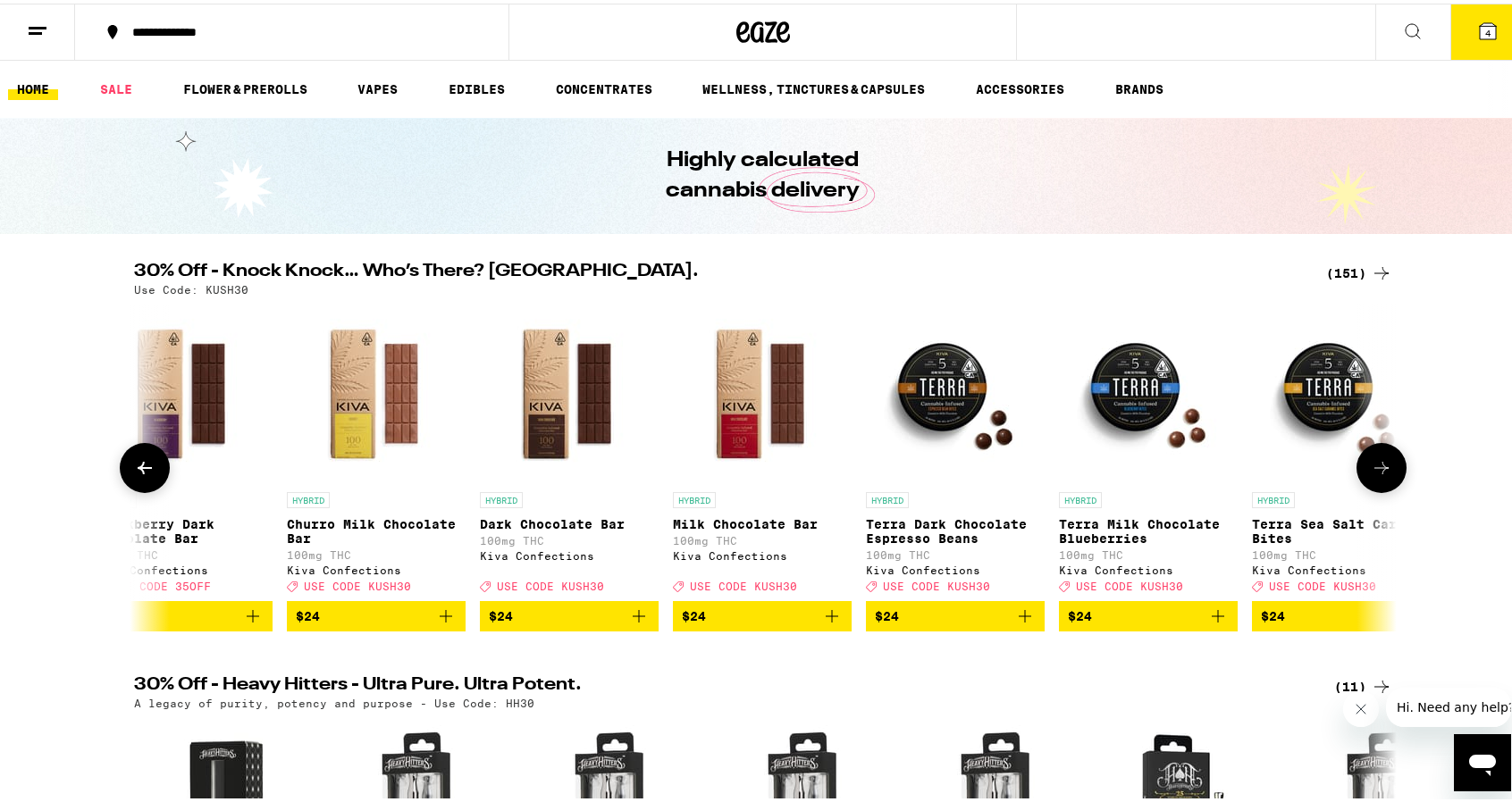
click at [138, 470] on icon at bounding box center [145, 465] width 22 height 22
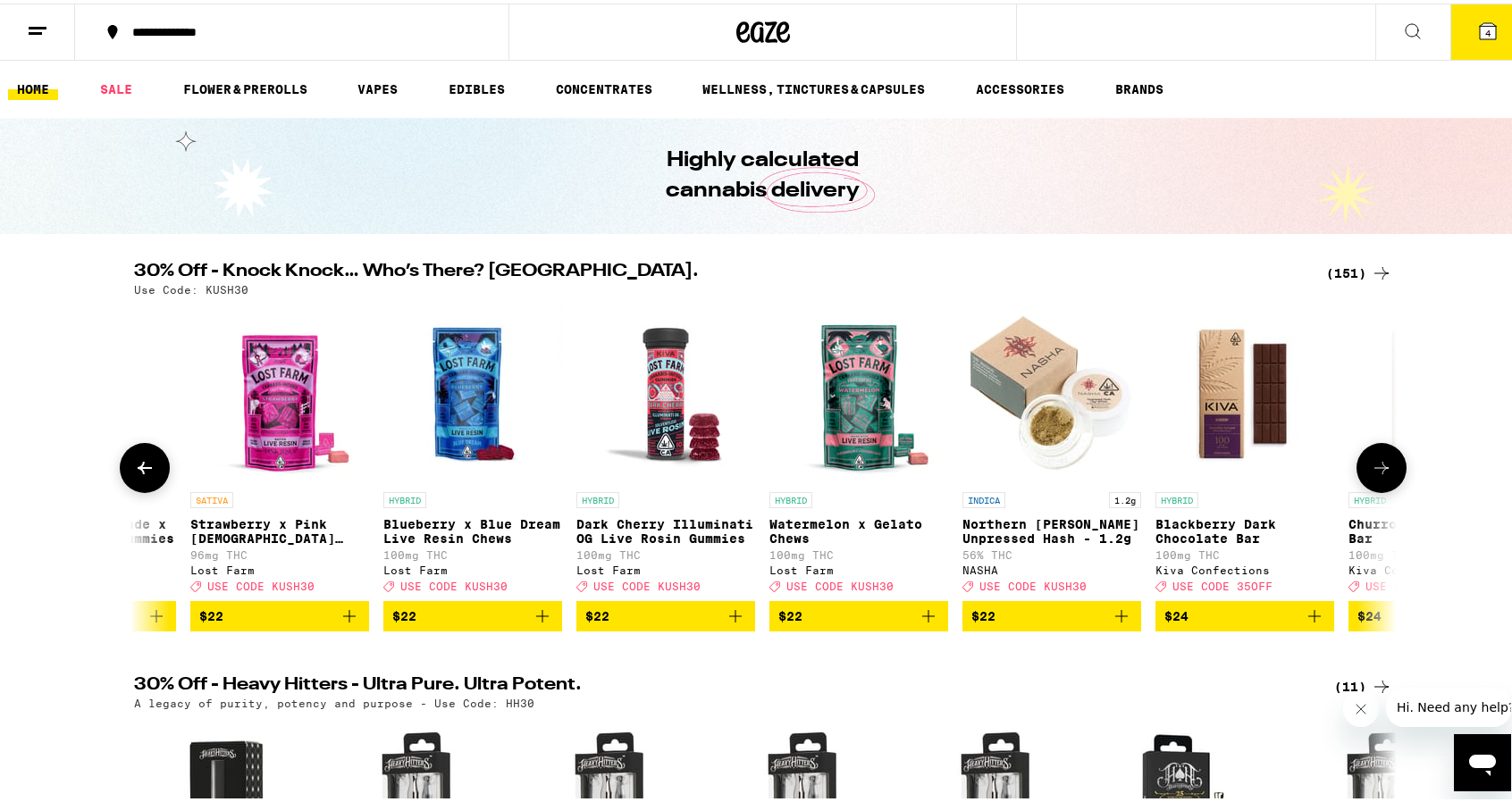
click at [138, 470] on icon at bounding box center [145, 465] width 22 height 22
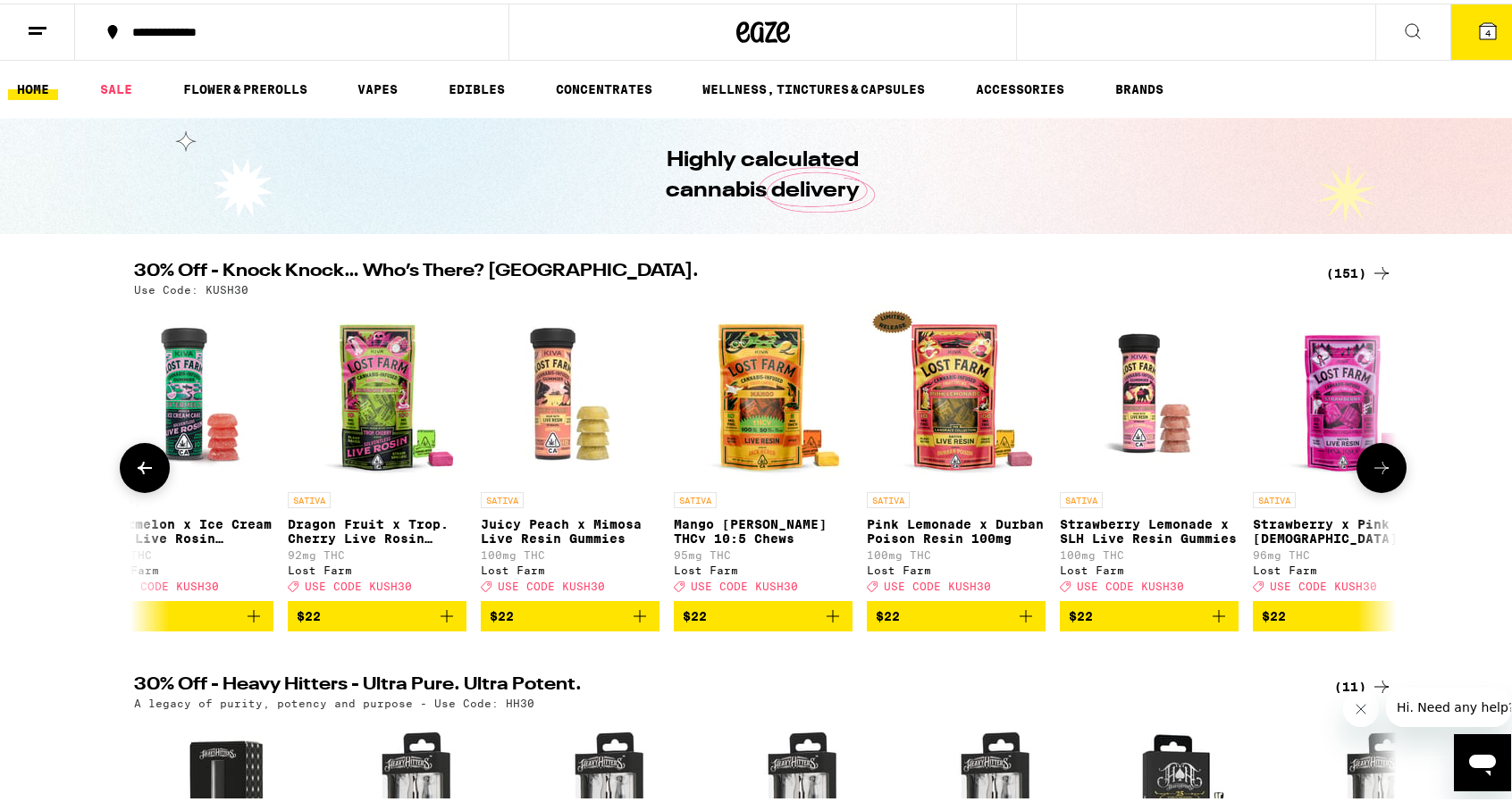
click at [138, 470] on icon at bounding box center [145, 465] width 22 height 22
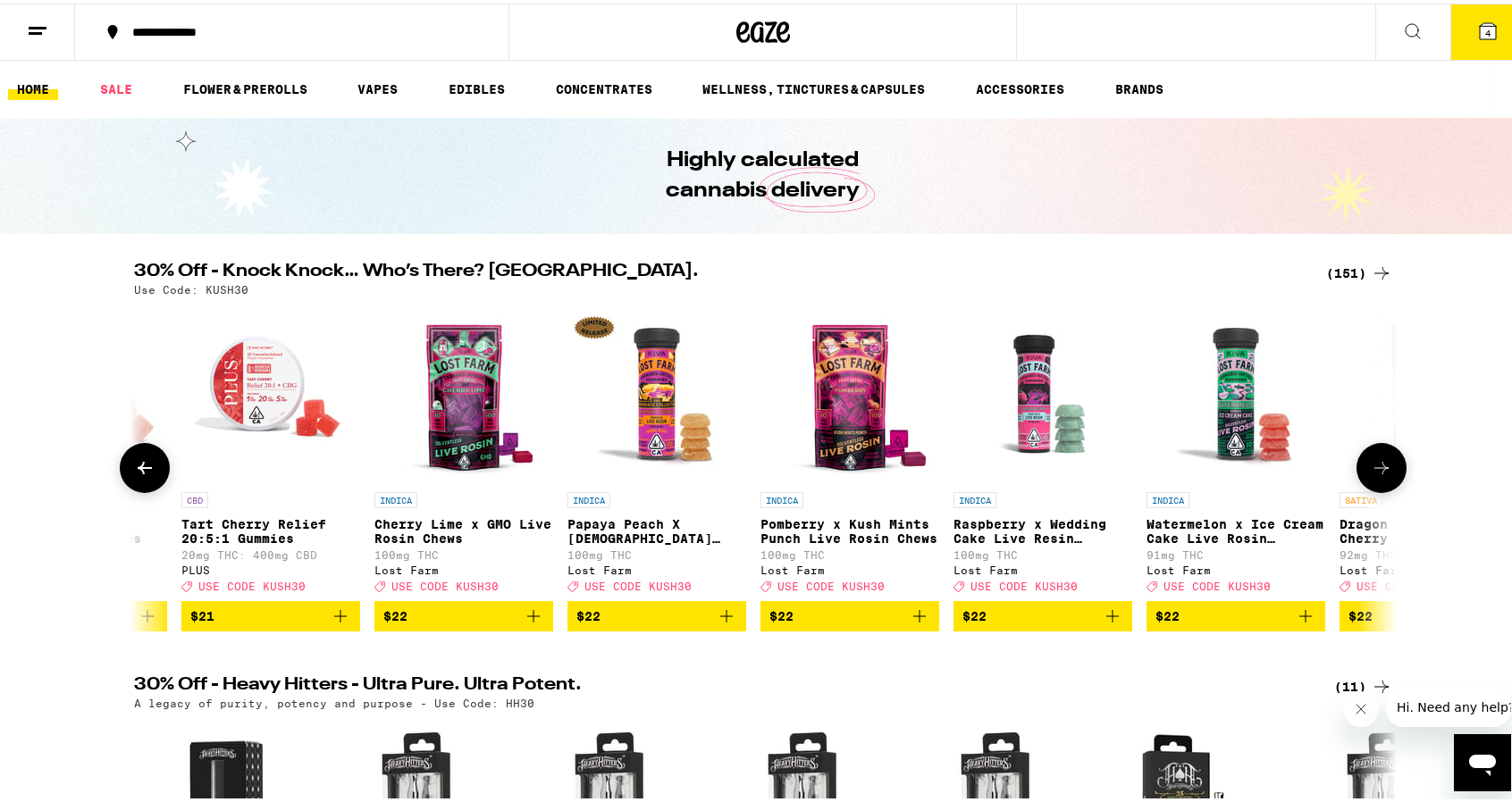
scroll to position [0, 16157]
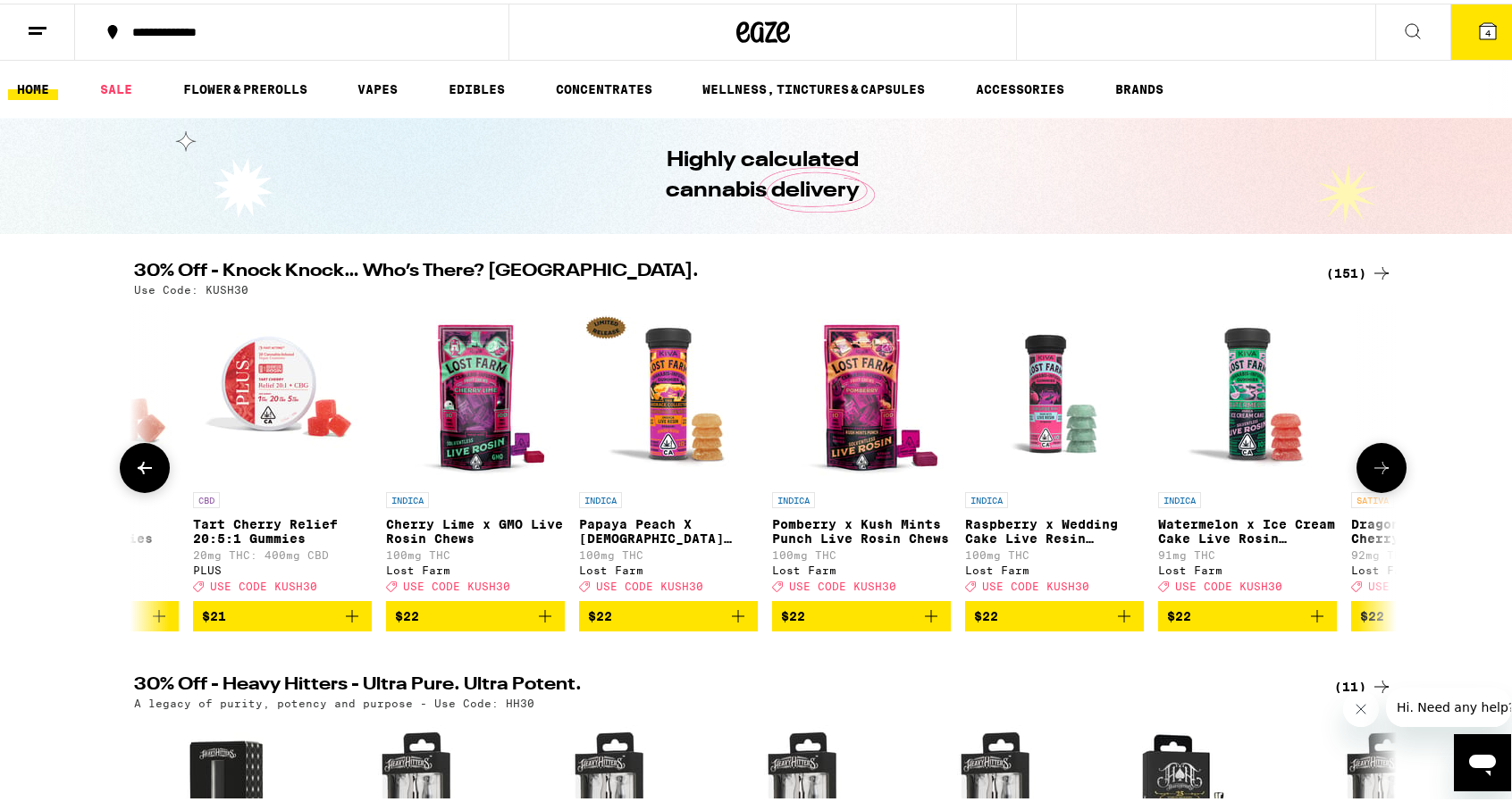
click at [138, 470] on icon at bounding box center [145, 465] width 22 height 22
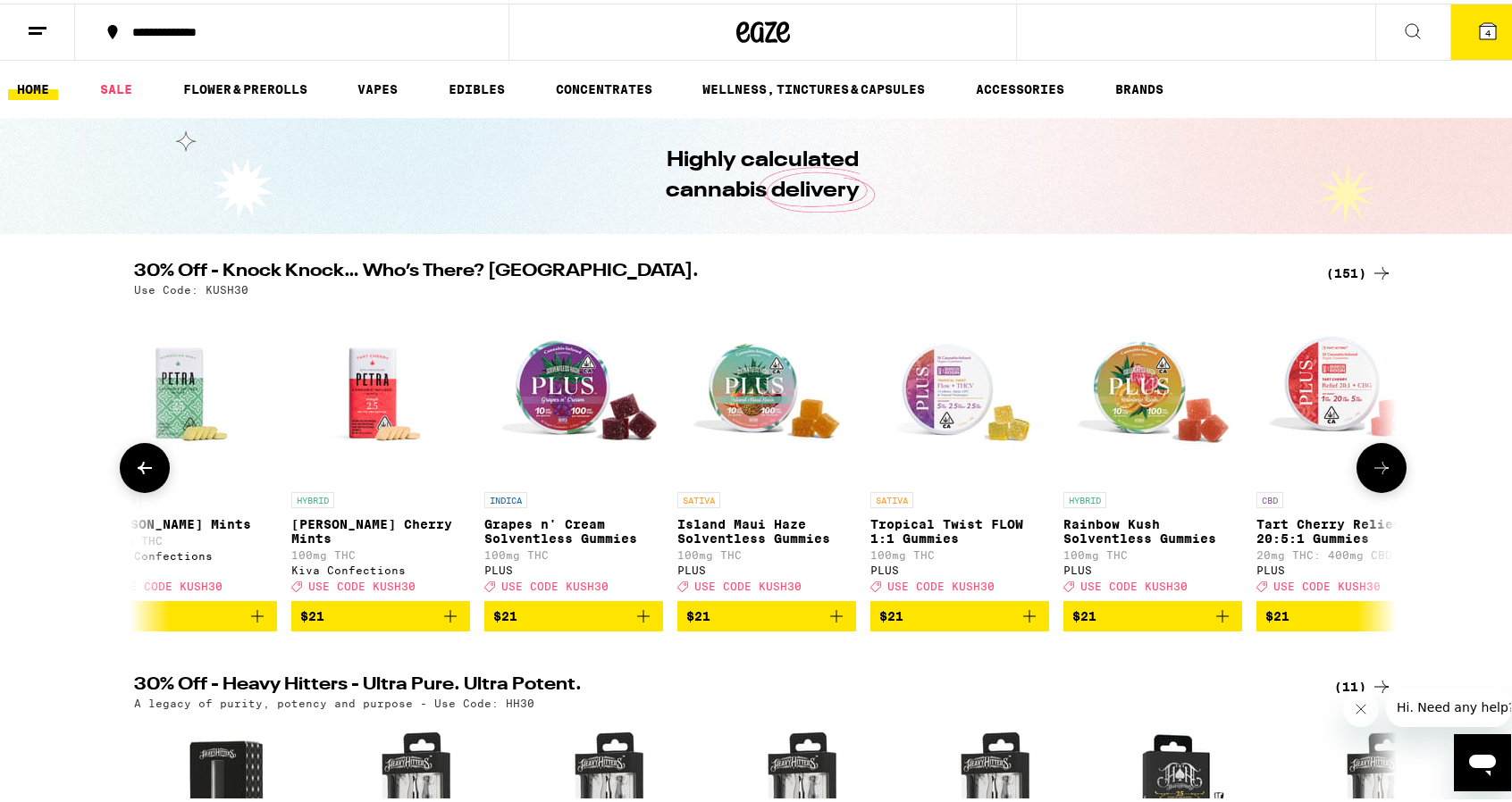
click at [138, 470] on icon at bounding box center [145, 465] width 22 height 22
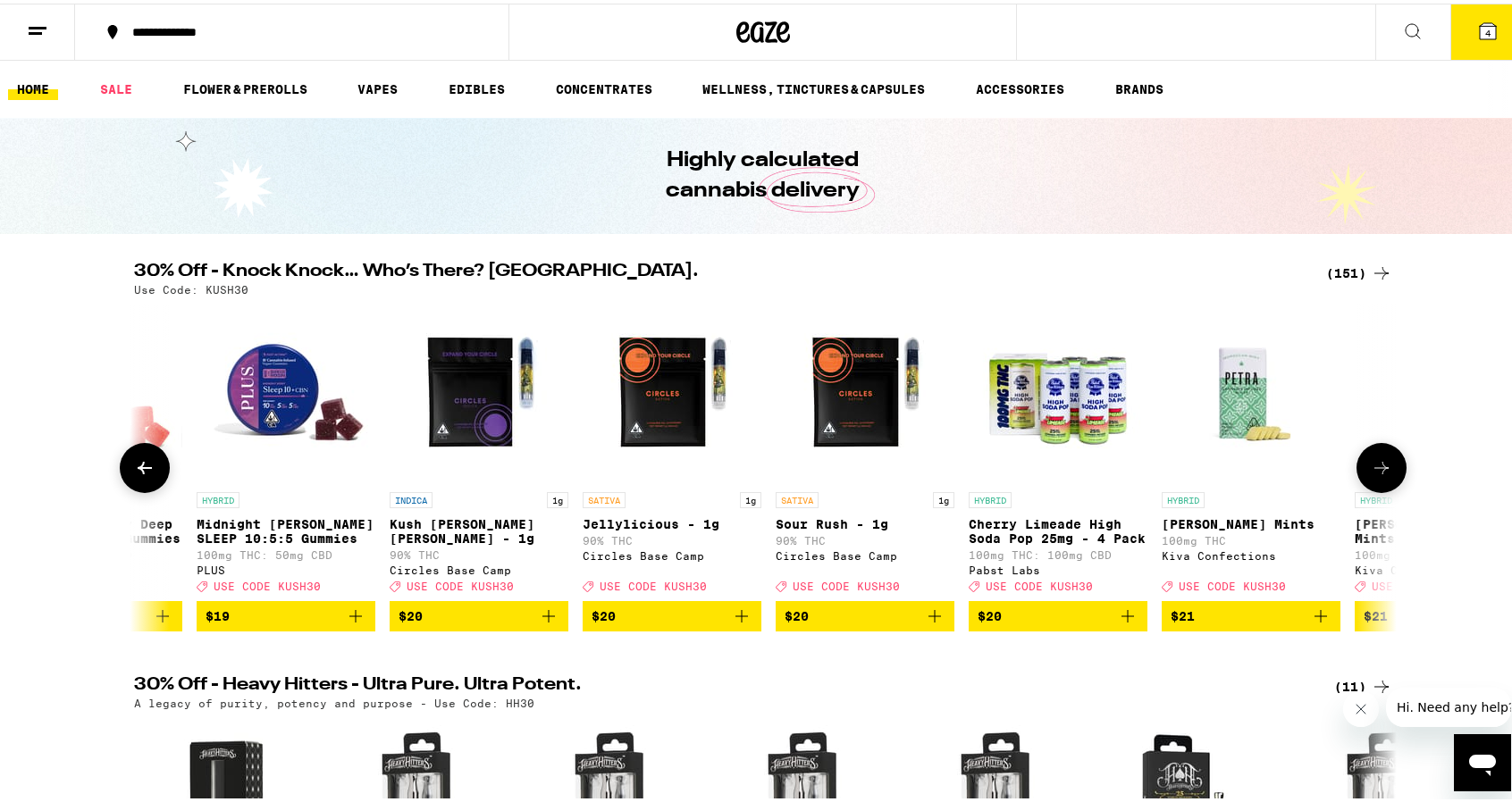
click at [138, 470] on icon at bounding box center [145, 465] width 22 height 22
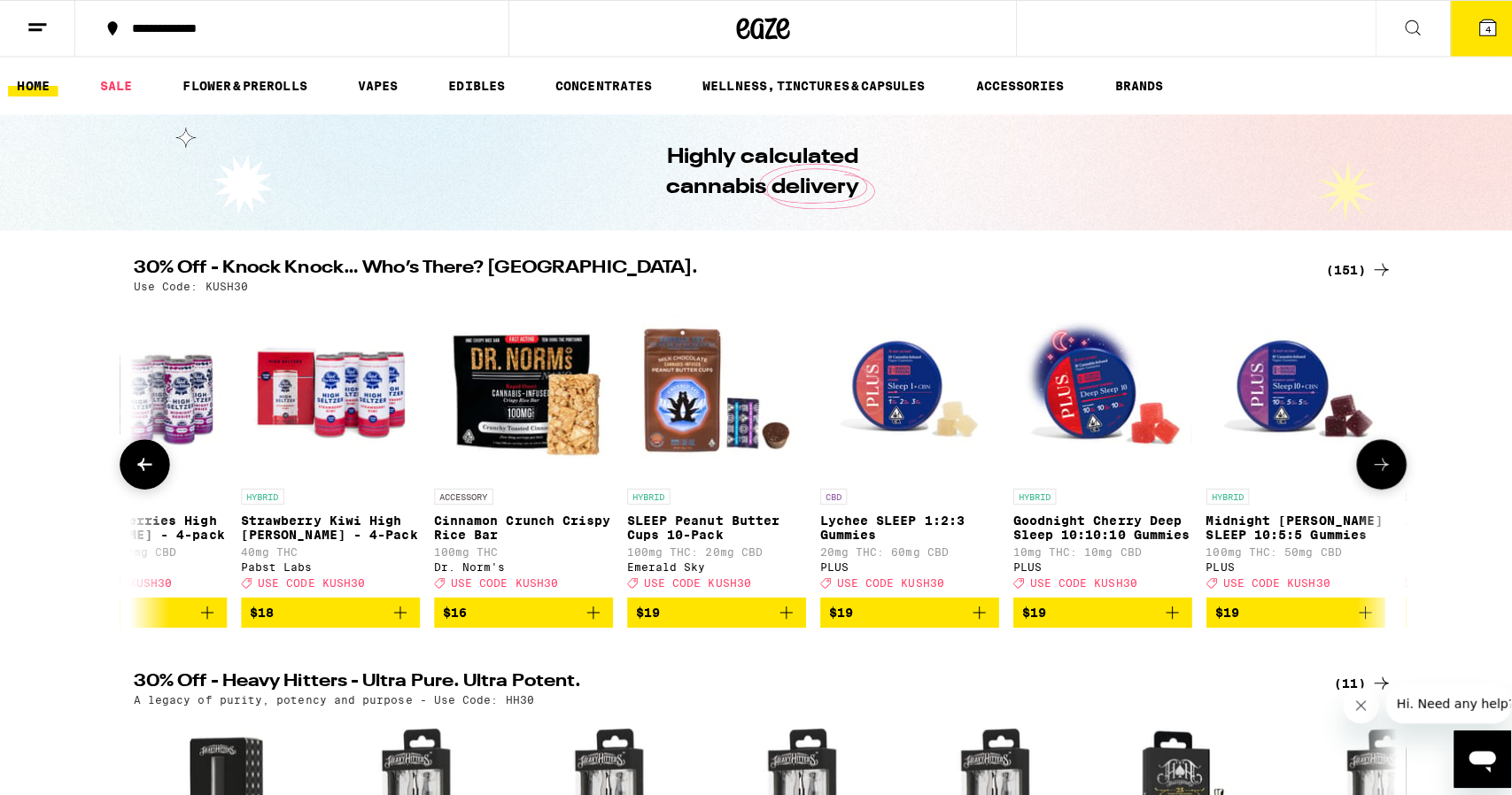
scroll to position [0, 12848]
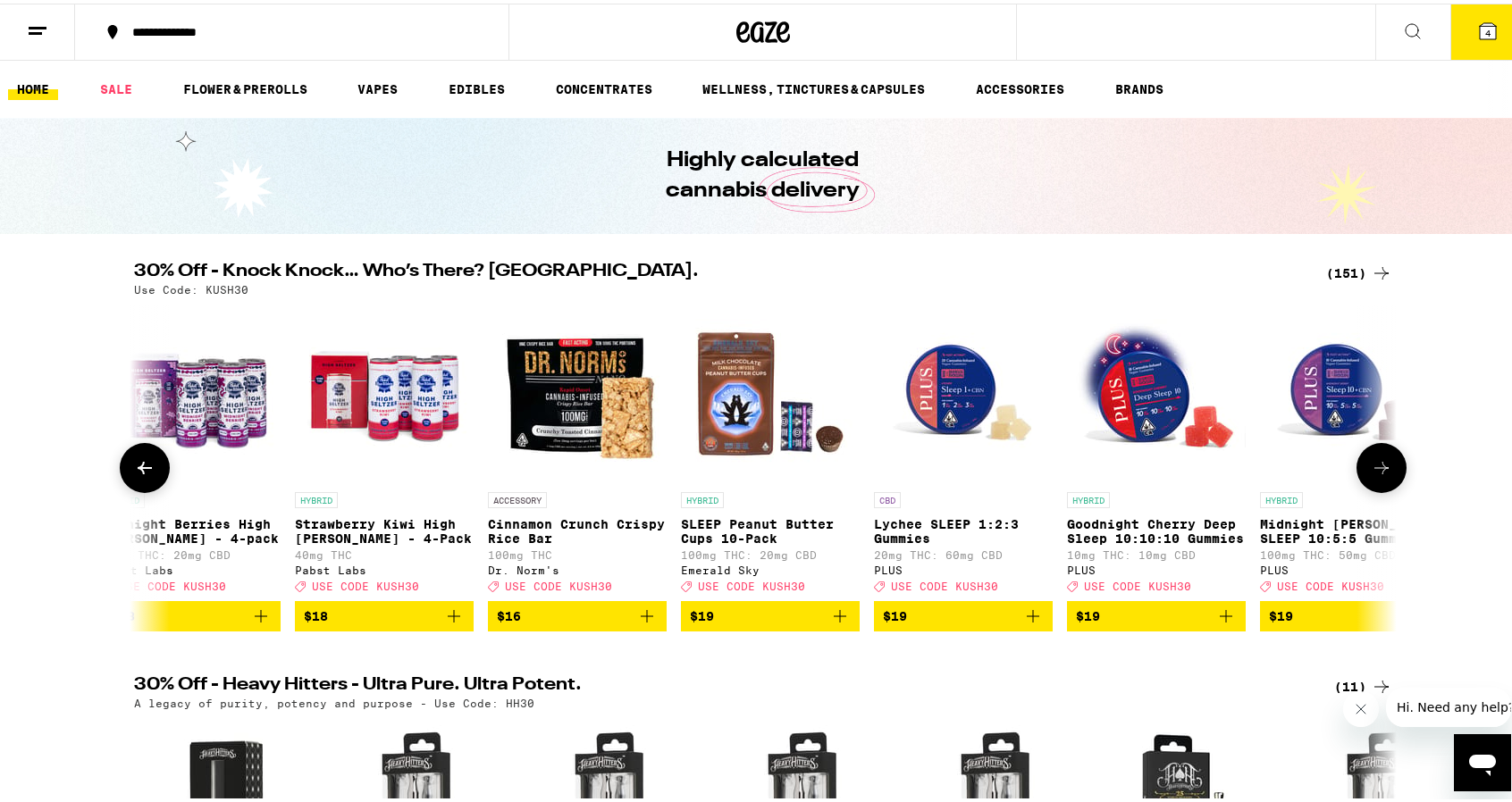
click at [1300, 538] on p "Midnight [PERSON_NAME] SLEEP 10:5:5 Gummies" at bounding box center [1350, 527] width 179 height 29
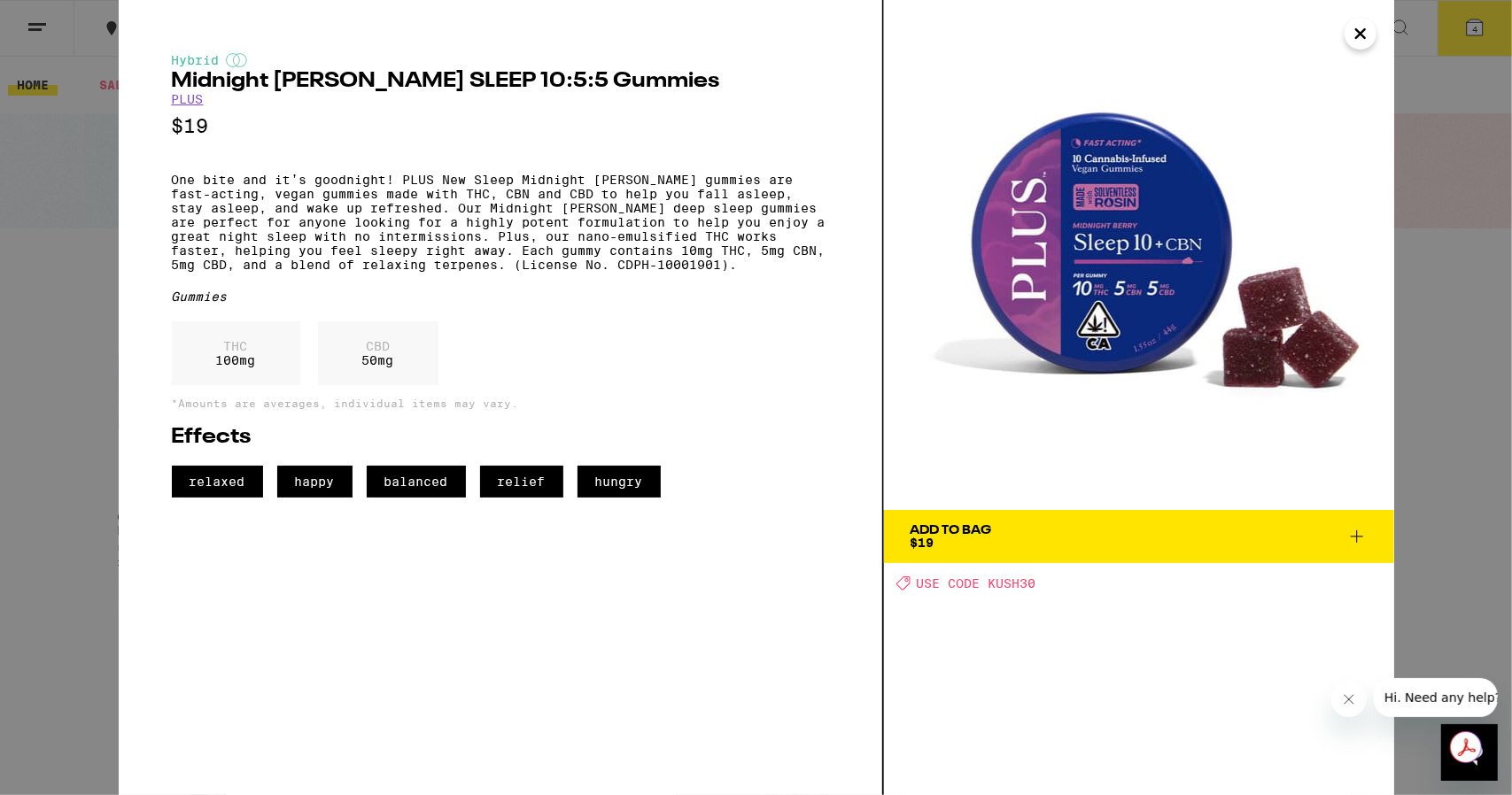
click at [1357, 534] on icon at bounding box center [1356, 537] width 13 height 13
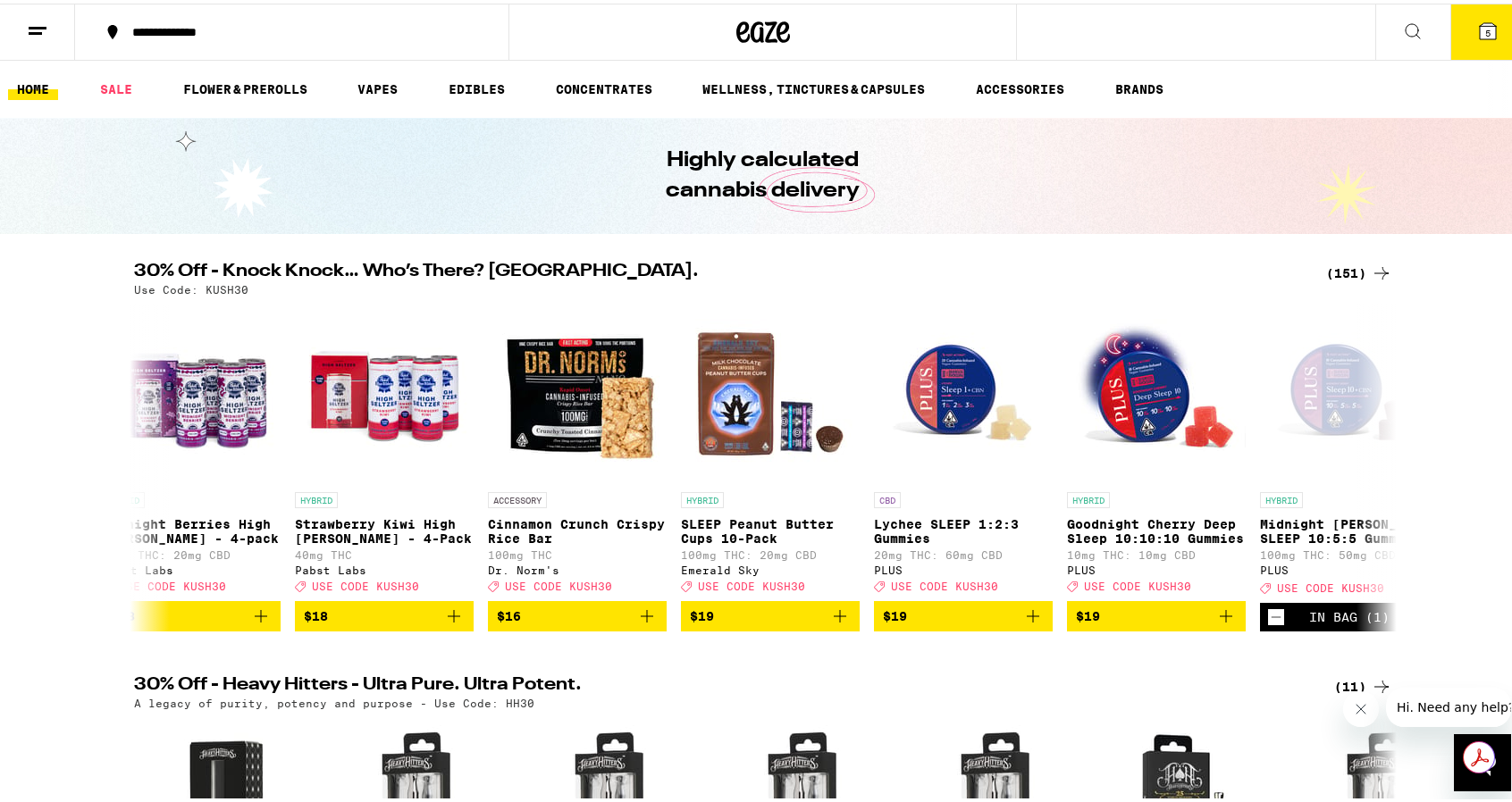
click at [1485, 26] on span "5" at bounding box center [1487, 29] width 5 height 11
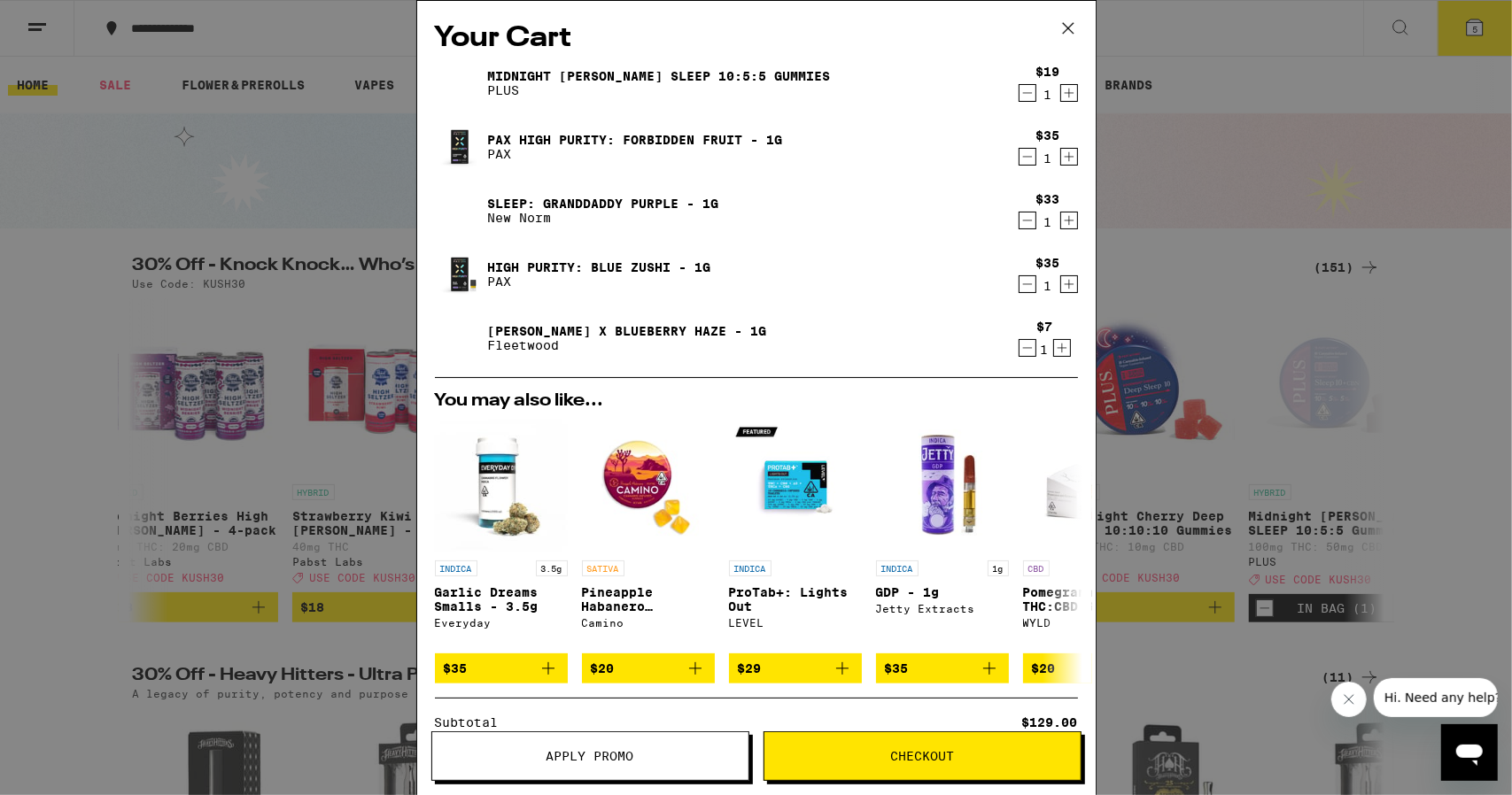
click at [1019, 351] on icon "Decrement" at bounding box center [1027, 348] width 16 height 22
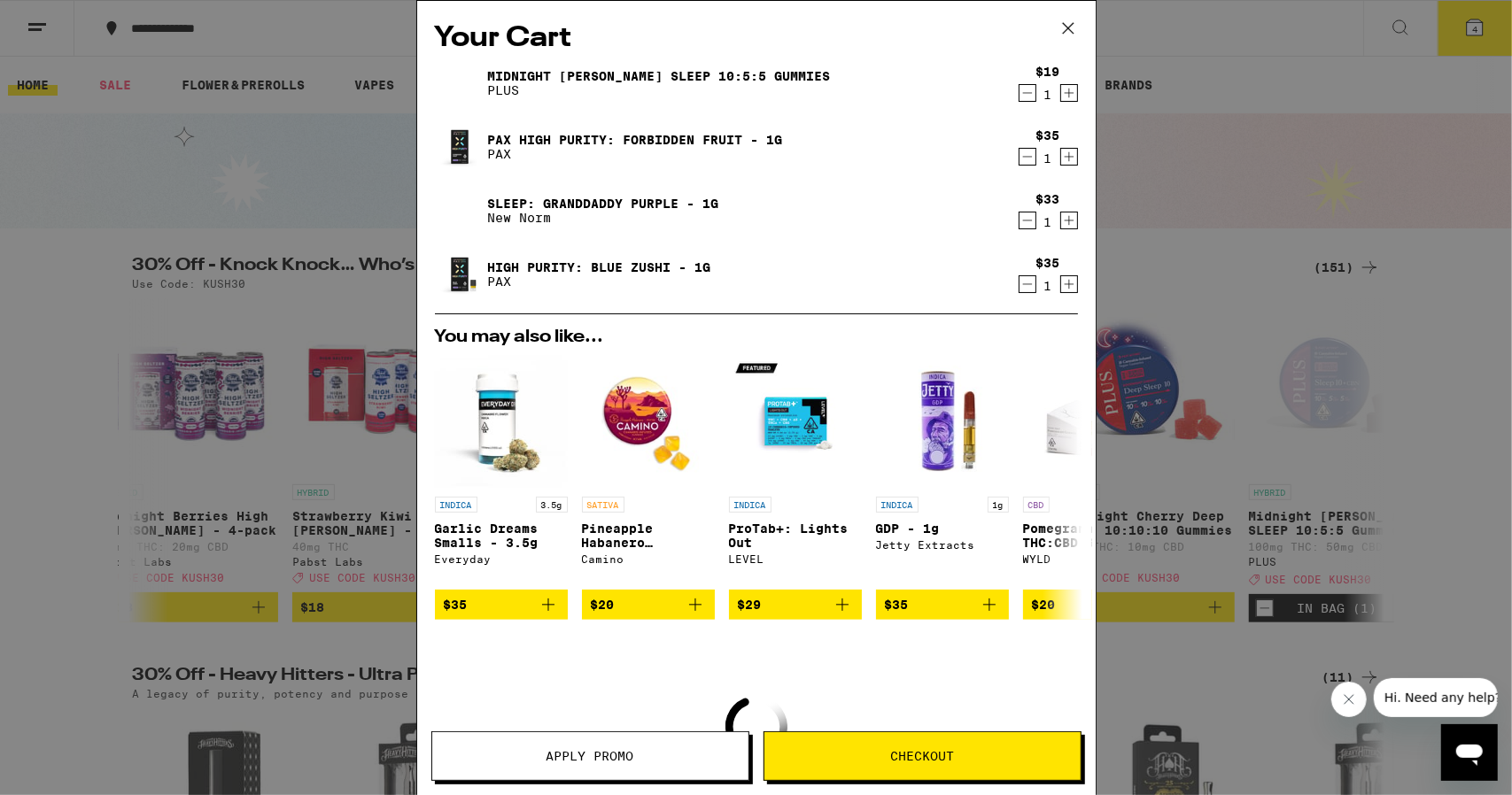
click at [1019, 286] on icon "Decrement" at bounding box center [1027, 284] width 16 height 22
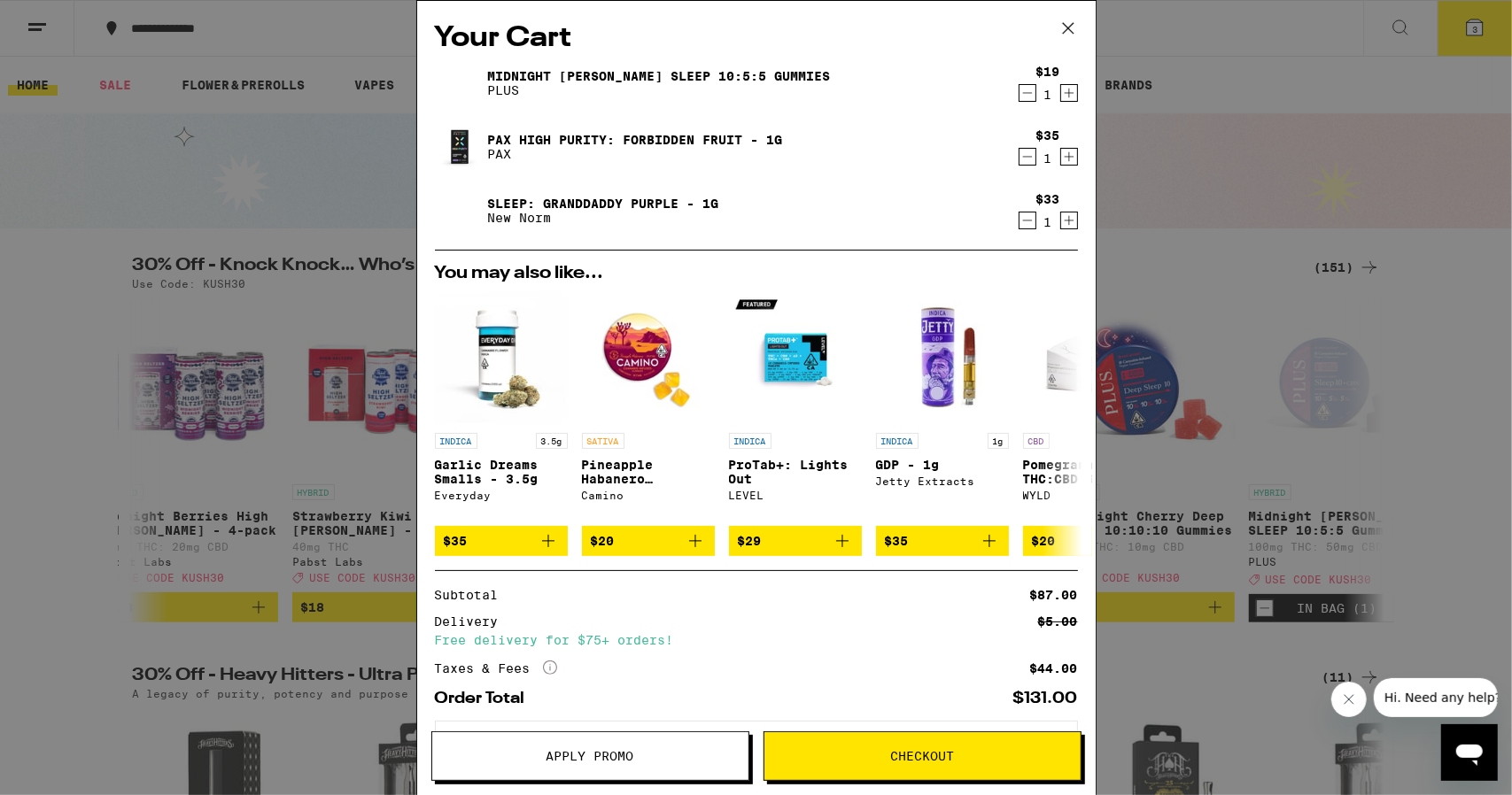
click at [1019, 153] on icon "Decrement" at bounding box center [1027, 157] width 16 height 22
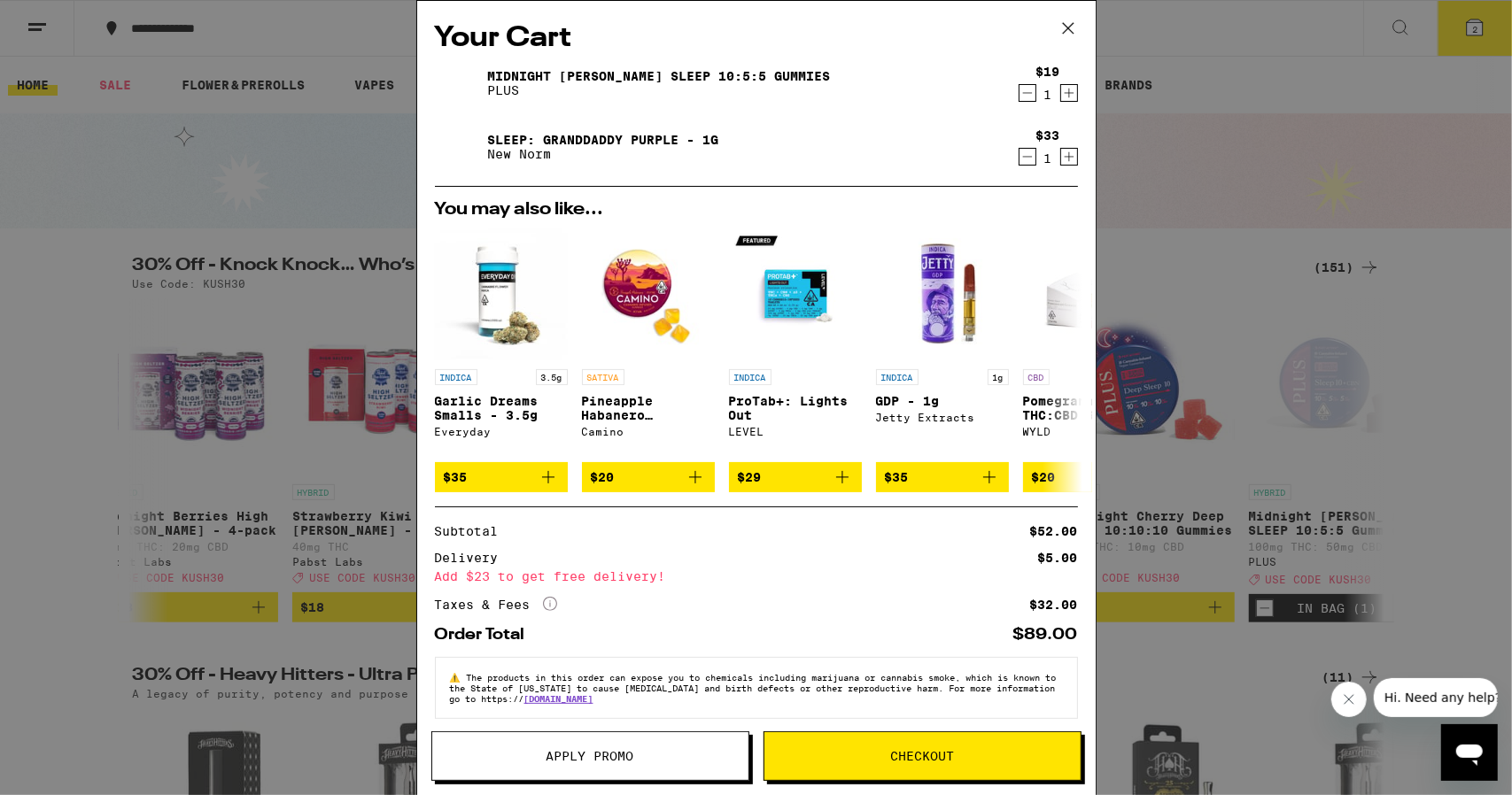
click at [262, 163] on div "Your Cart Midnight [PERSON_NAME] SLEEP 10:5:5 Gummies PLUS $19 1 Sleep: Grandda…" at bounding box center [756, 398] width 1512 height 795
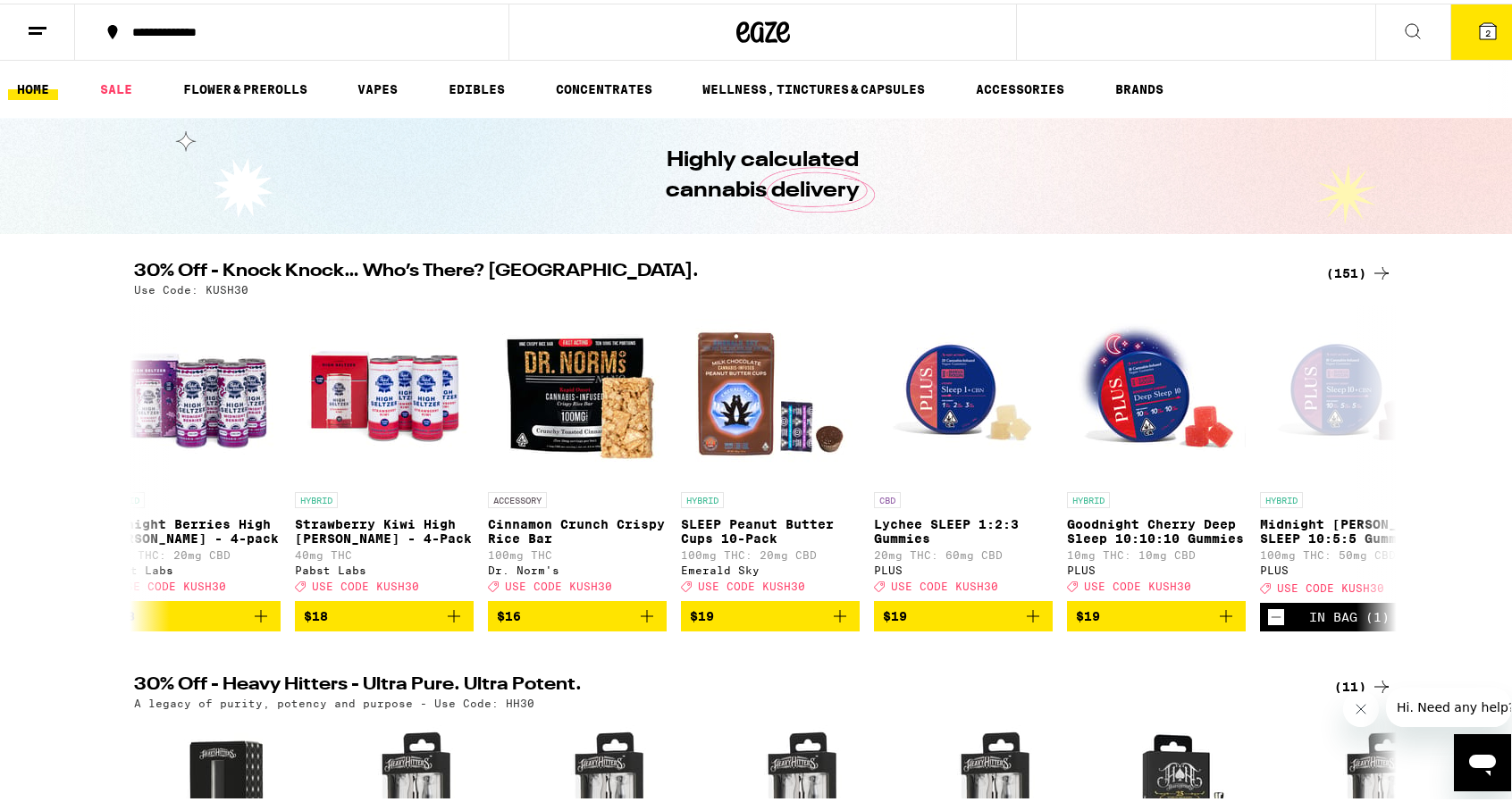
click at [1455, 33] on button "2" at bounding box center [1487, 29] width 75 height 56
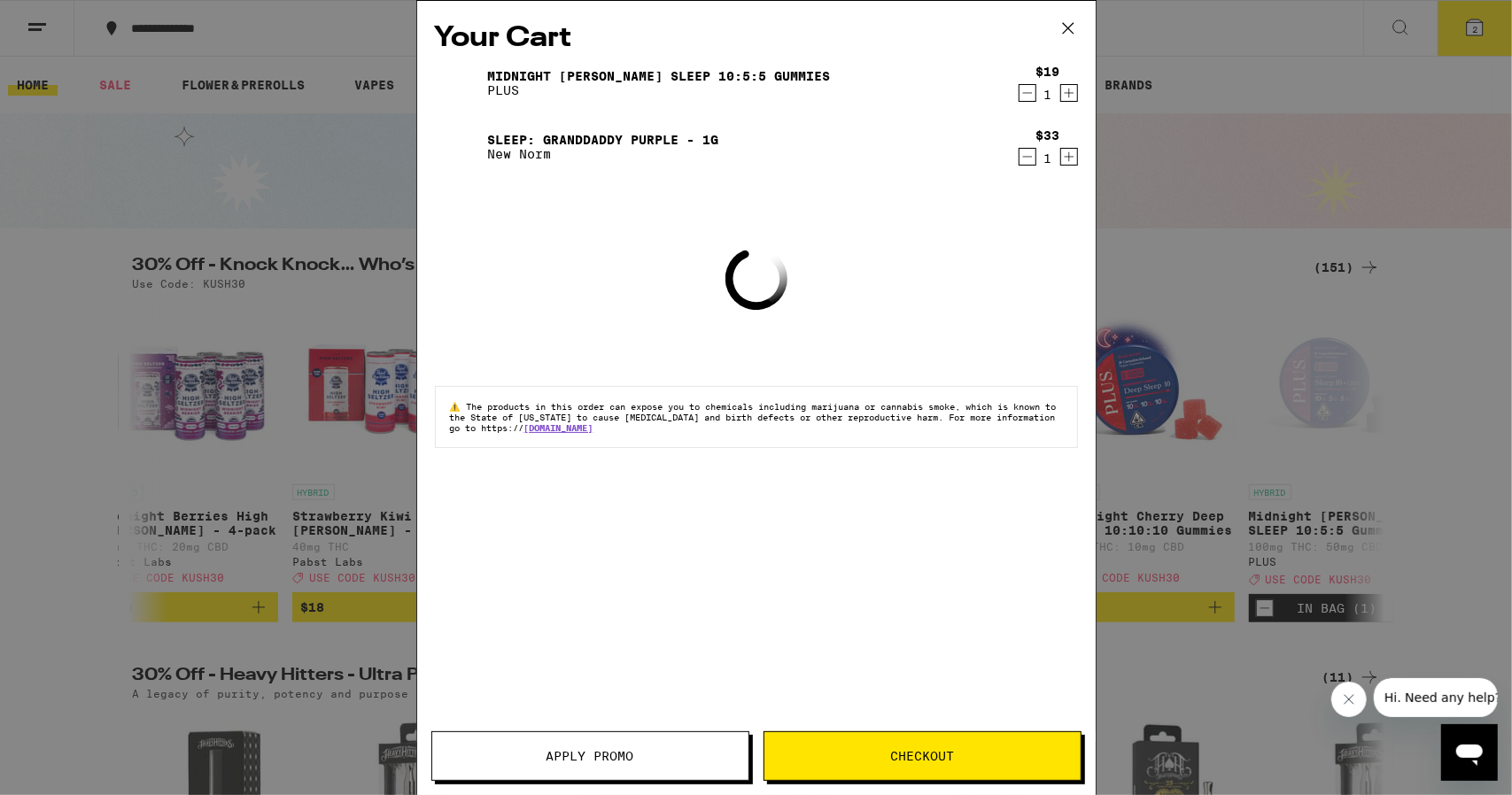
click at [572, 762] on span "Apply Promo" at bounding box center [590, 757] width 88 height 13
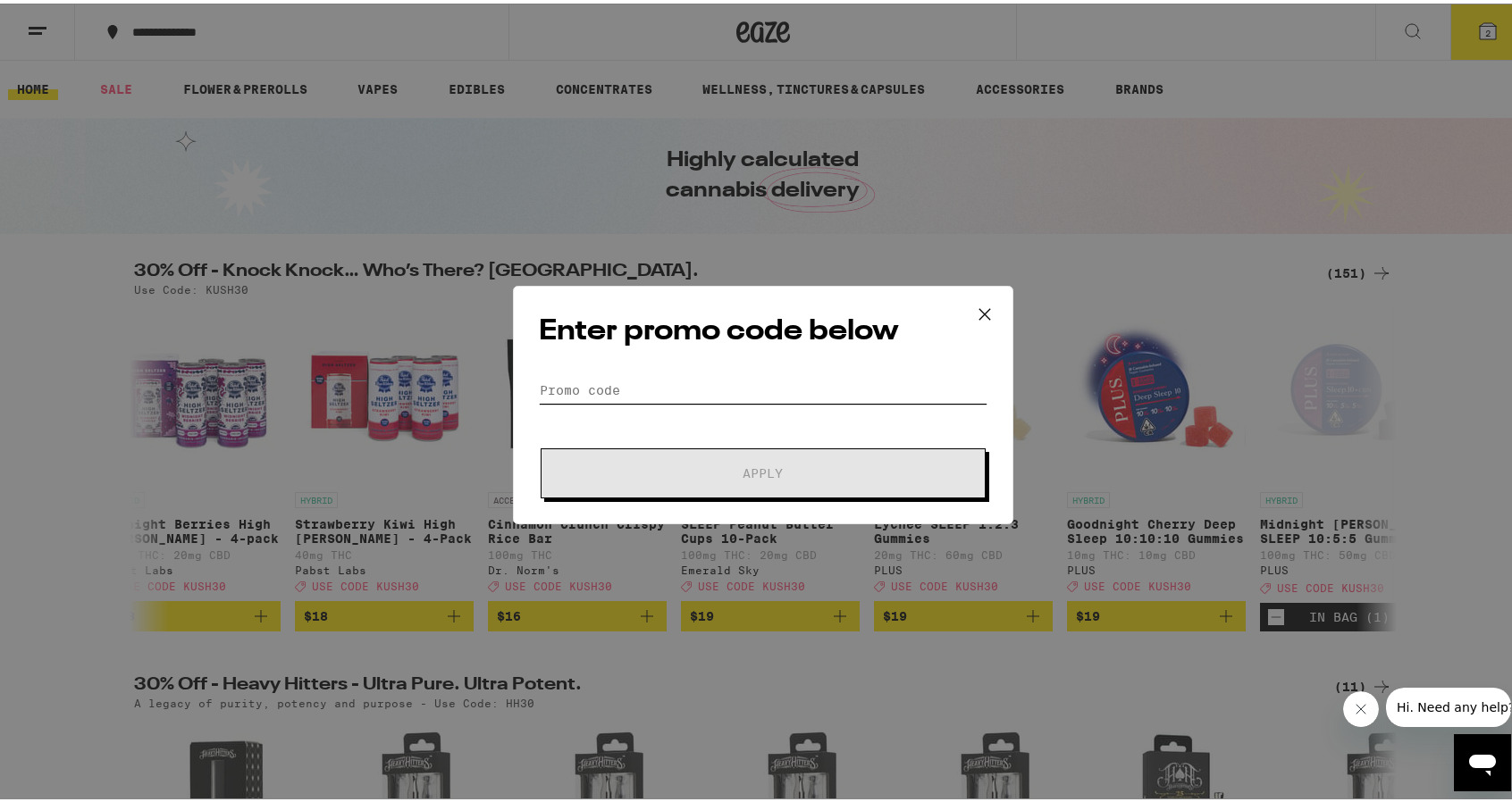
click at [678, 389] on input "Promo Code" at bounding box center [762, 386] width 449 height 27
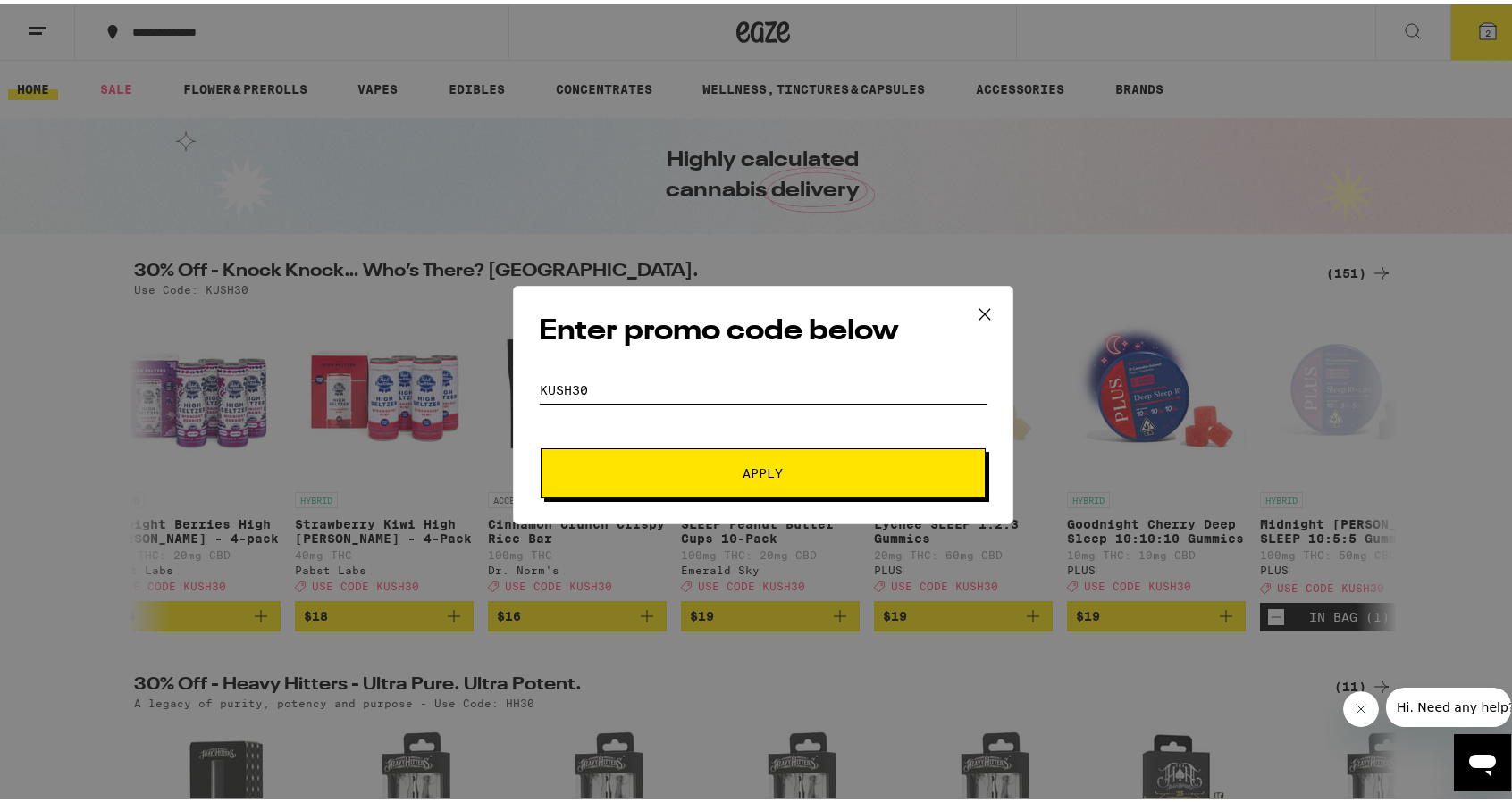
type input "kush30"
click at [716, 475] on span "Apply" at bounding box center [762, 470] width 322 height 13
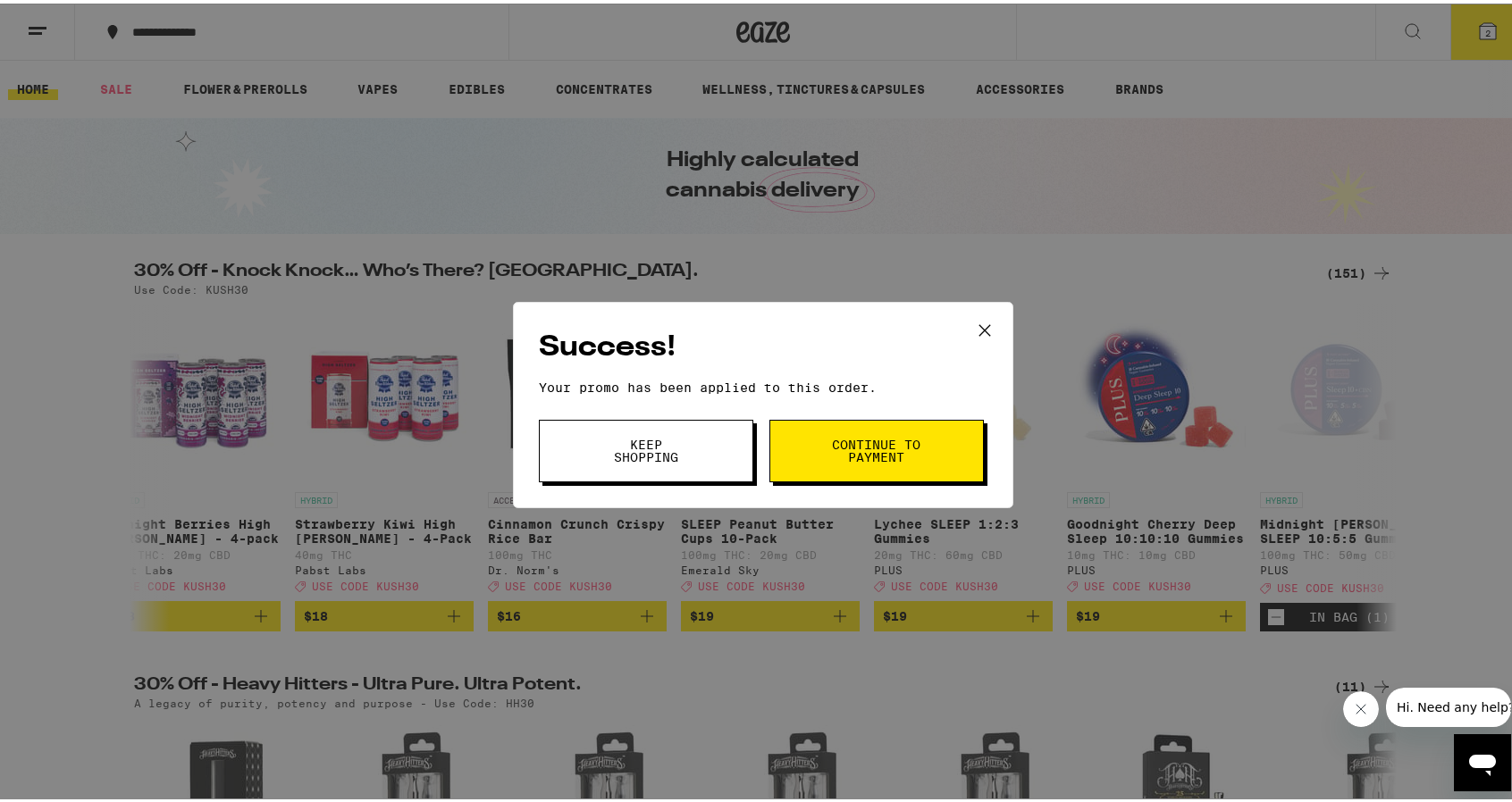
click at [644, 446] on span "Keep Shopping" at bounding box center [646, 447] width 92 height 25
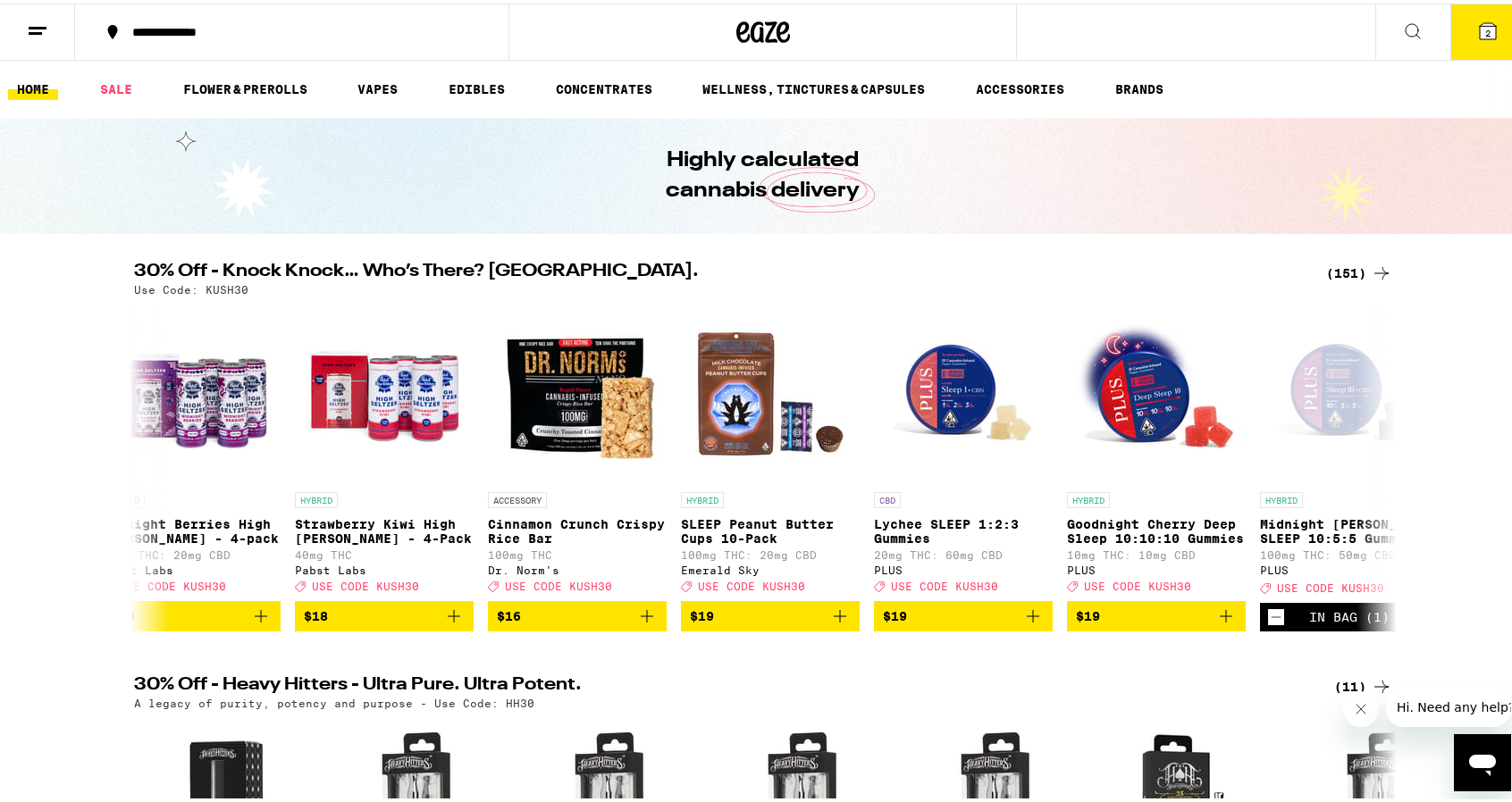
click at [1480, 22] on icon at bounding box center [1488, 28] width 16 height 16
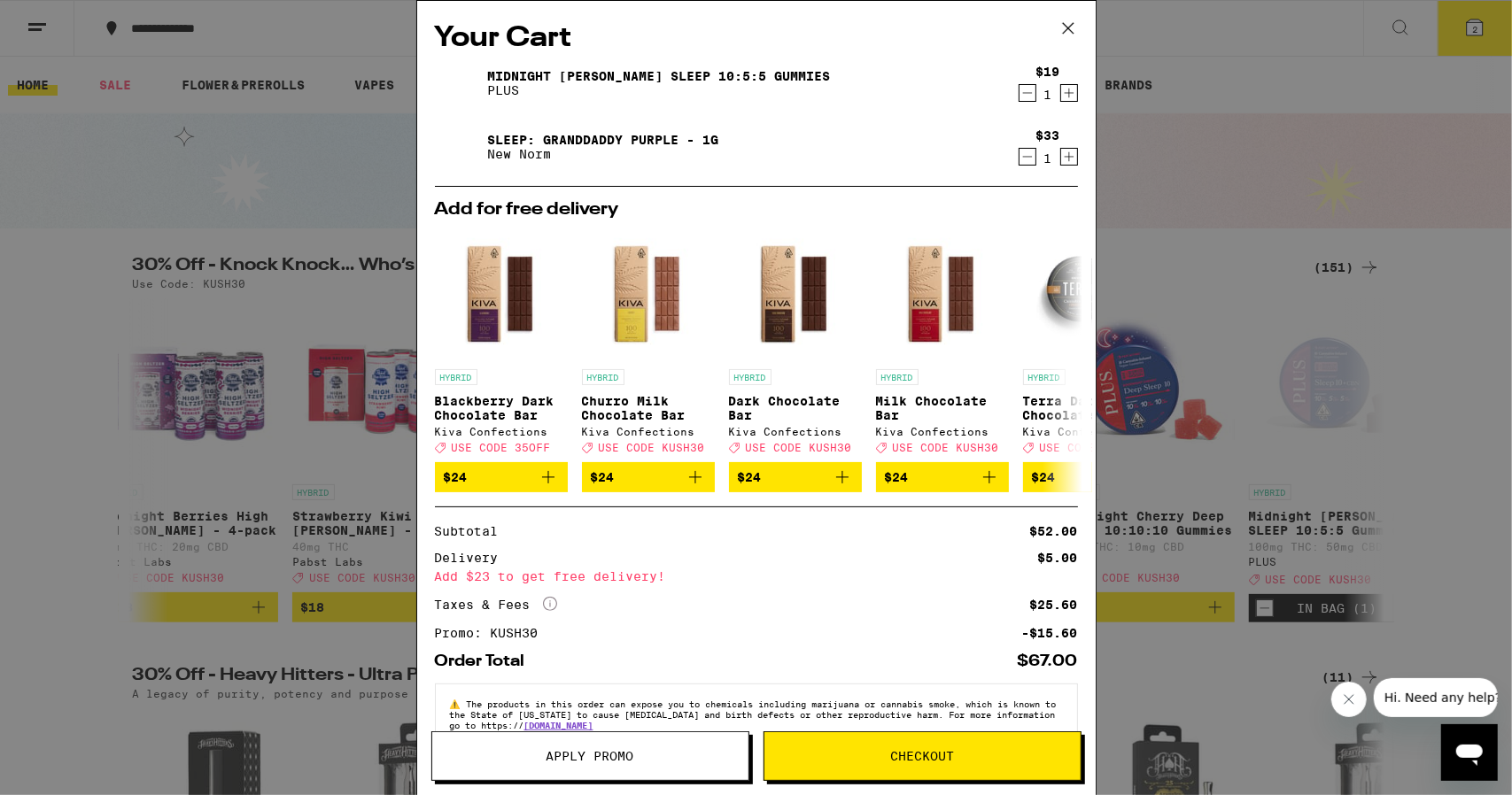
click at [900, 759] on span "Checkout" at bounding box center [921, 757] width 64 height 13
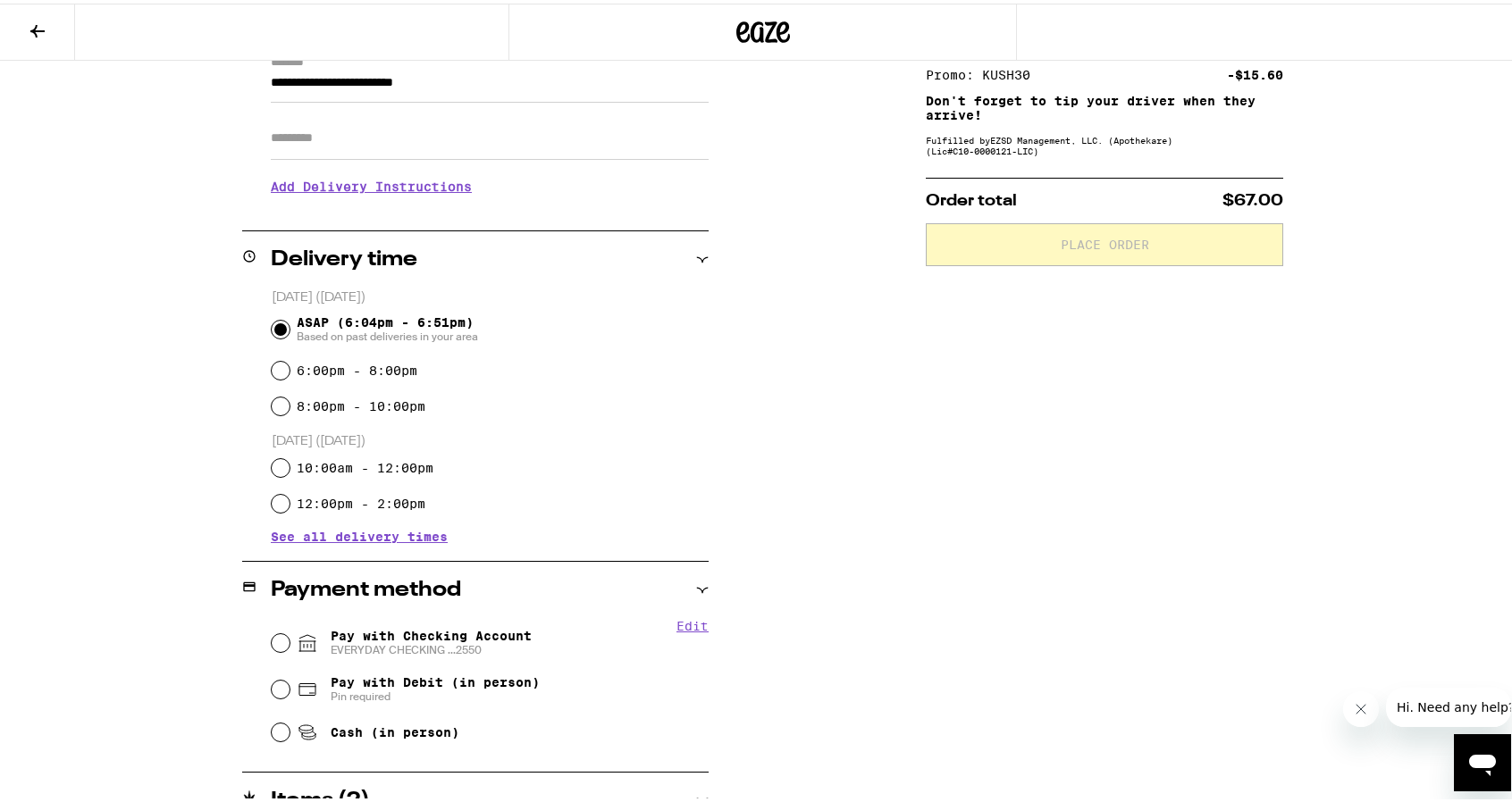
scroll to position [357, 0]
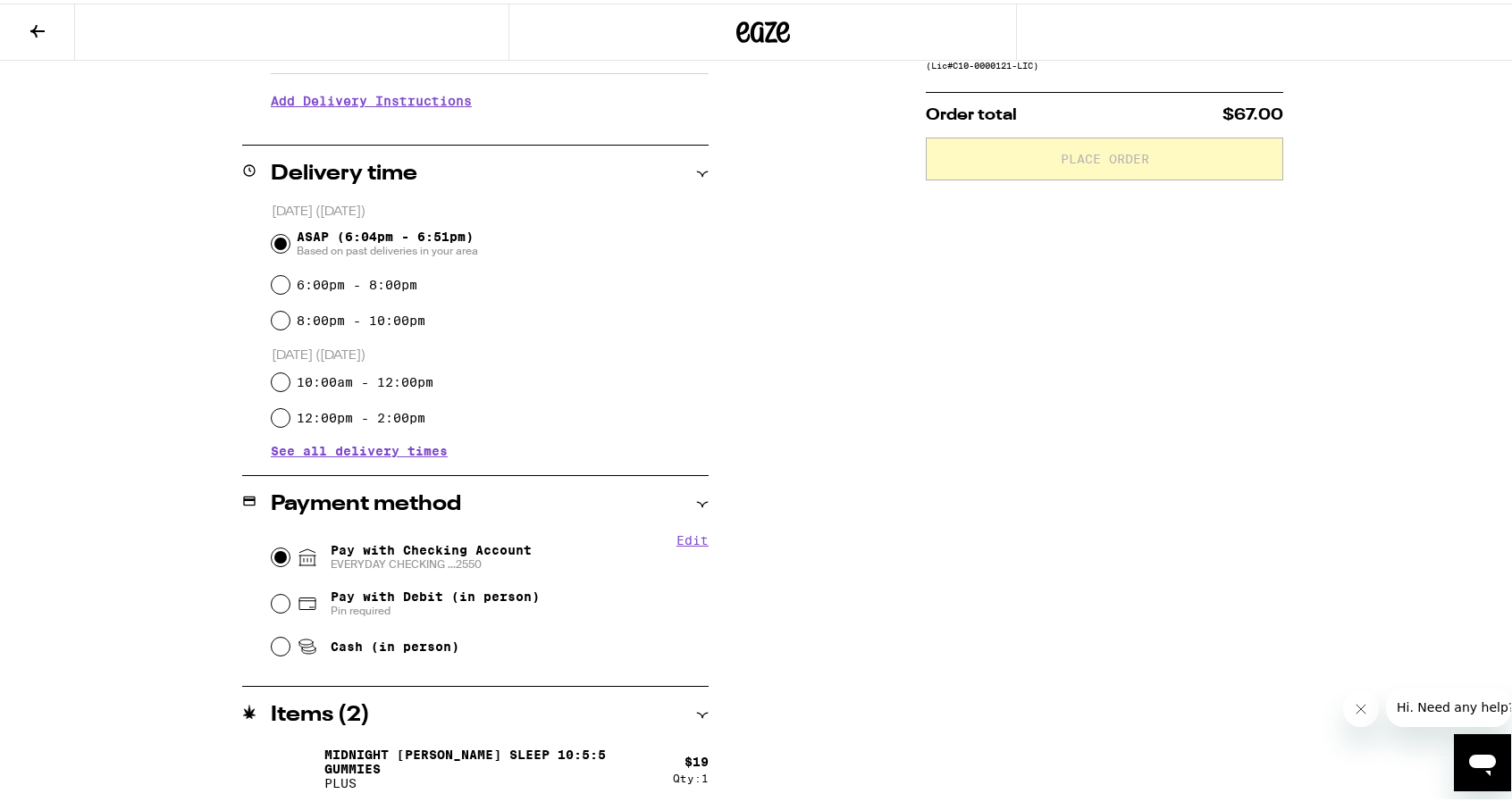
click at [275, 555] on input "Pay with Checking Account EVERYDAY CHECKING ...2550" at bounding box center [281, 554] width 18 height 18
radio input "true"
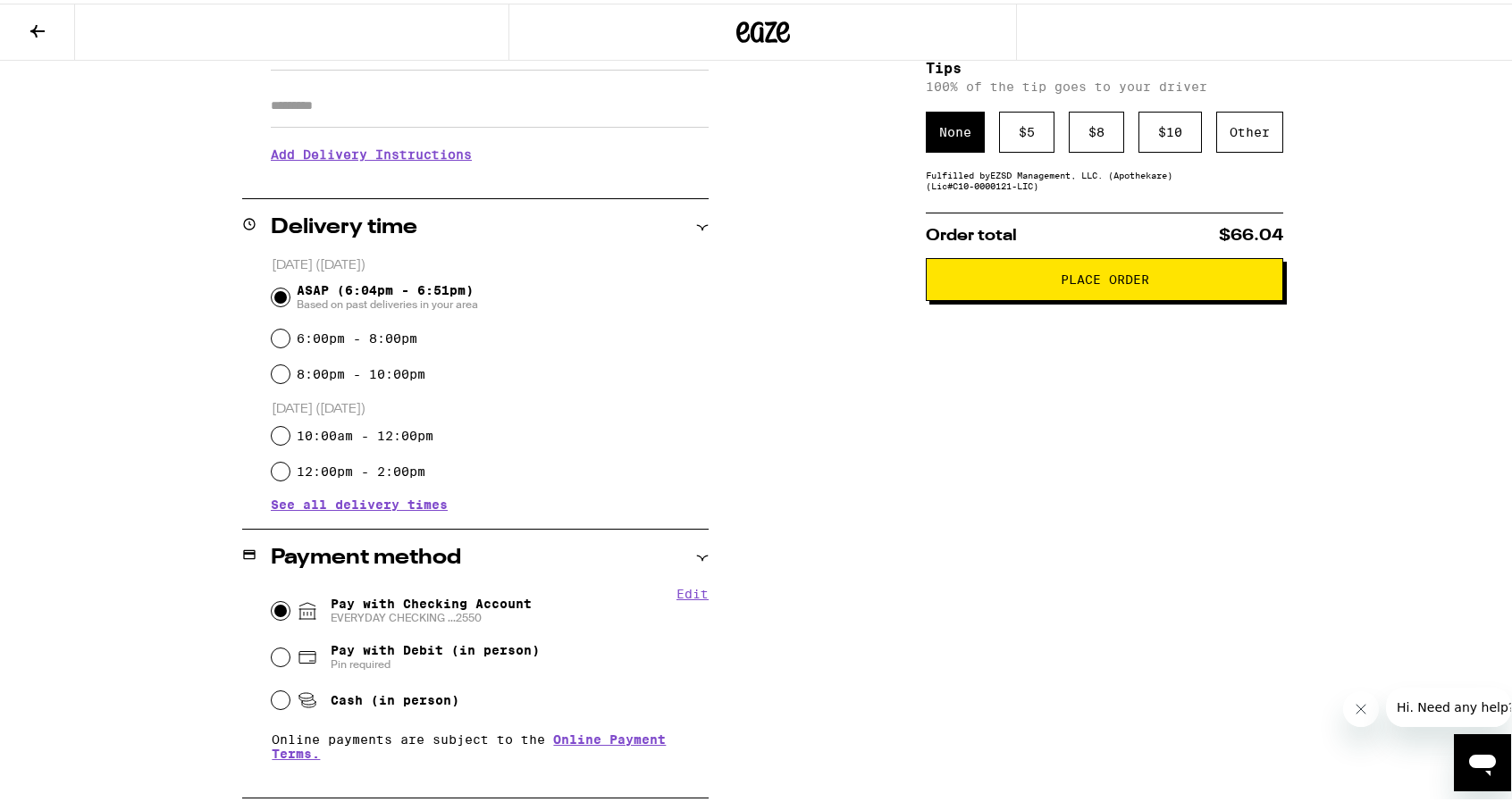
scroll to position [483, 0]
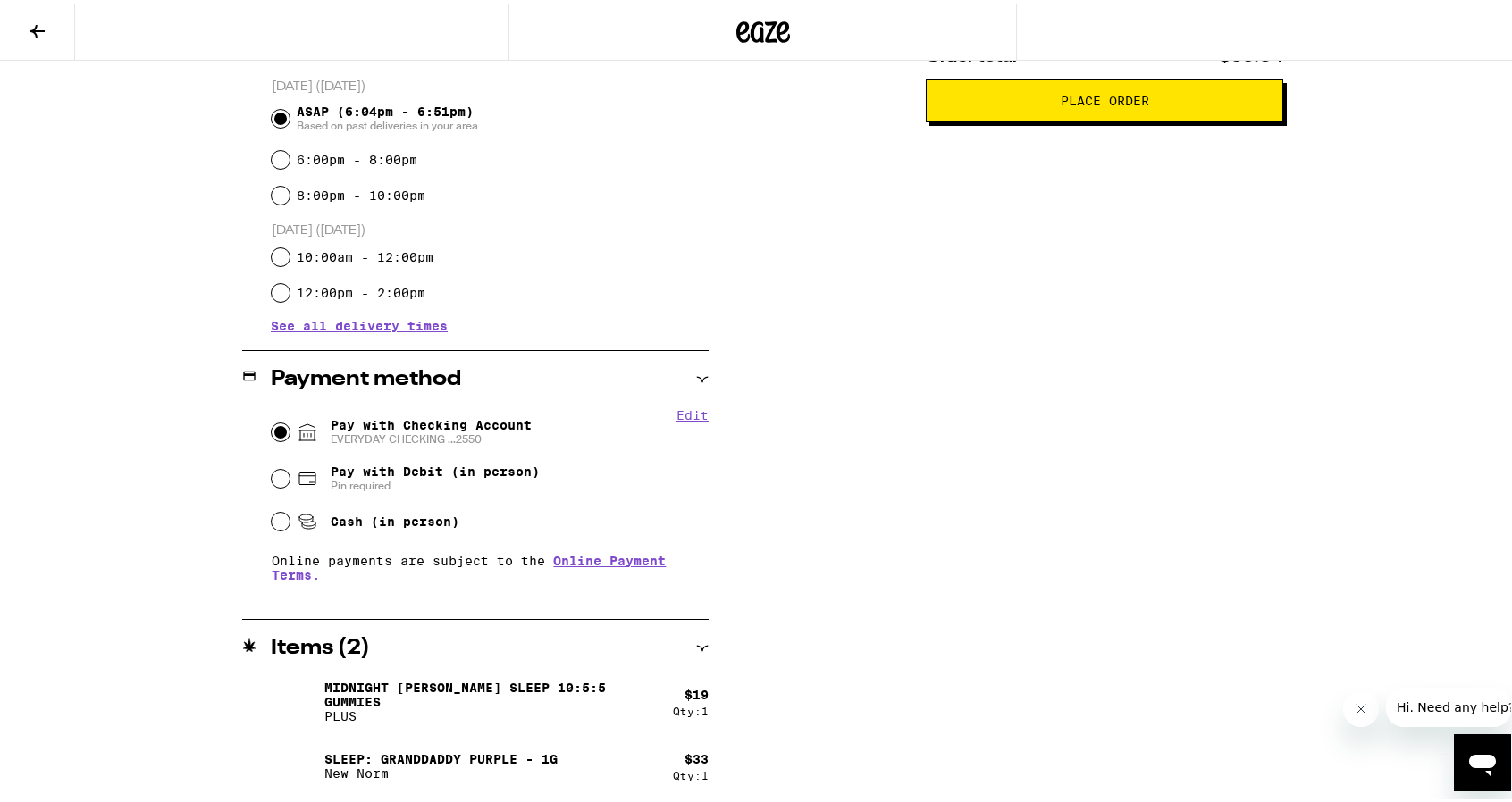
click at [397, 759] on p "Sleep: Granddaddy Purple - 1g" at bounding box center [441, 755] width 233 height 14
click at [281, 762] on img at bounding box center [296, 763] width 50 height 50
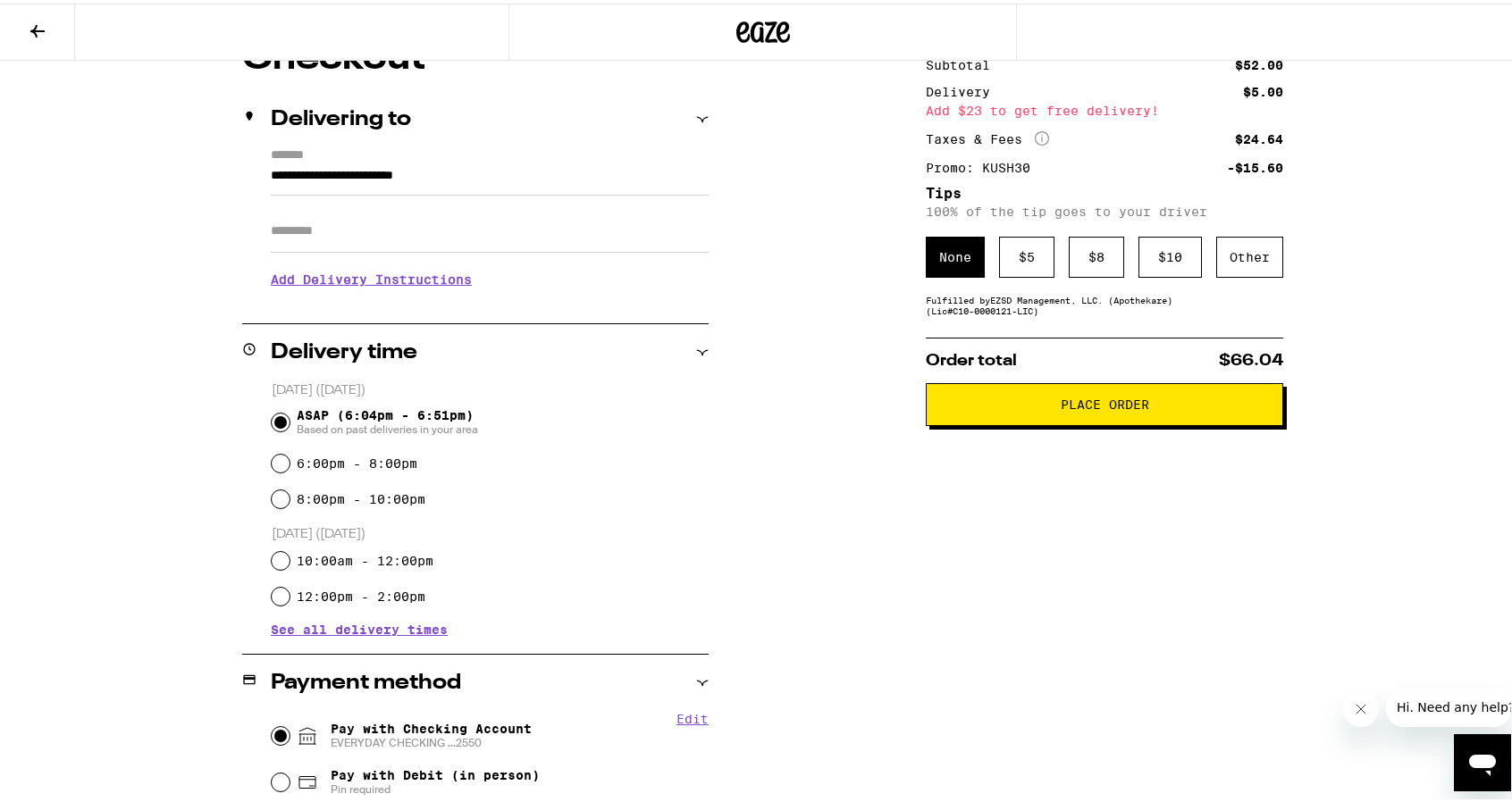
scroll to position [0, 0]
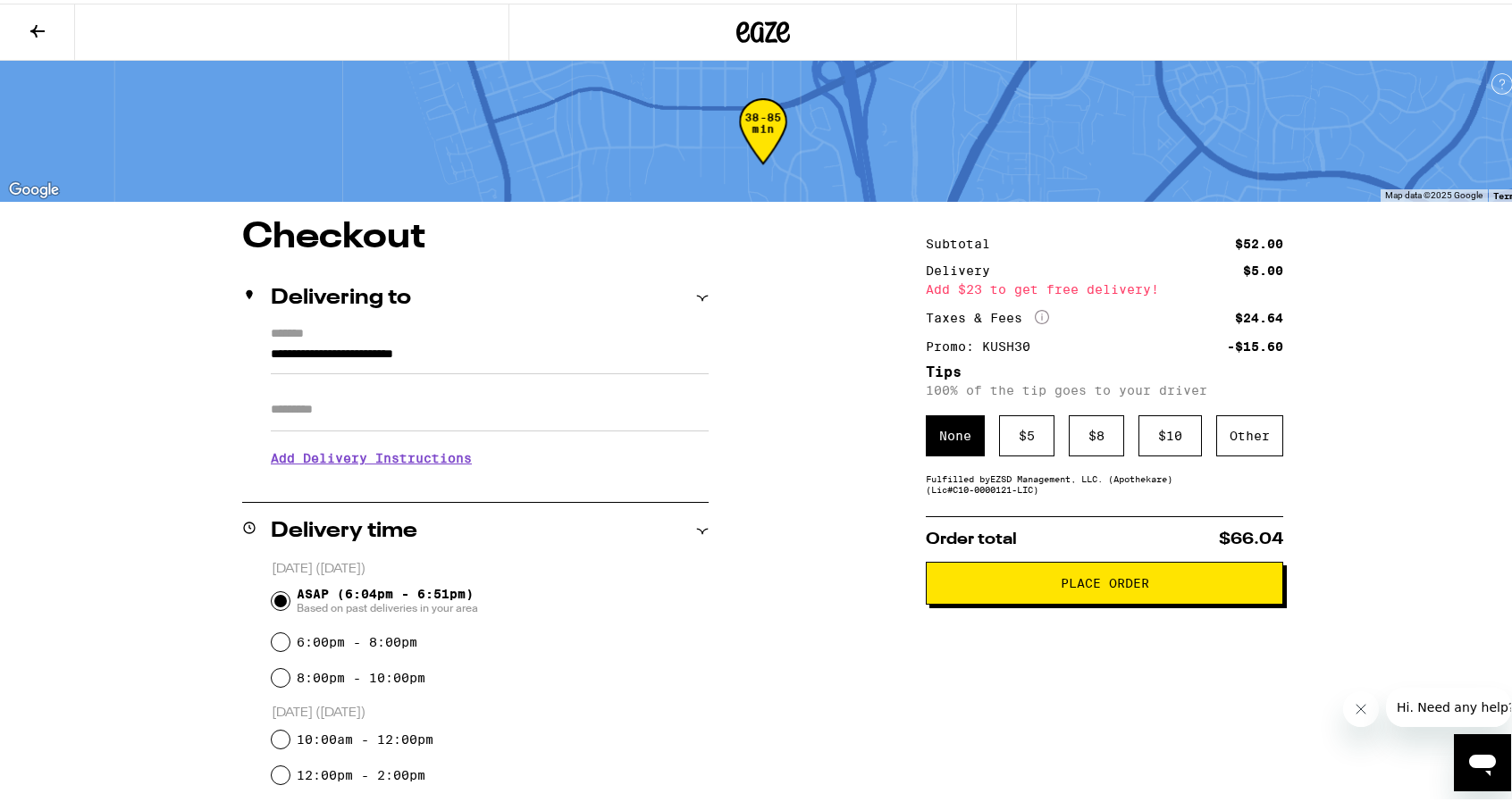
click at [27, 26] on icon at bounding box center [38, 28] width 22 height 22
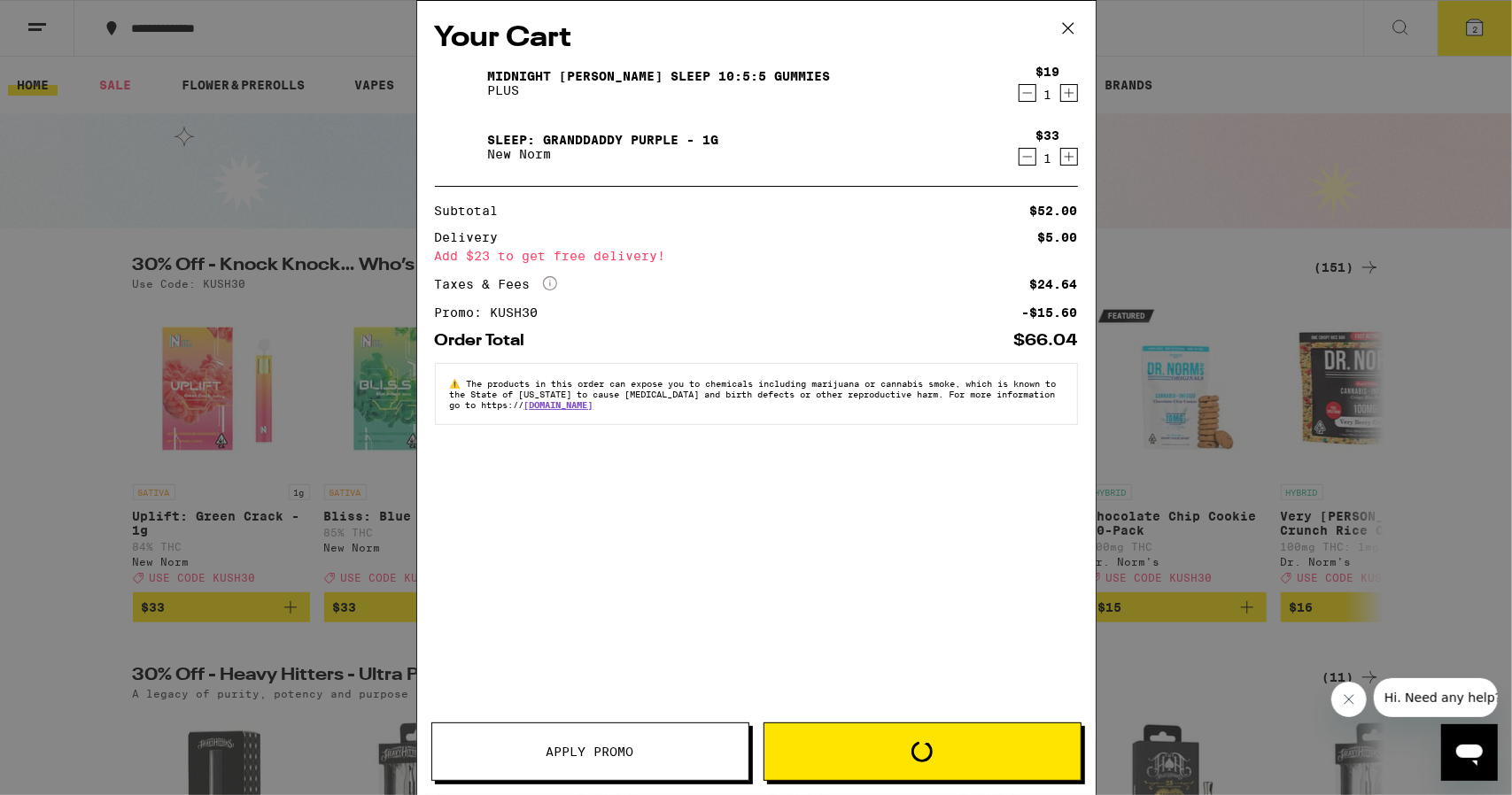
click at [1068, 37] on icon at bounding box center [1067, 28] width 27 height 27
click at [1066, 31] on icon at bounding box center [1067, 28] width 27 height 27
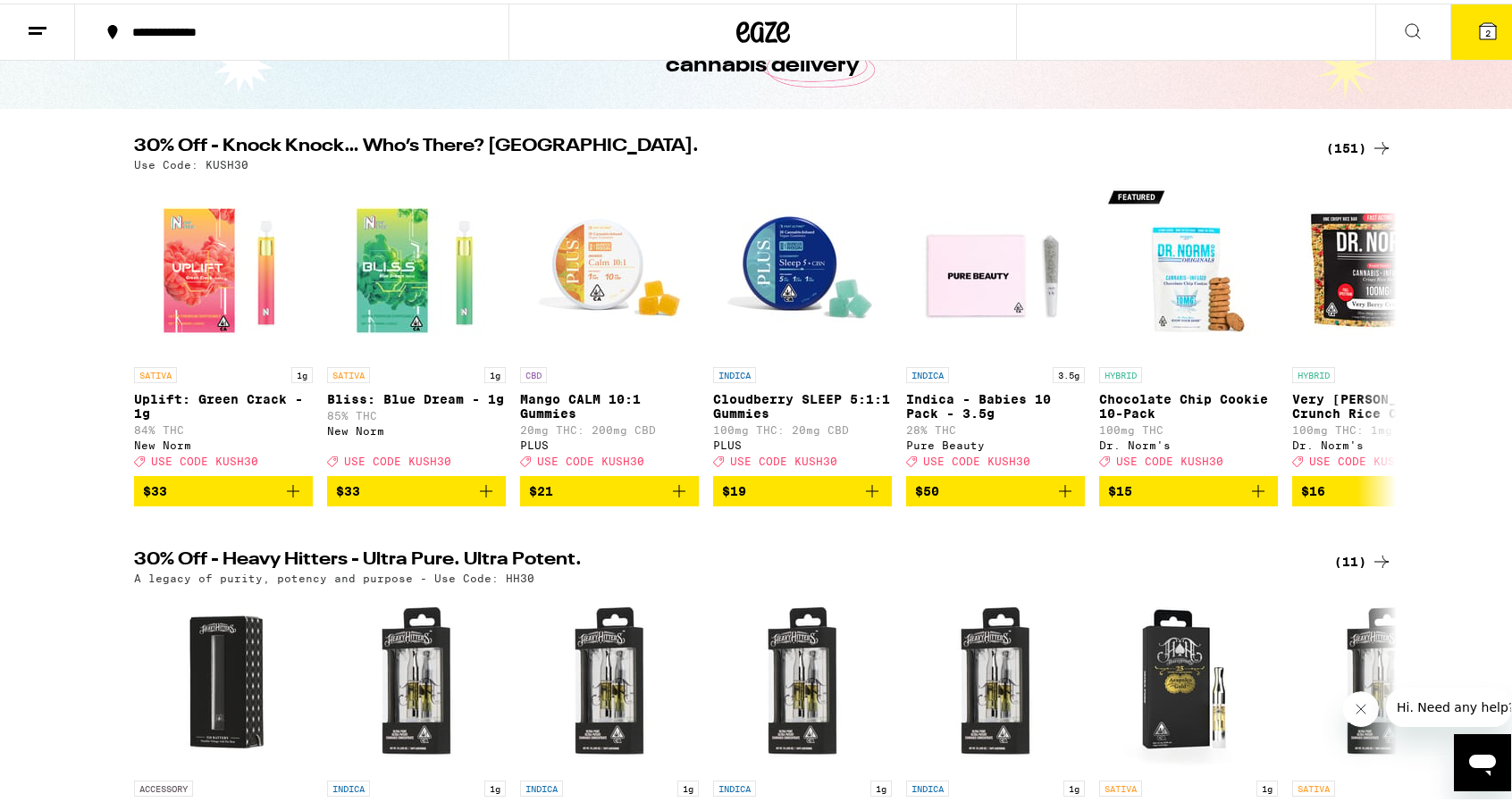
scroll to position [90, 0]
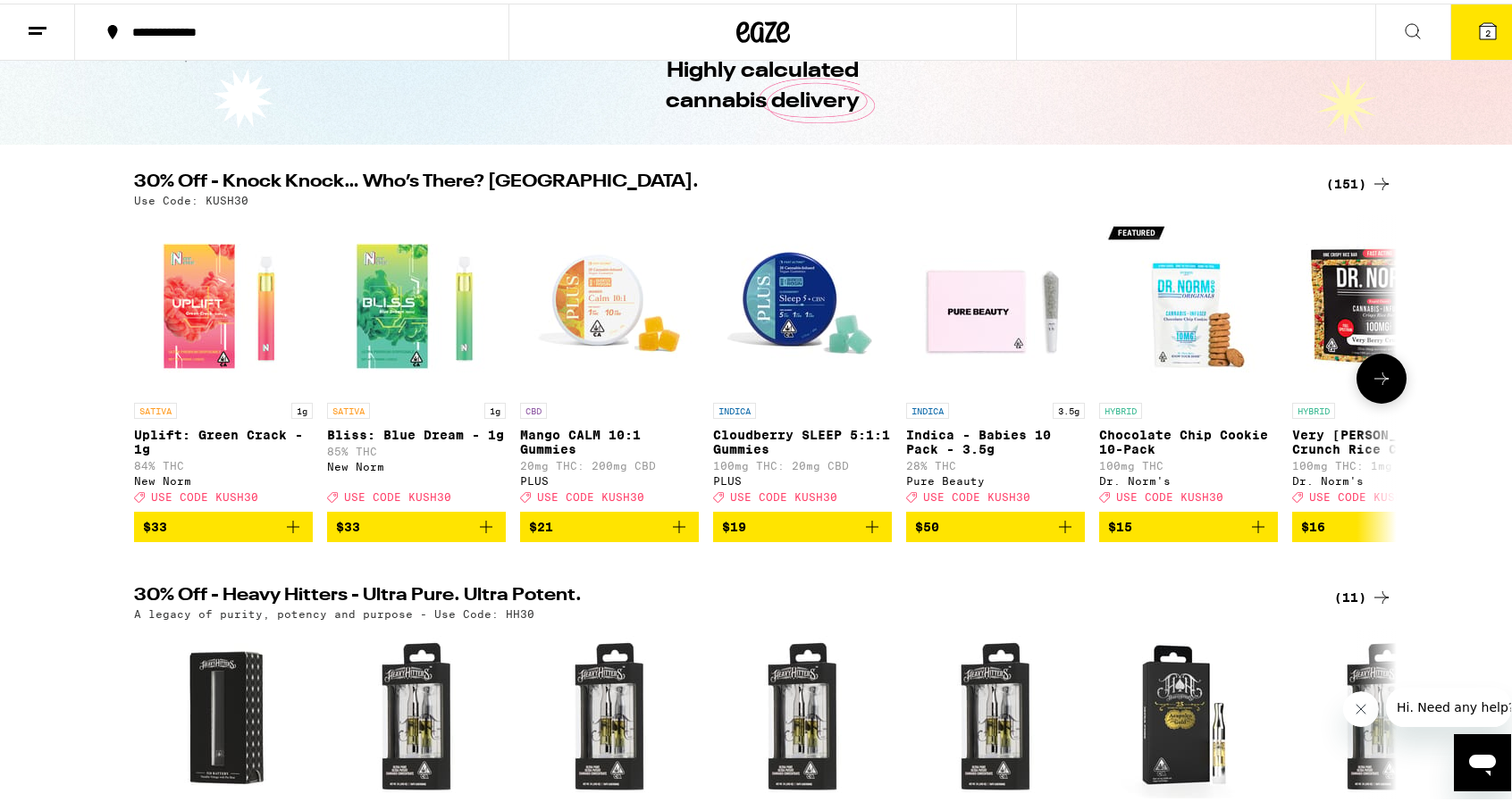
click at [1388, 372] on button at bounding box center [1382, 375] width 50 height 50
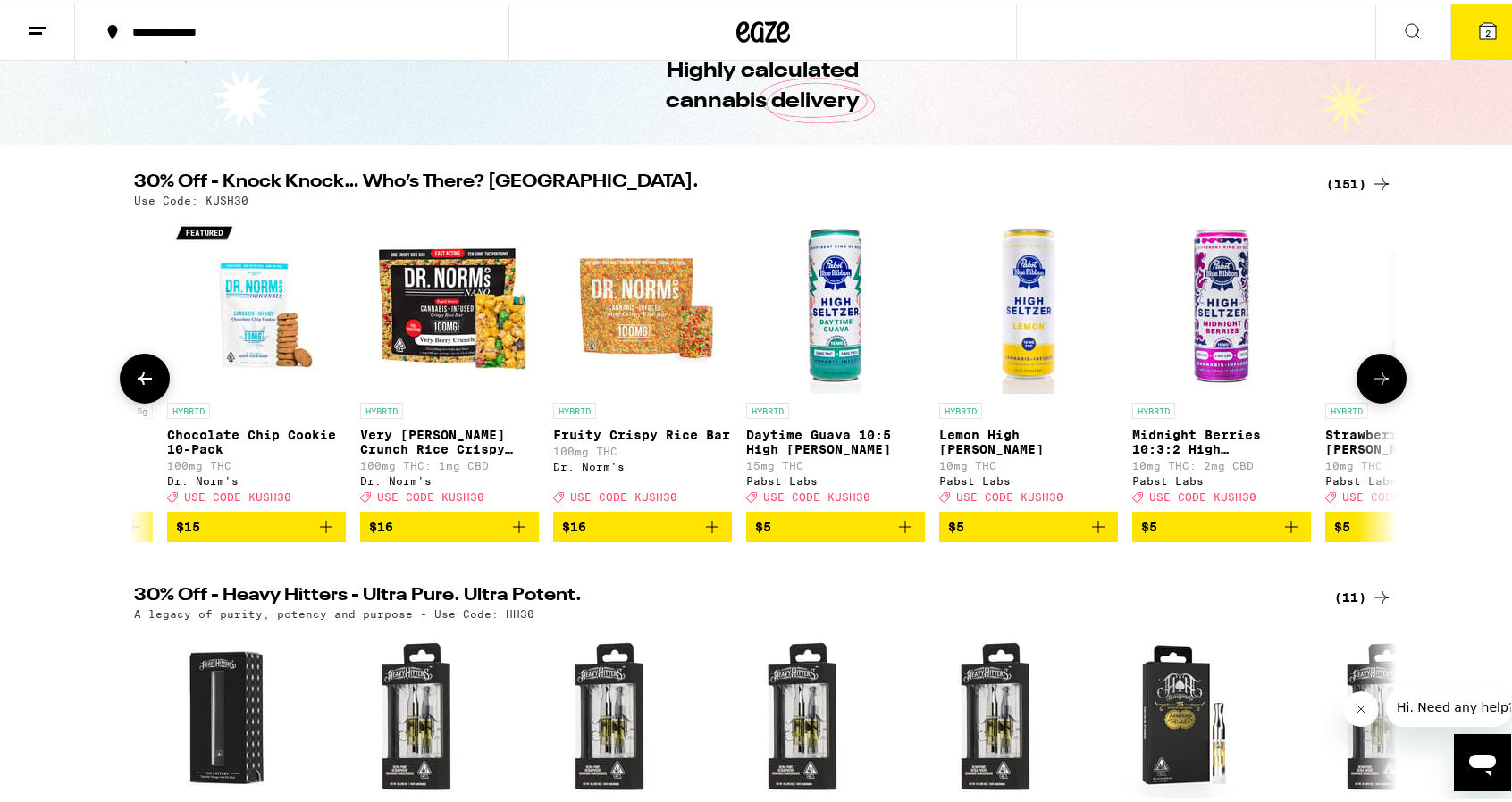
click at [1387, 374] on button at bounding box center [1382, 375] width 50 height 50
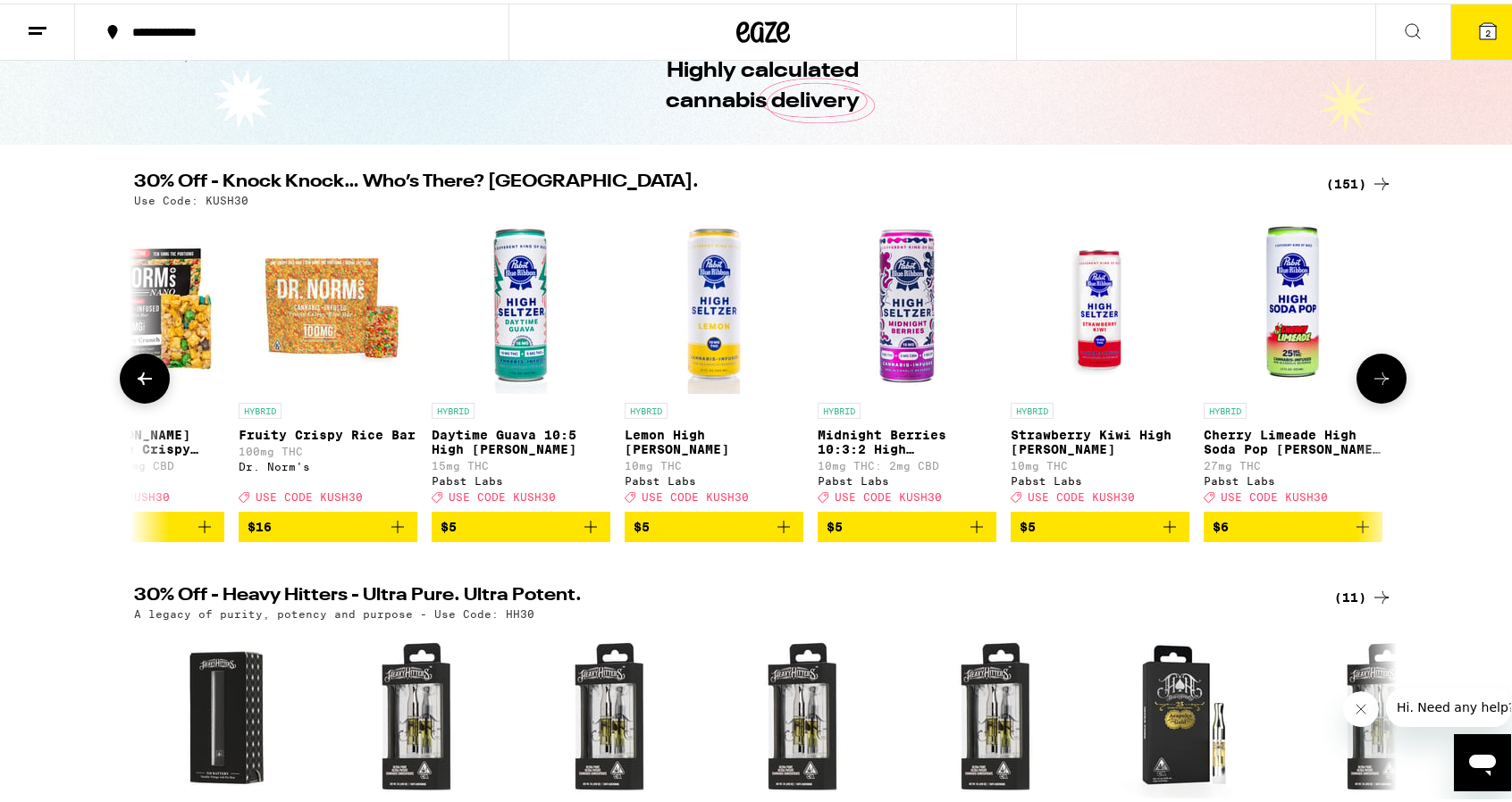
click at [1387, 374] on button at bounding box center [1382, 375] width 50 height 50
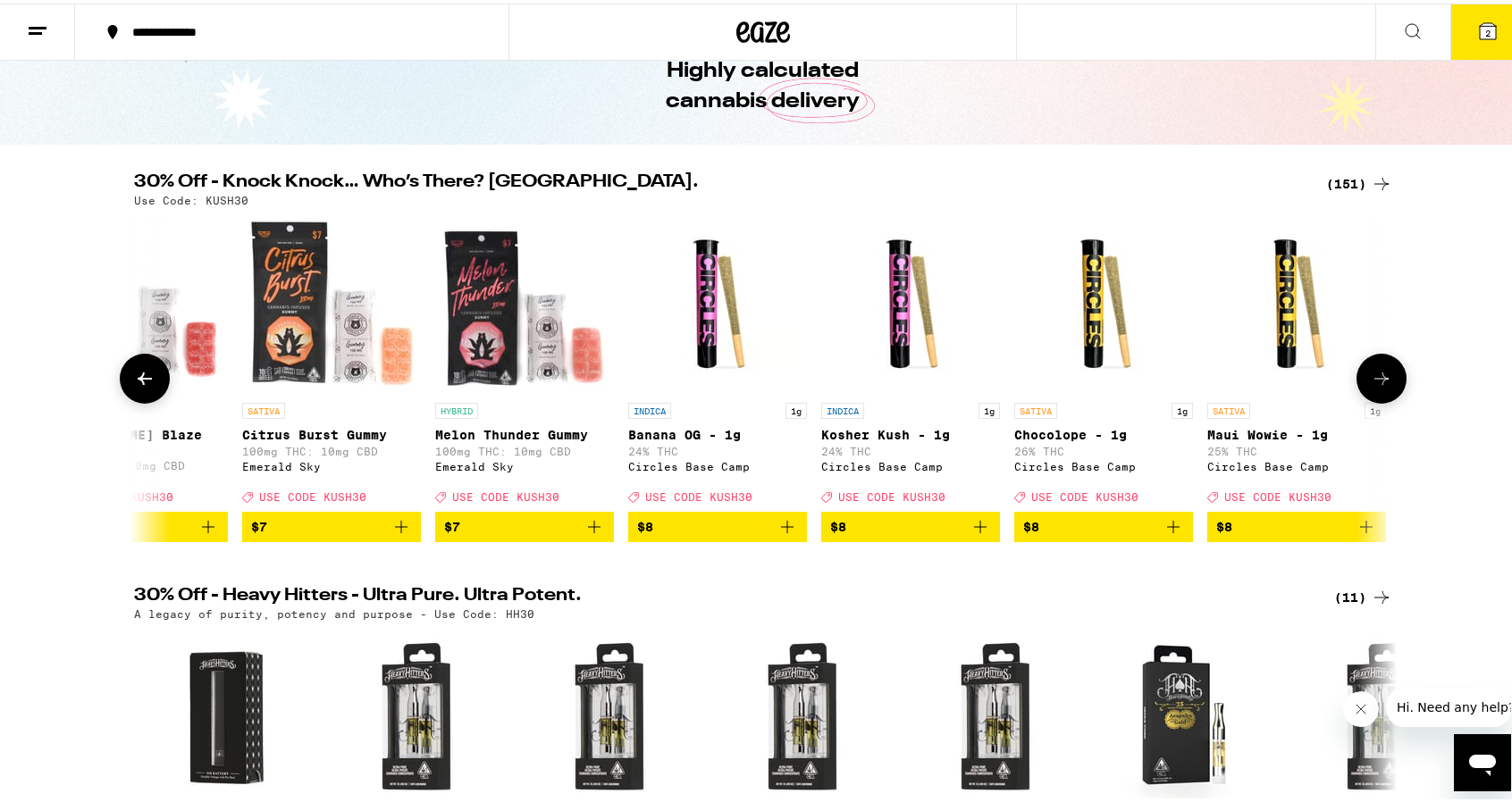
click at [1387, 374] on button at bounding box center [1382, 375] width 50 height 50
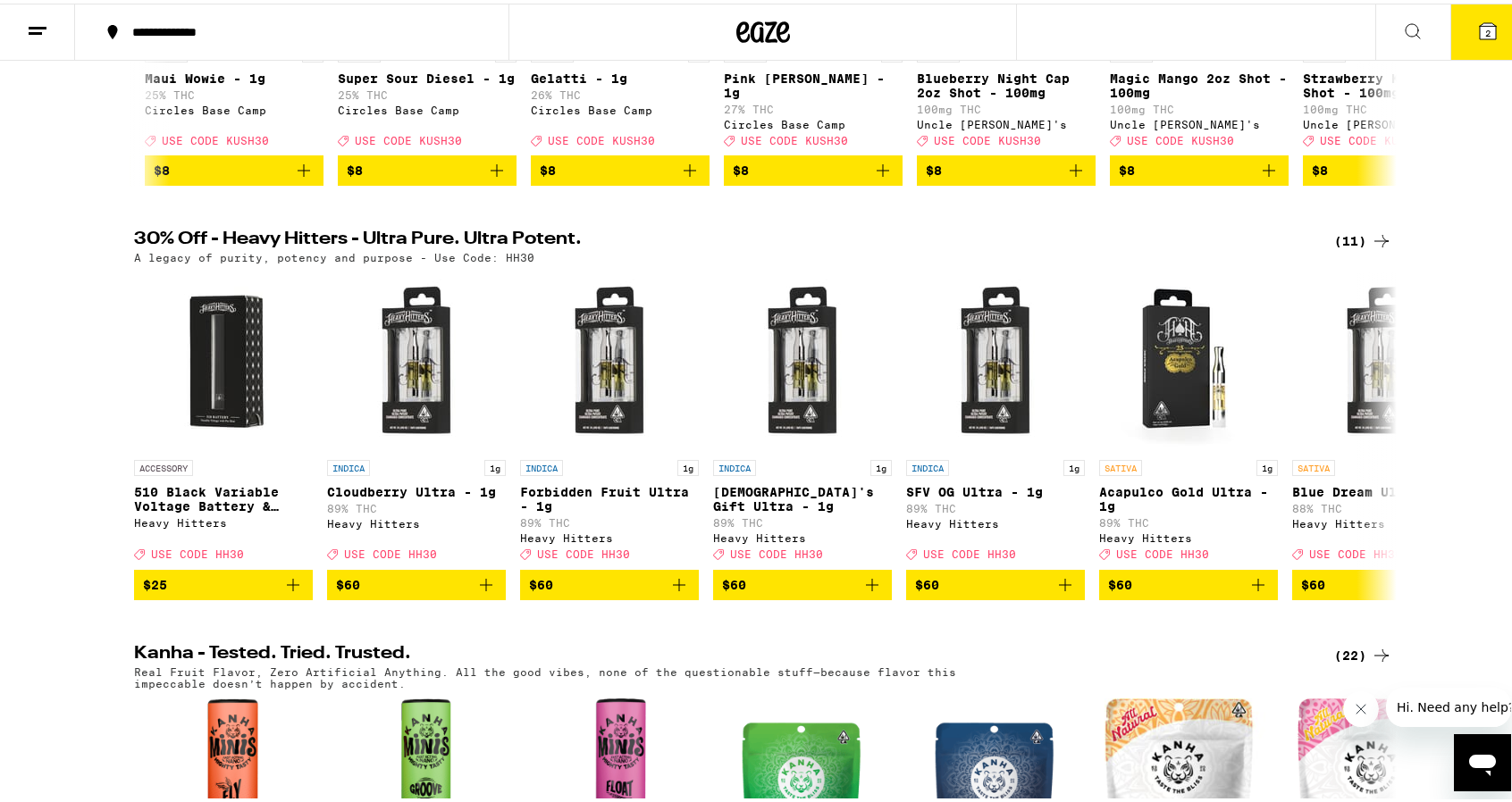
scroll to position [447, 0]
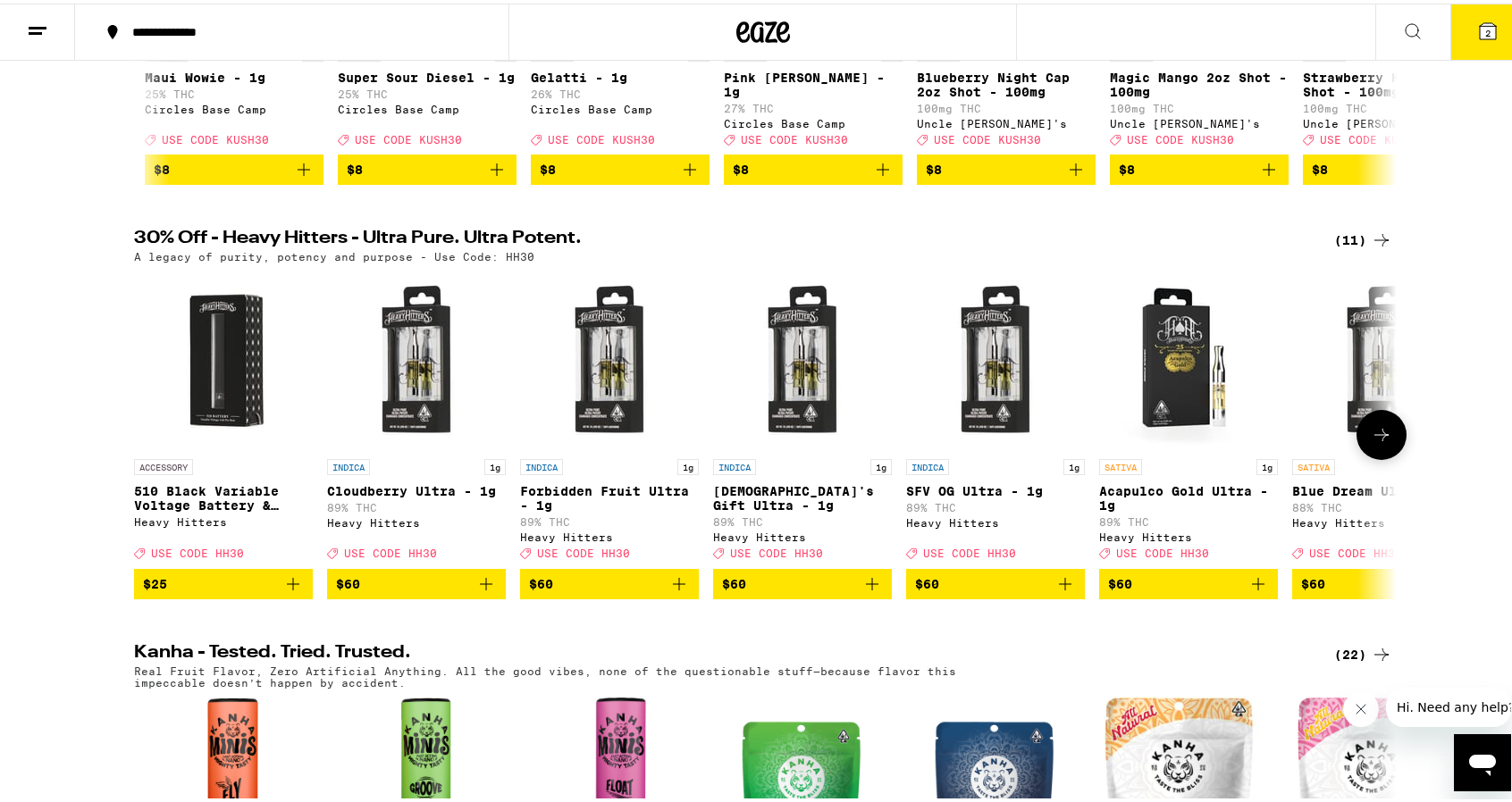
click at [1371, 442] on icon at bounding box center [1382, 432] width 22 height 22
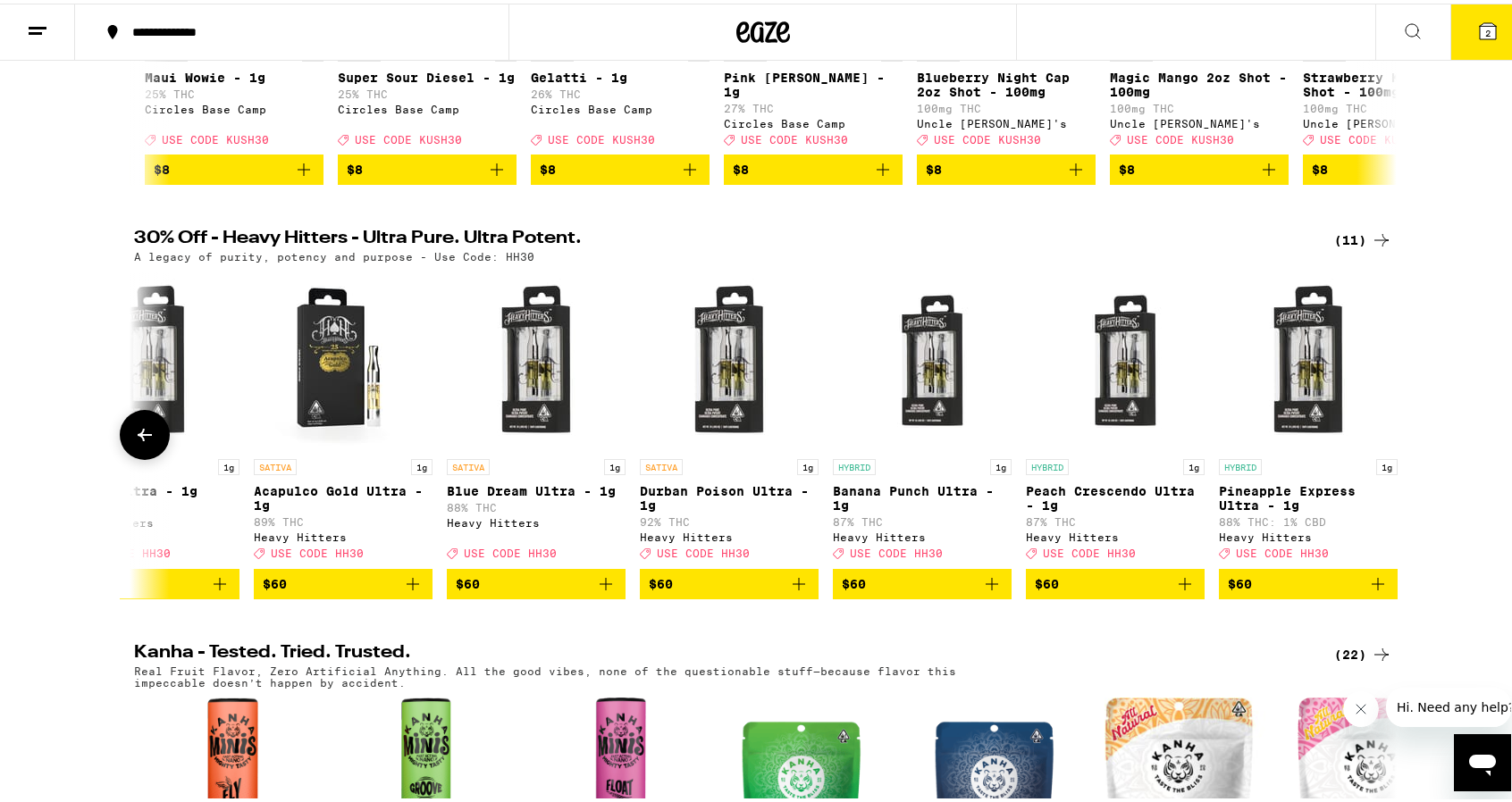
scroll to position [0, 865]
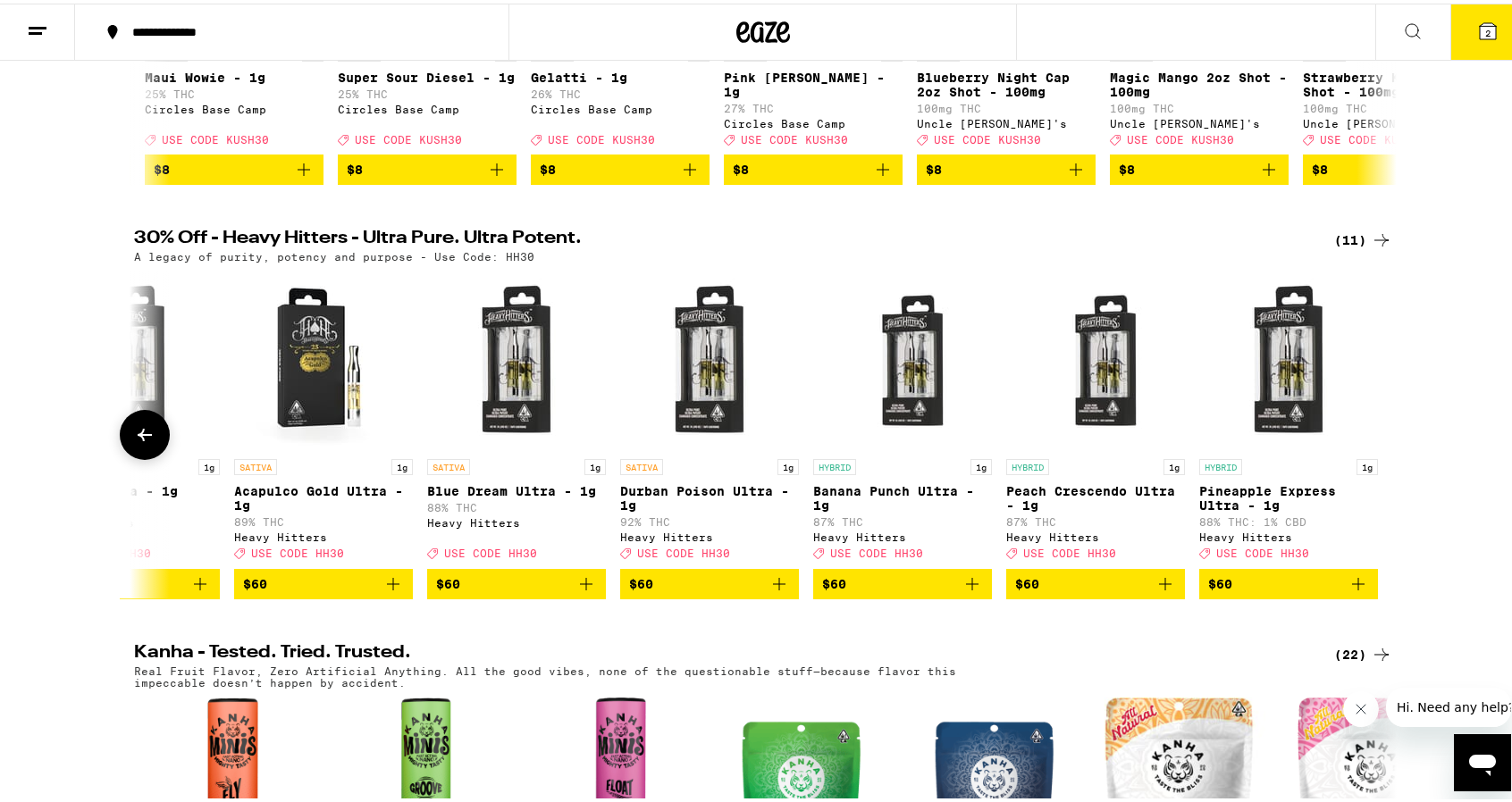
click at [1382, 432] on button at bounding box center [1382, 432] width 0 height 0
click at [134, 442] on icon at bounding box center [145, 432] width 22 height 22
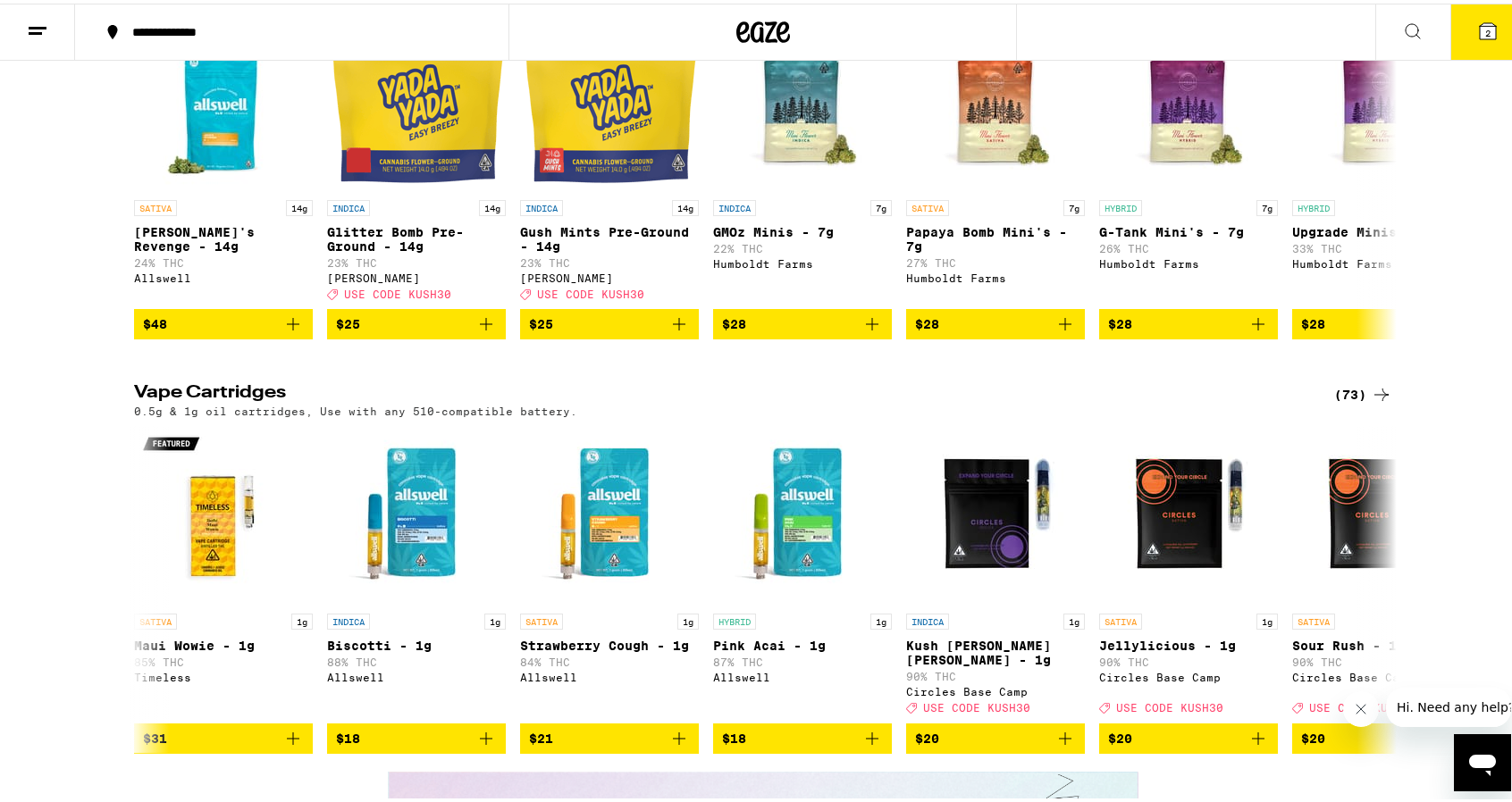
scroll to position [2502, 0]
